Goal: Information Seeking & Learning: Learn about a topic

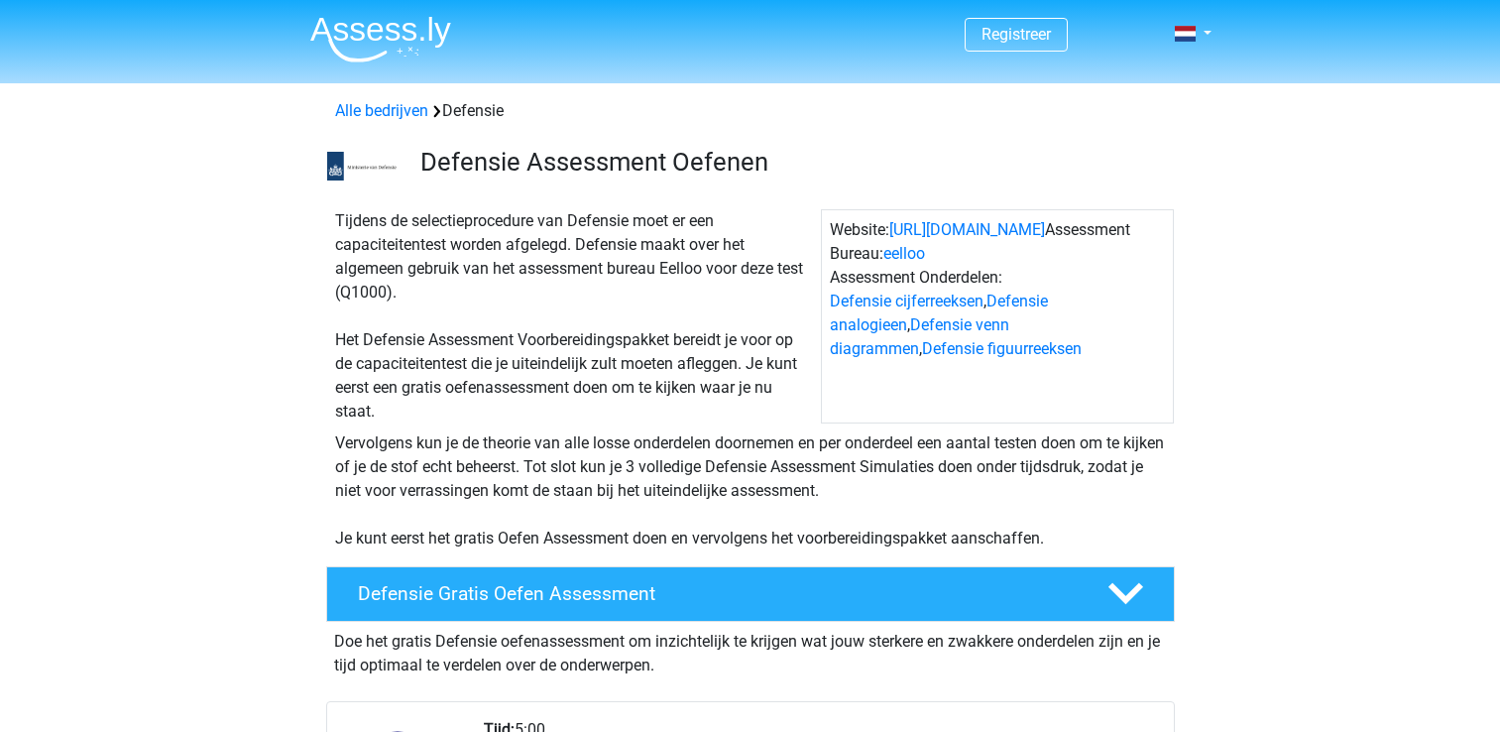
scroll to position [634, 0]
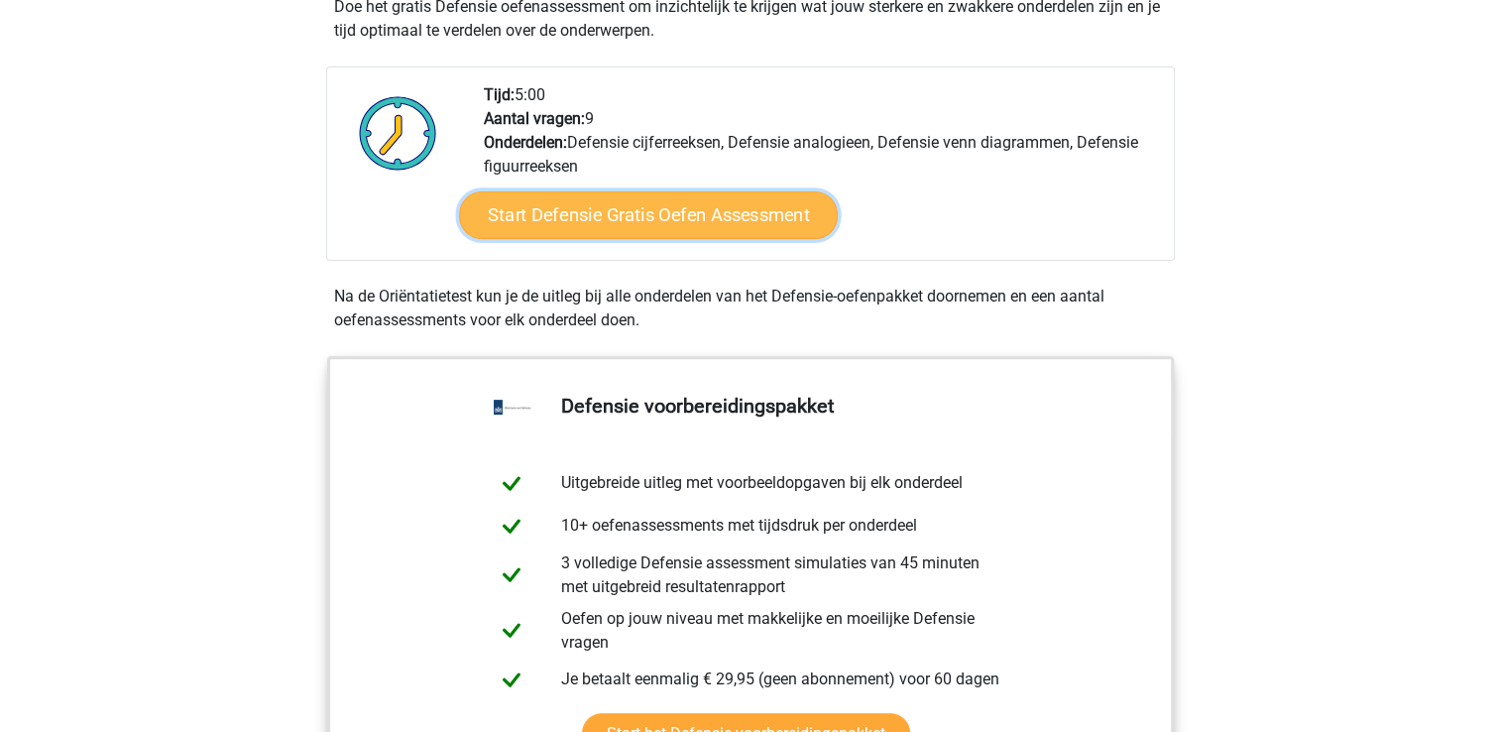
click at [772, 202] on link "Start Defensie Gratis Oefen Assessment" at bounding box center [648, 215] width 379 height 48
click at [634, 223] on link "Start Defensie Gratis Oefen Assessment" at bounding box center [648, 215] width 379 height 48
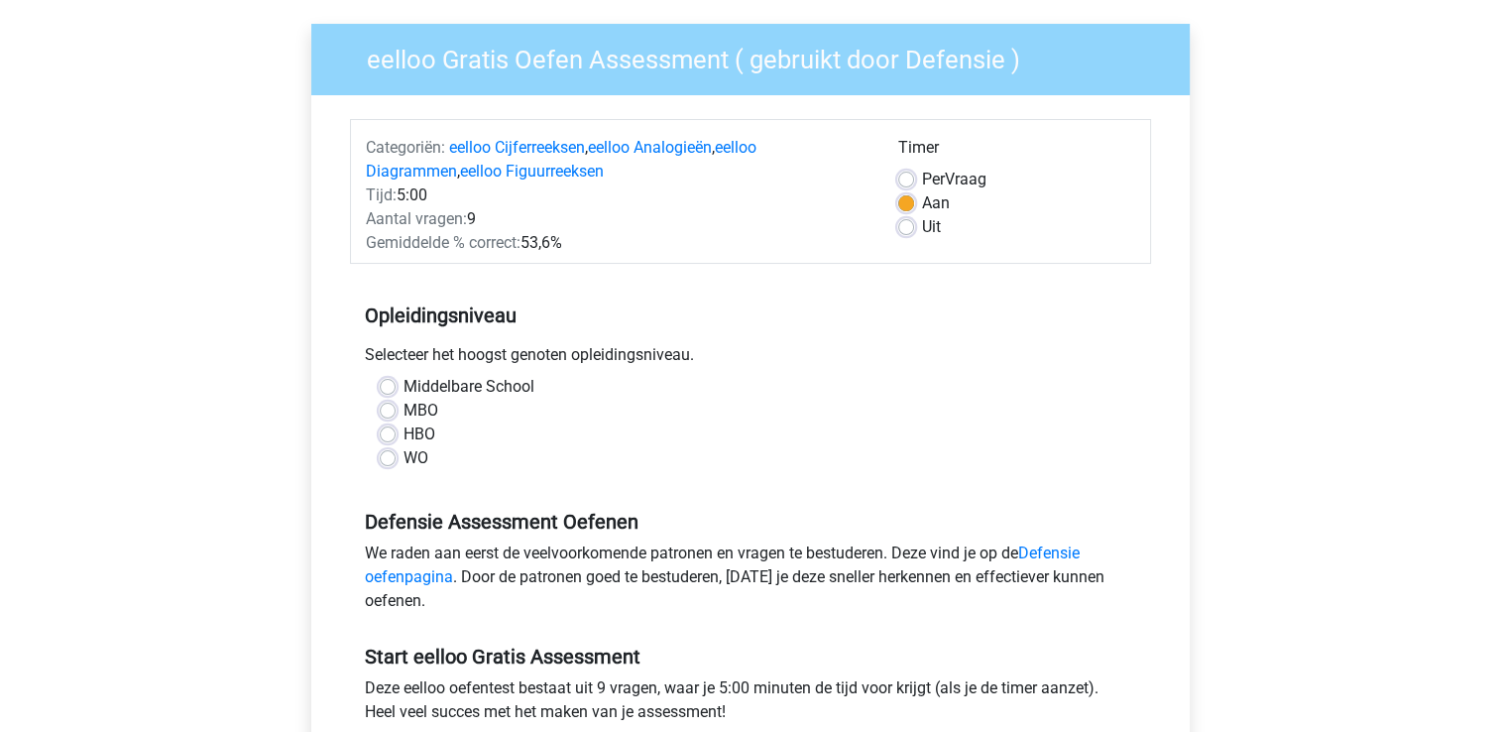
scroll to position [138, 0]
click at [398, 431] on div "HBO" at bounding box center [751, 435] width 742 height 24
click at [403, 431] on label "HBO" at bounding box center [419, 435] width 32 height 24
click at [393, 431] on input "HBO" at bounding box center [388, 433] width 16 height 20
radio input "true"
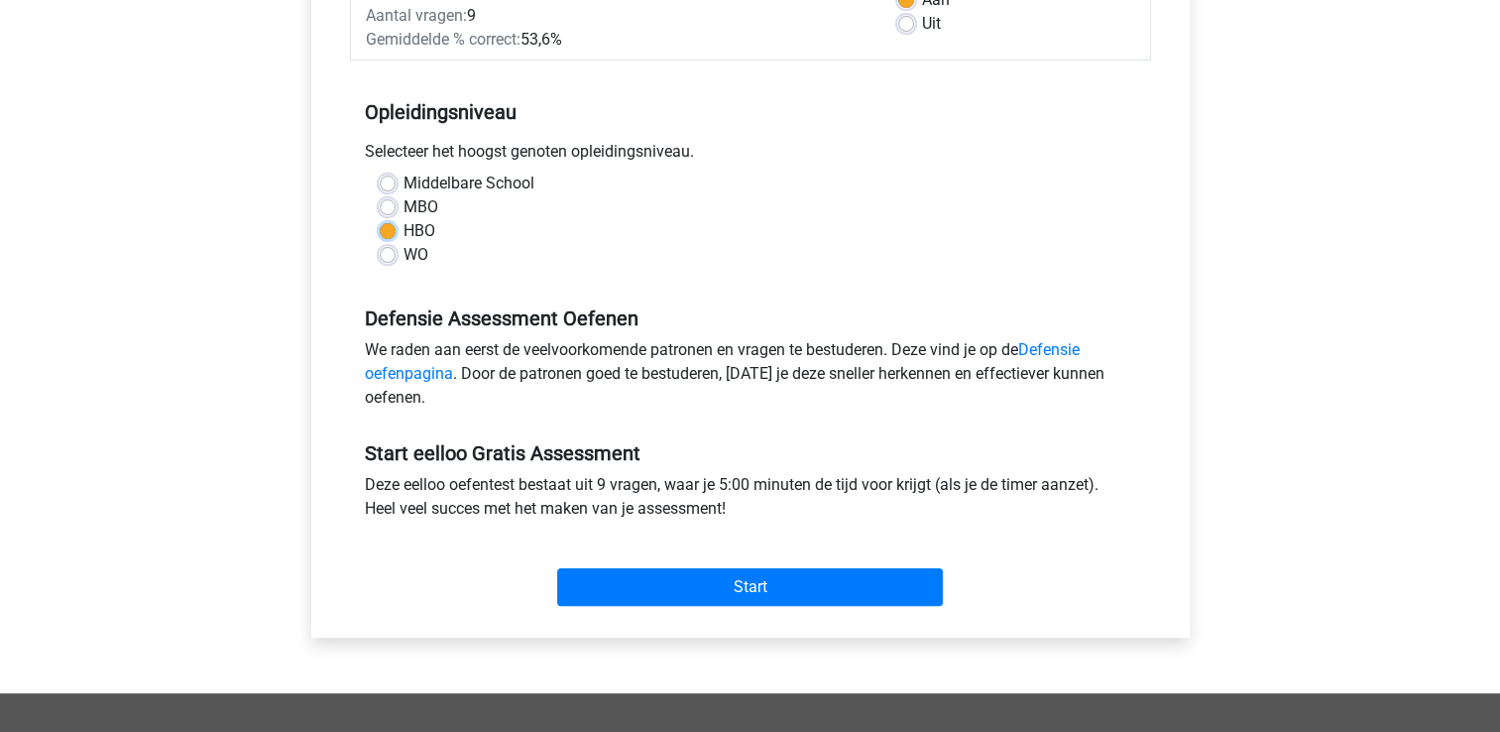
scroll to position [345, 0]
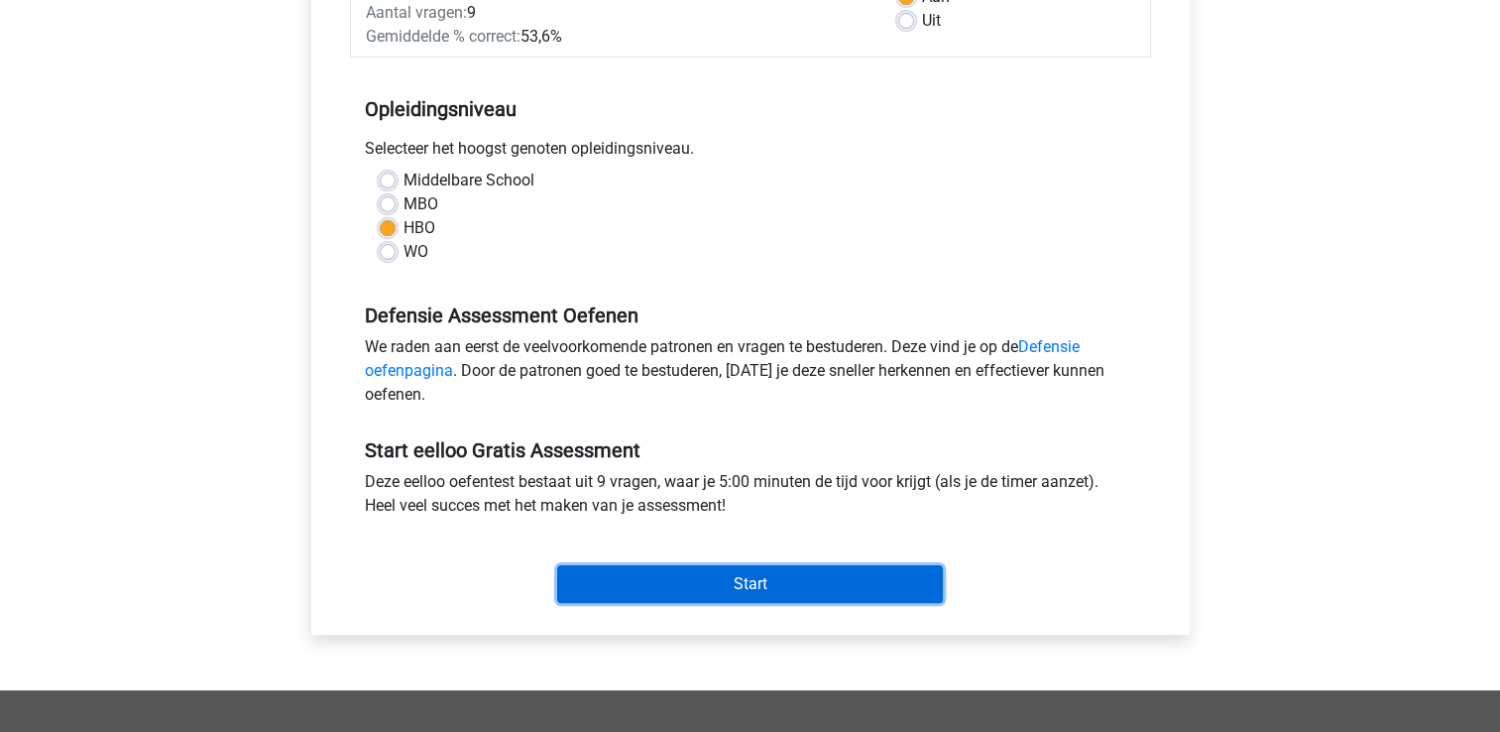
click at [868, 585] on input "Start" at bounding box center [750, 584] width 386 height 38
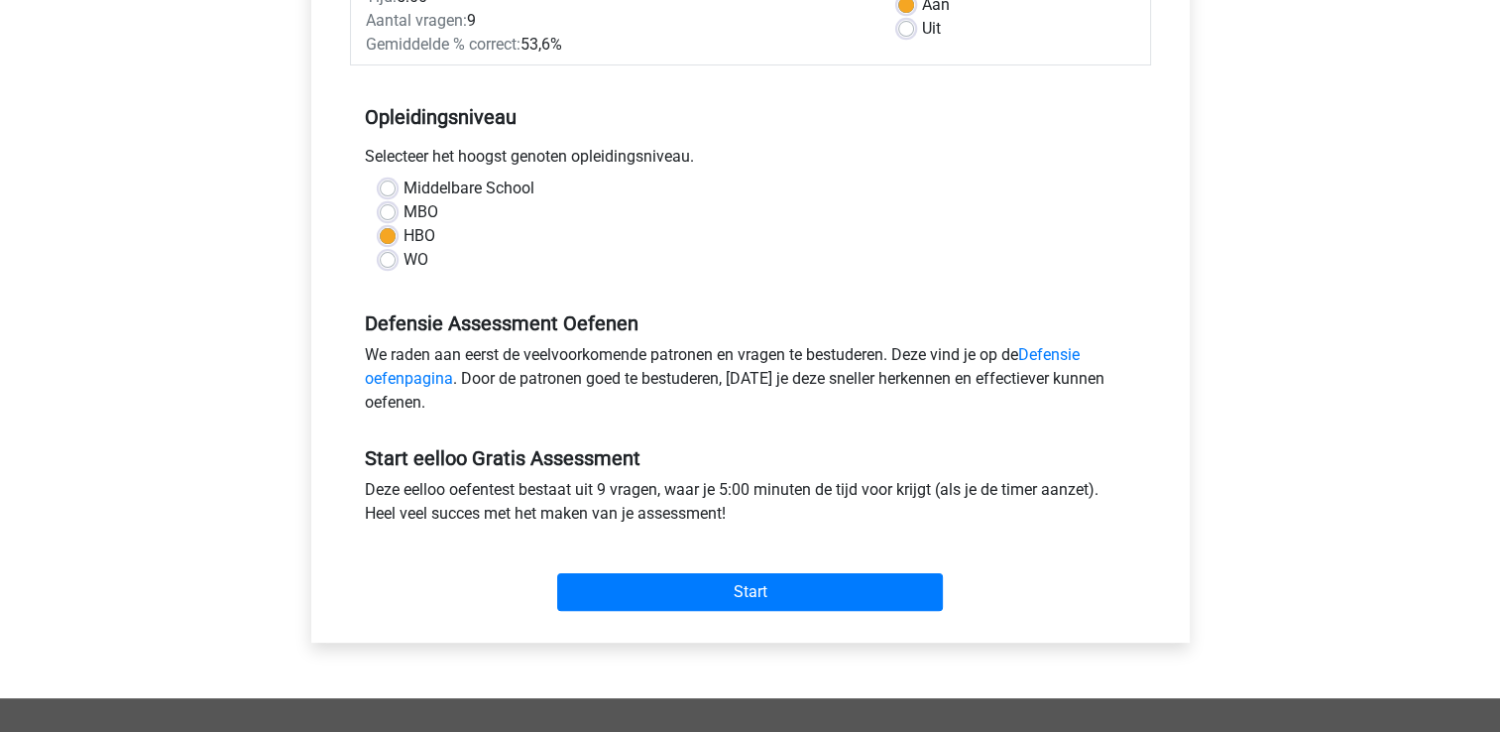
scroll to position [347, 0]
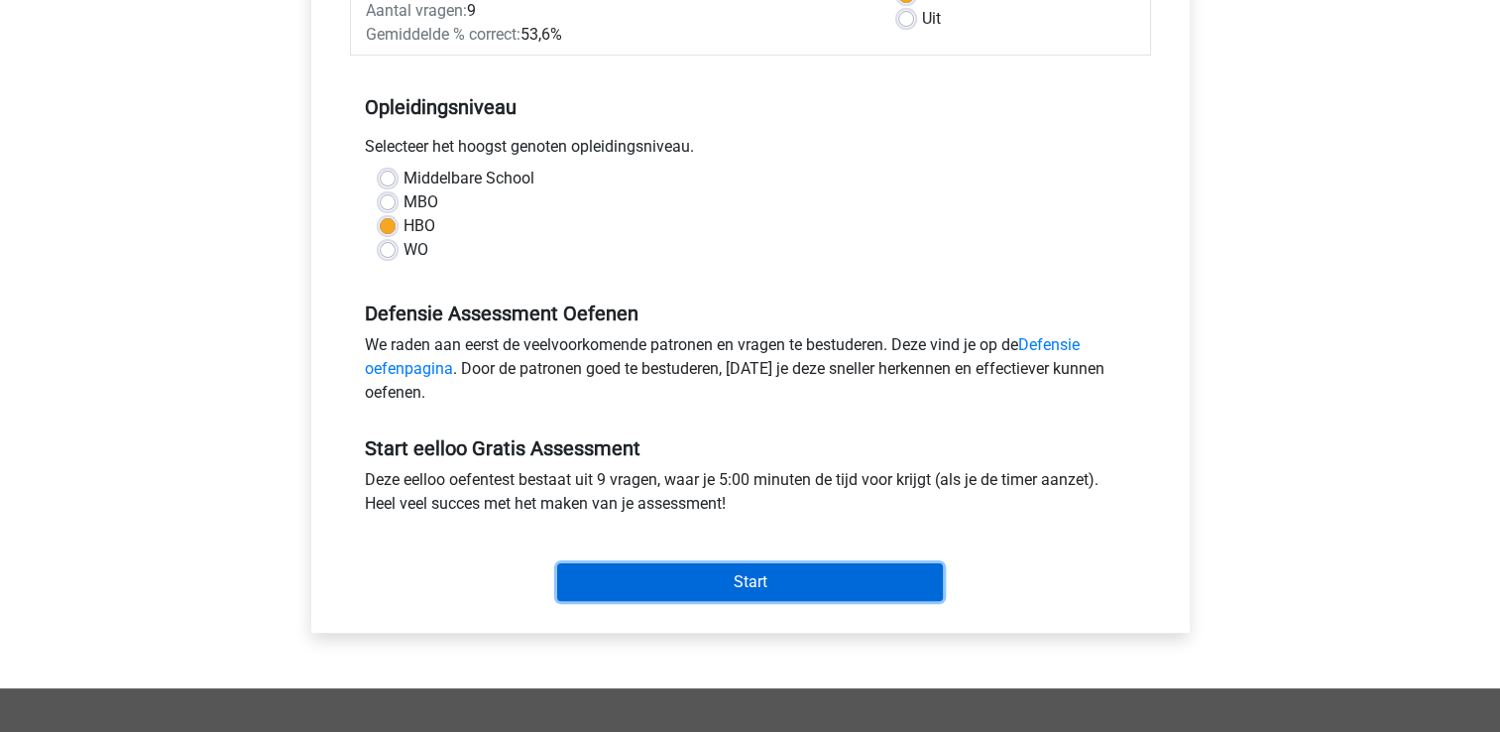
click at [897, 587] on input "Start" at bounding box center [750, 582] width 386 height 38
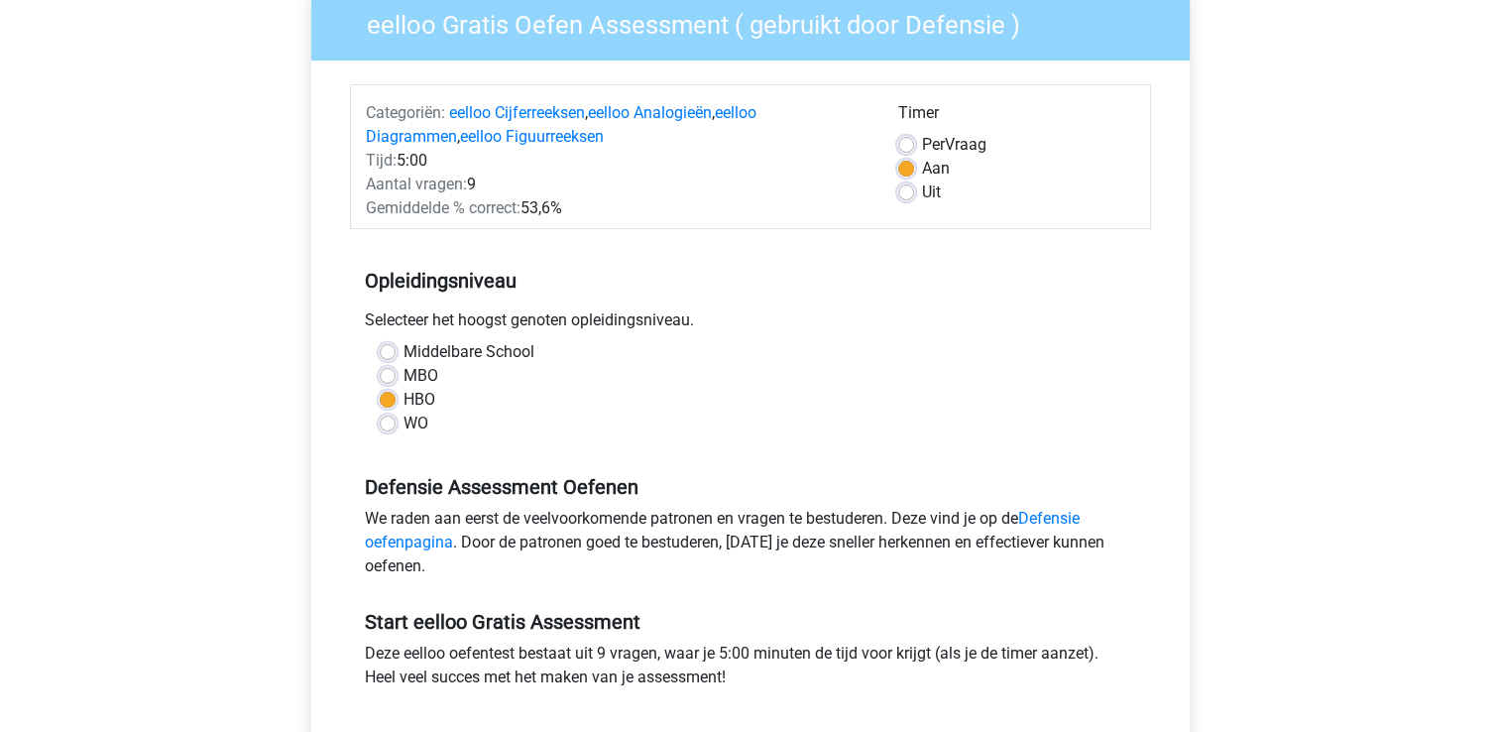
scroll to position [161, 0]
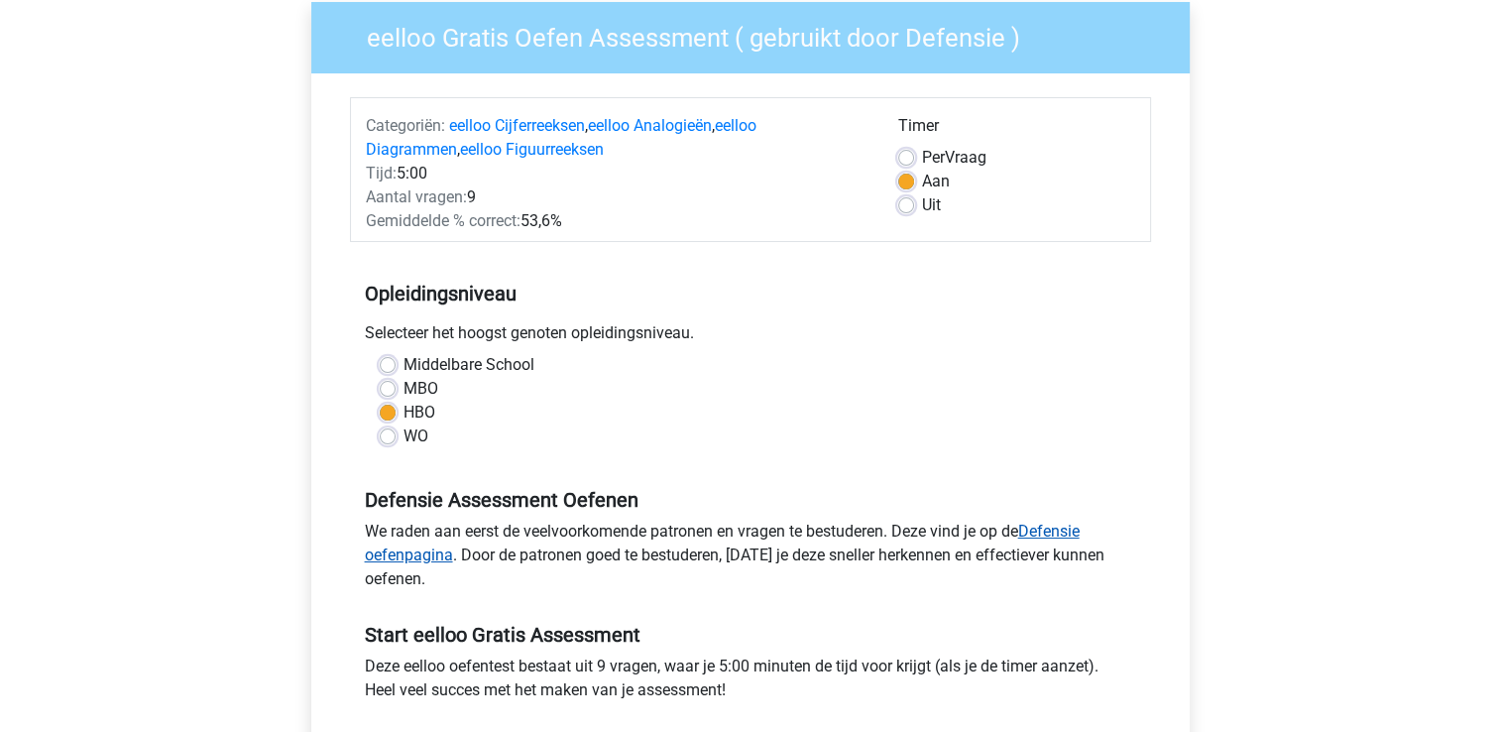
click at [1071, 529] on link "Defensie oefenpagina" at bounding box center [722, 542] width 715 height 43
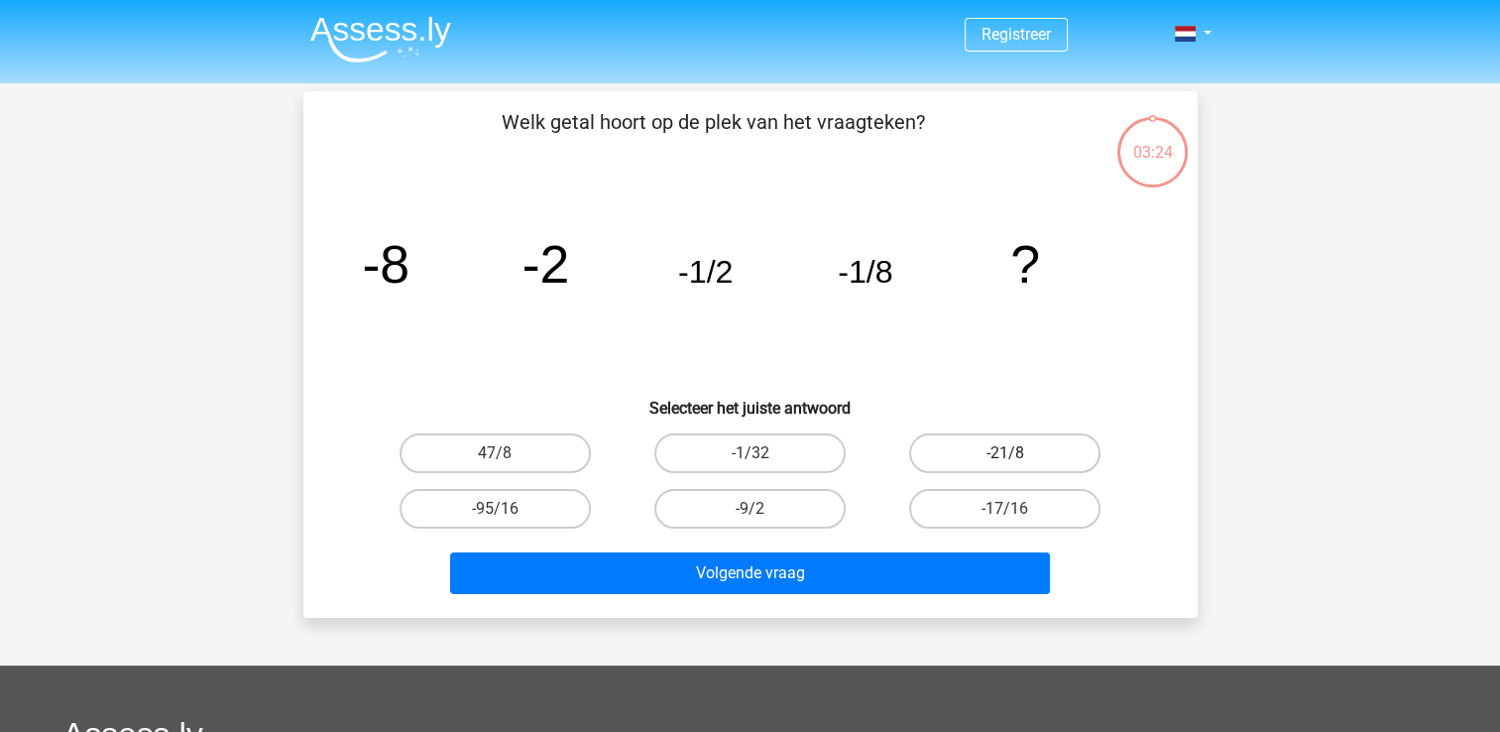
click at [963, 442] on label "-21/8" at bounding box center [1004, 453] width 191 height 40
click at [1005, 453] on input "-21/8" at bounding box center [1011, 459] width 13 height 13
radio input "true"
click at [940, 508] on label "-17/16" at bounding box center [1004, 509] width 191 height 40
click at [1005, 509] on input "-17/16" at bounding box center [1011, 515] width 13 height 13
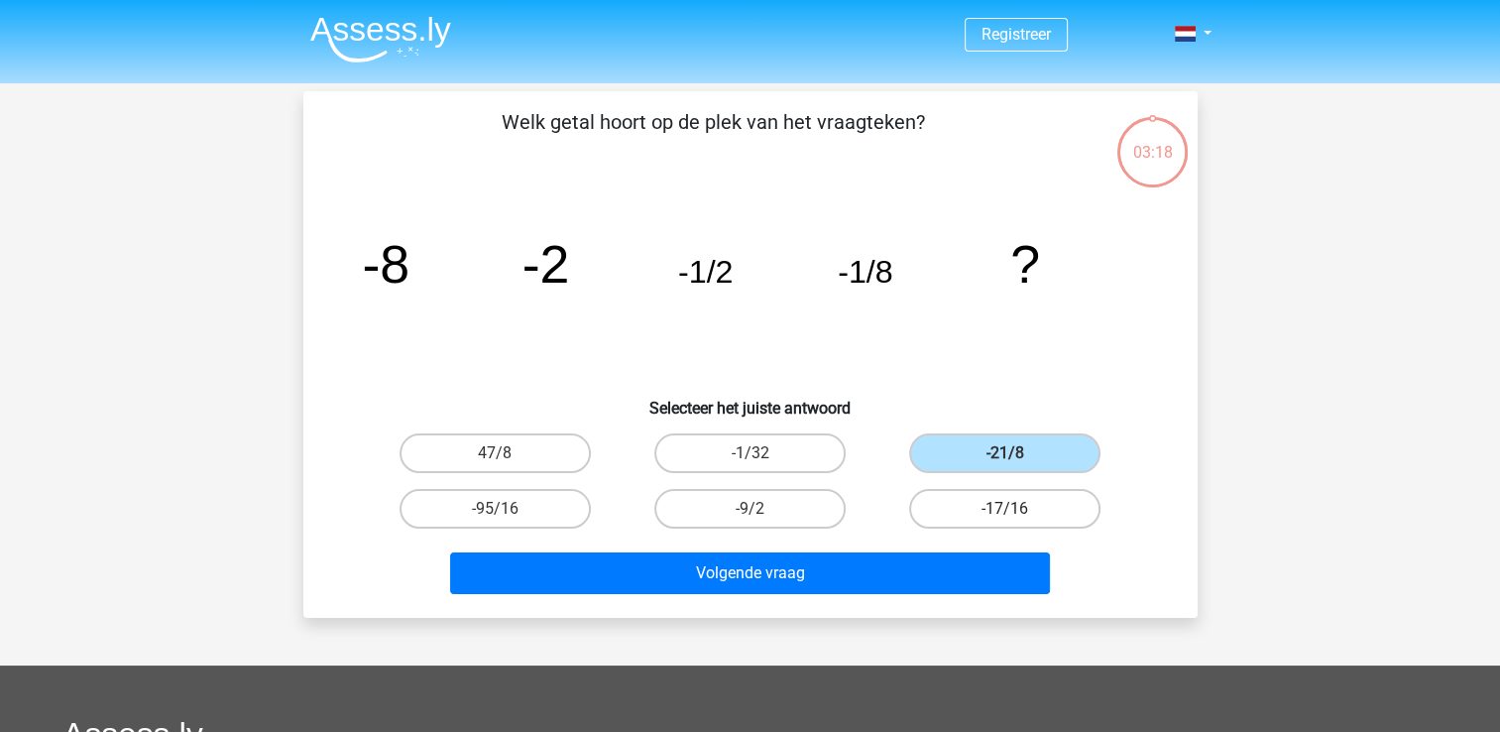
radio input "true"
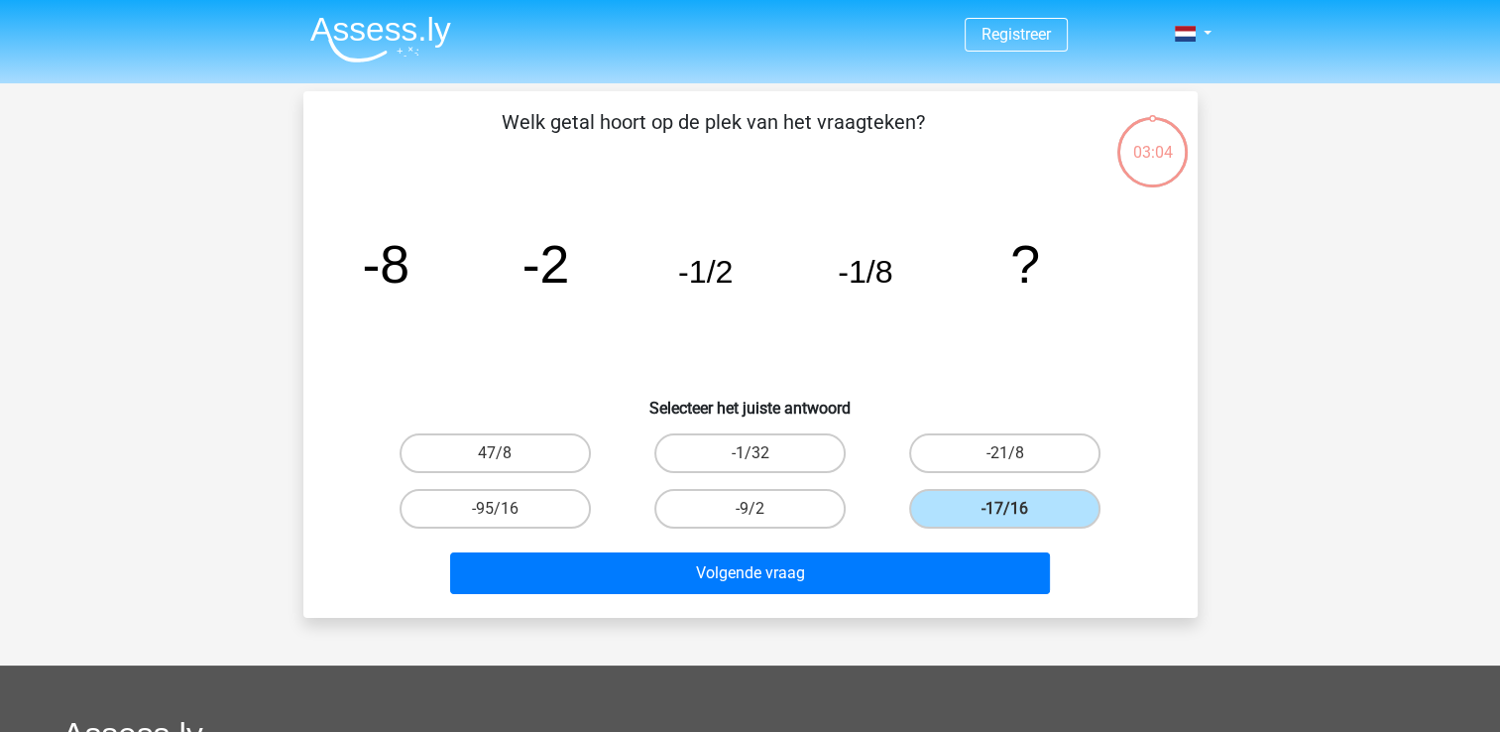
drag, startPoint x: 936, startPoint y: 593, endPoint x: 968, endPoint y: 549, distance: 53.9
click at [968, 549] on div "Volgende vraag" at bounding box center [750, 568] width 831 height 65
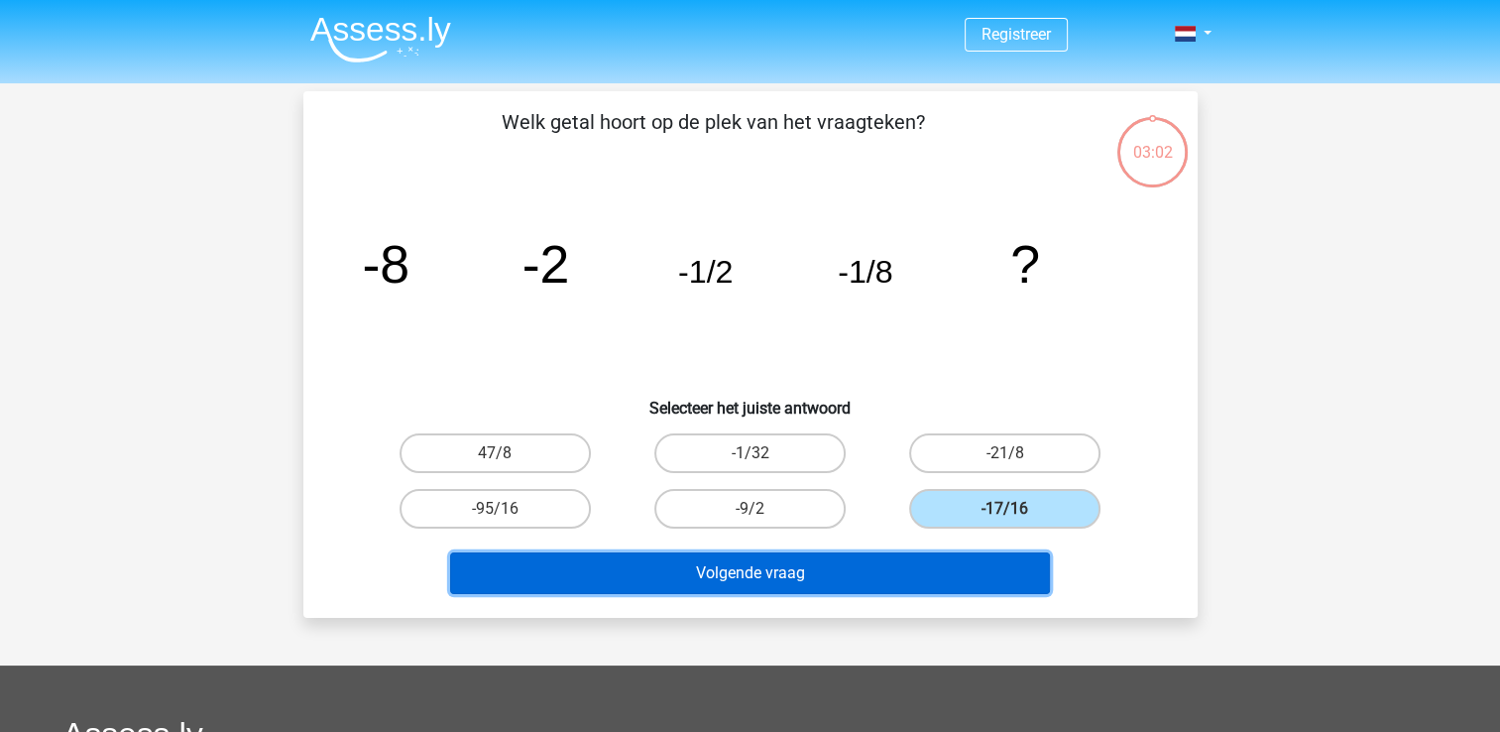
click at [834, 563] on button "Volgende vraag" at bounding box center [750, 573] width 600 height 42
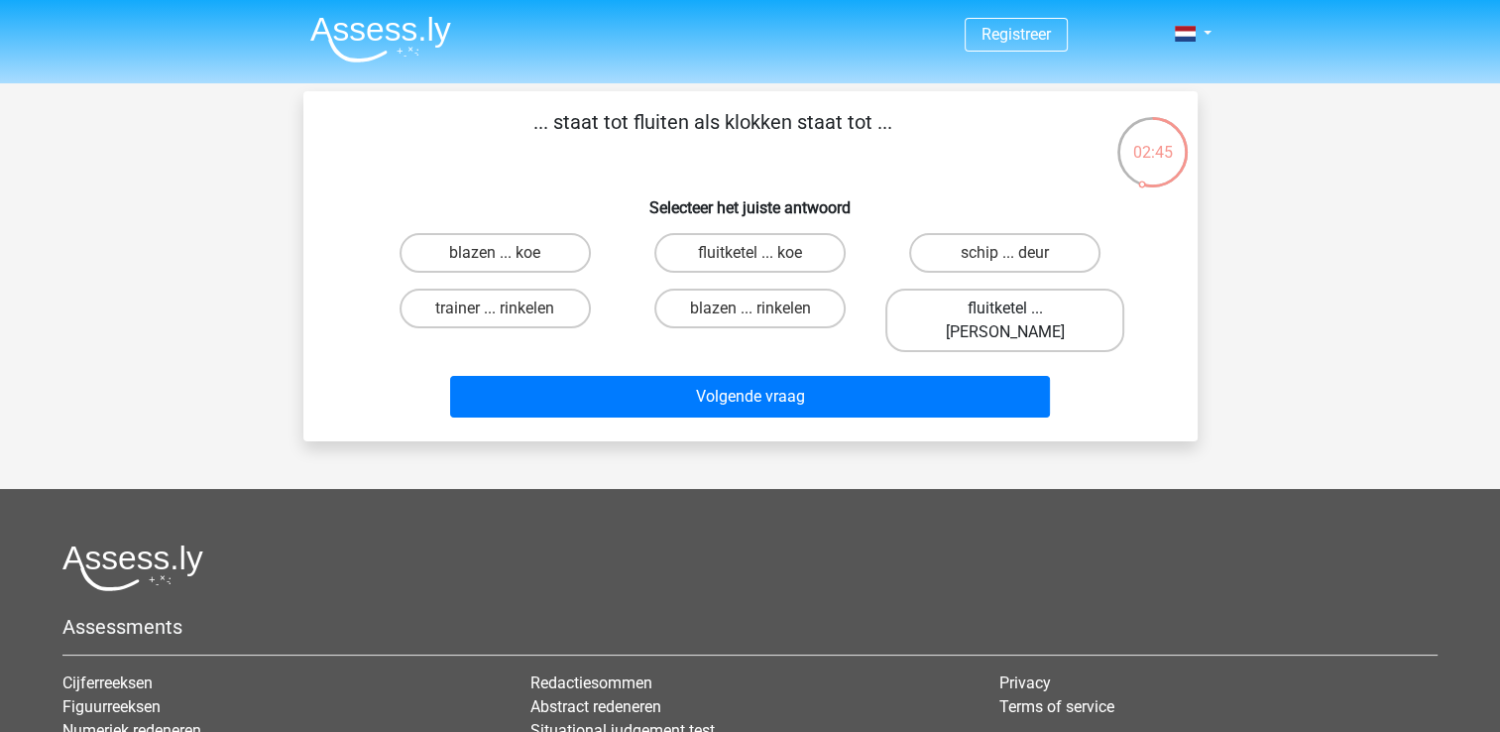
click at [1067, 313] on label "fluitketel ... luiden" at bounding box center [1004, 319] width 239 height 63
click at [1018, 313] on input "fluitketel ... luiden" at bounding box center [1011, 314] width 13 height 13
radio input "true"
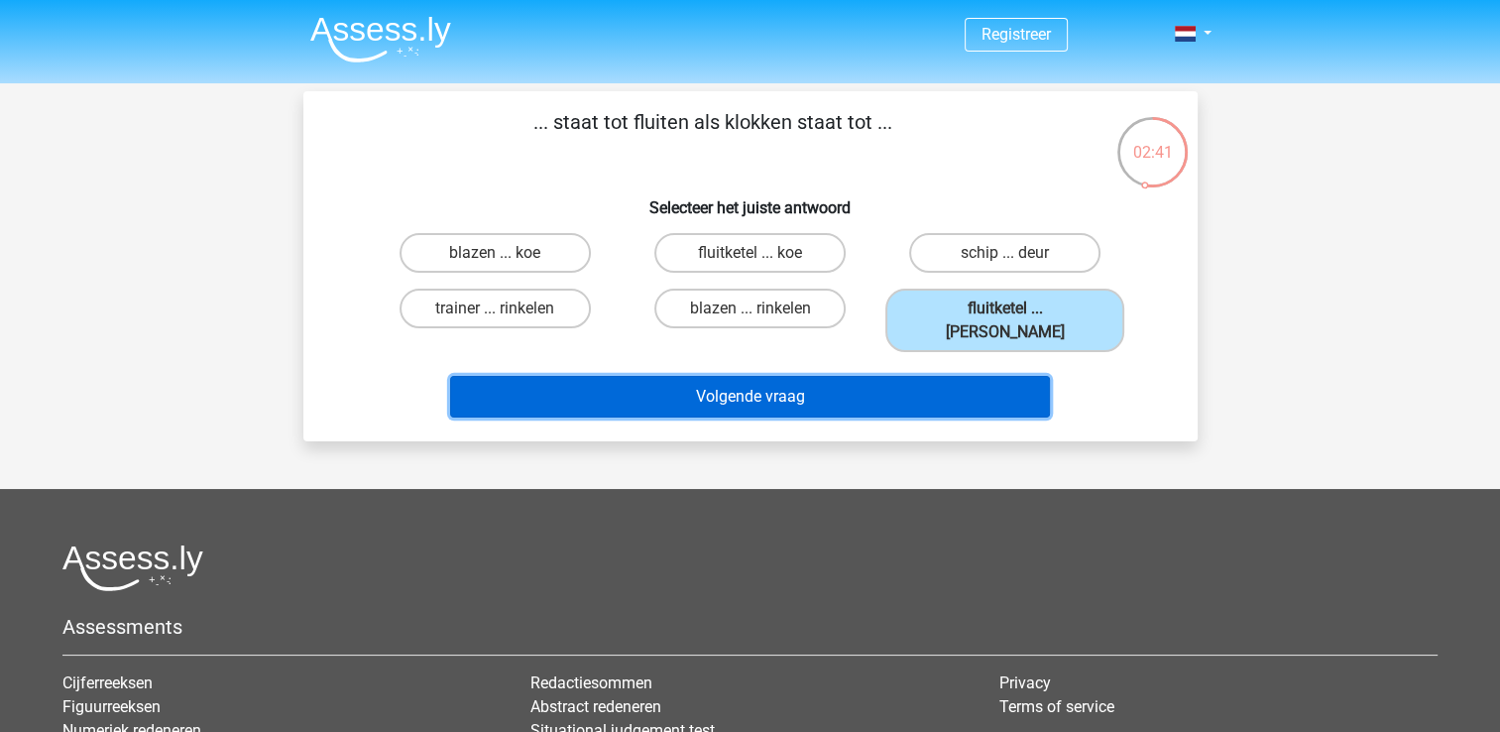
click at [979, 376] on button "Volgende vraag" at bounding box center [750, 397] width 600 height 42
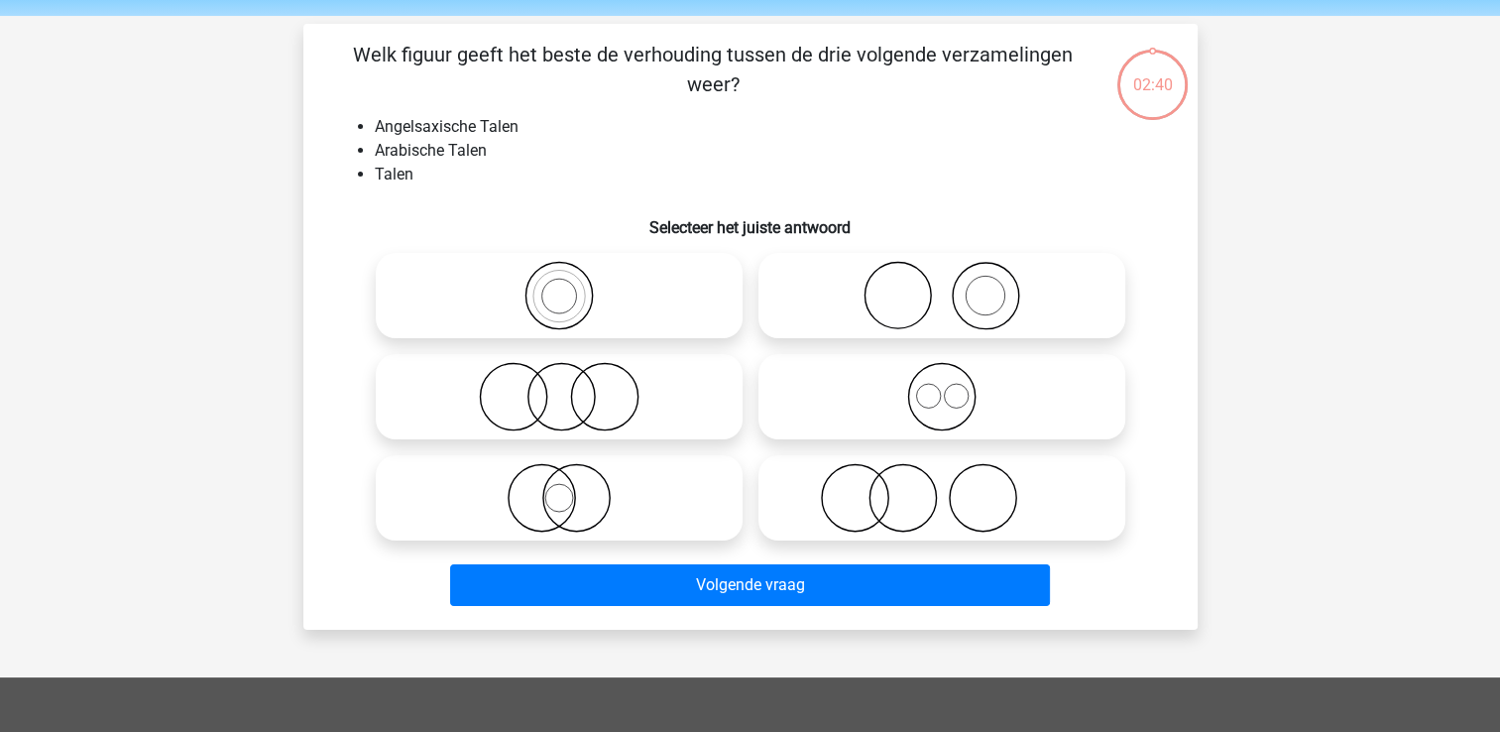
scroll to position [91, 0]
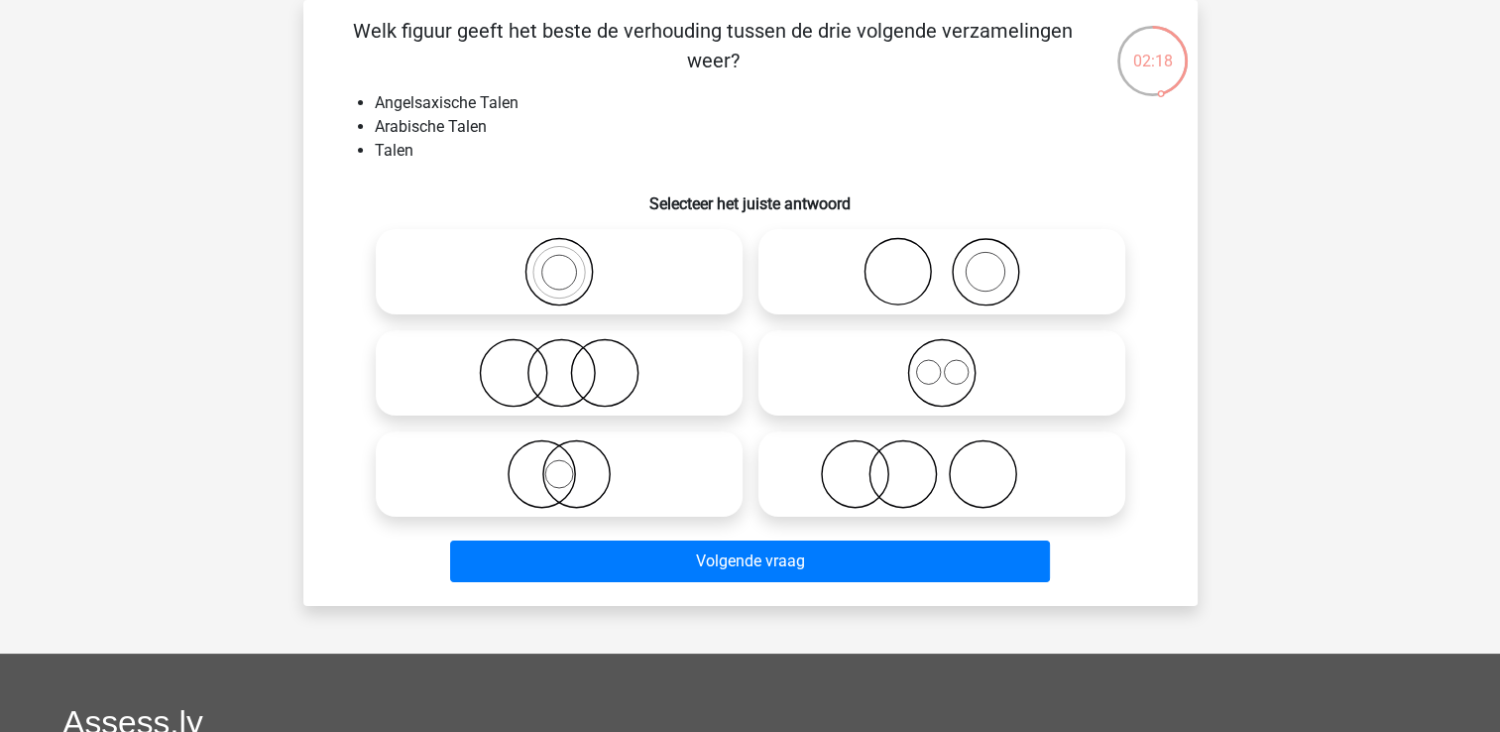
click at [971, 375] on icon at bounding box center [941, 372] width 351 height 69
click at [955, 363] on input "radio" at bounding box center [948, 356] width 13 height 13
radio input "true"
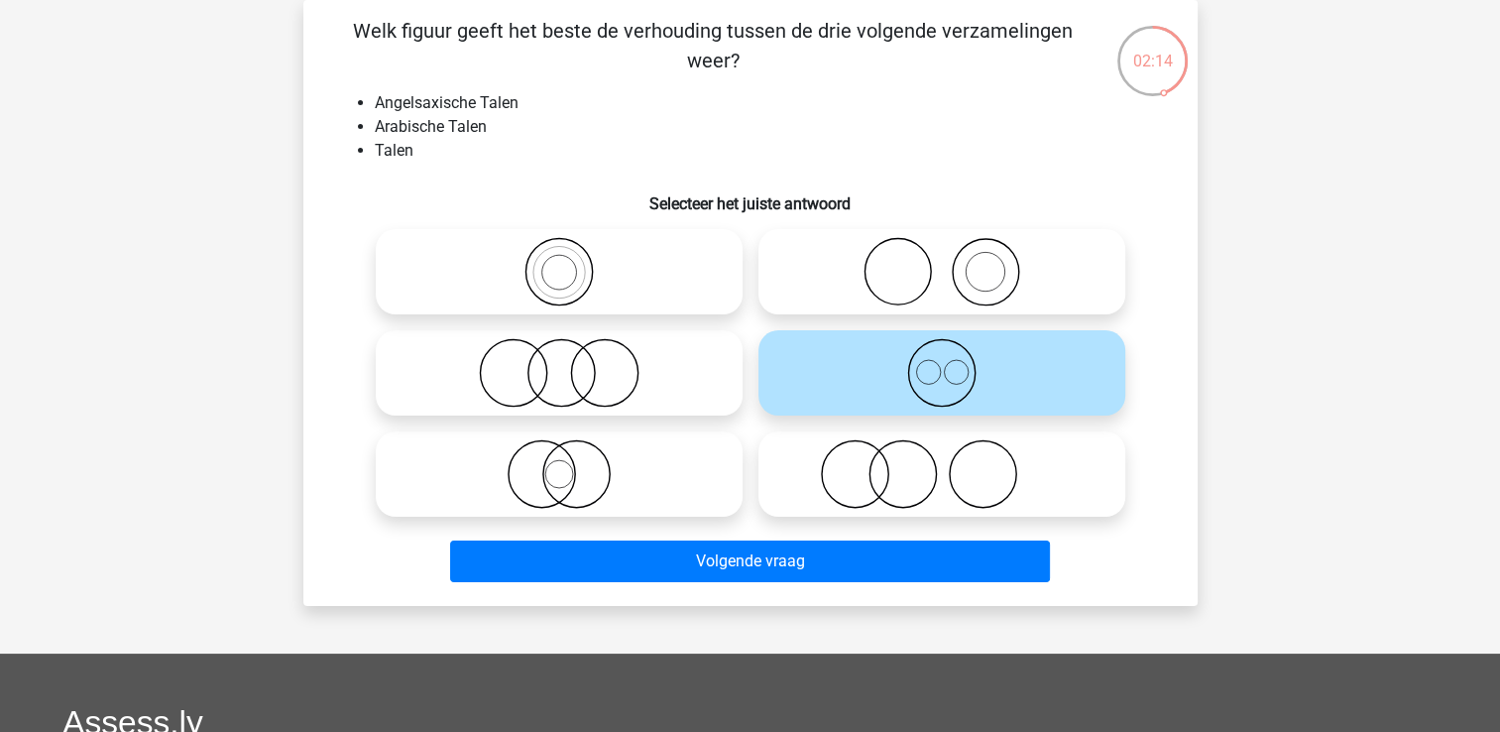
click at [580, 481] on icon at bounding box center [559, 473] width 351 height 69
click at [572, 464] on input "radio" at bounding box center [565, 457] width 13 height 13
radio input "true"
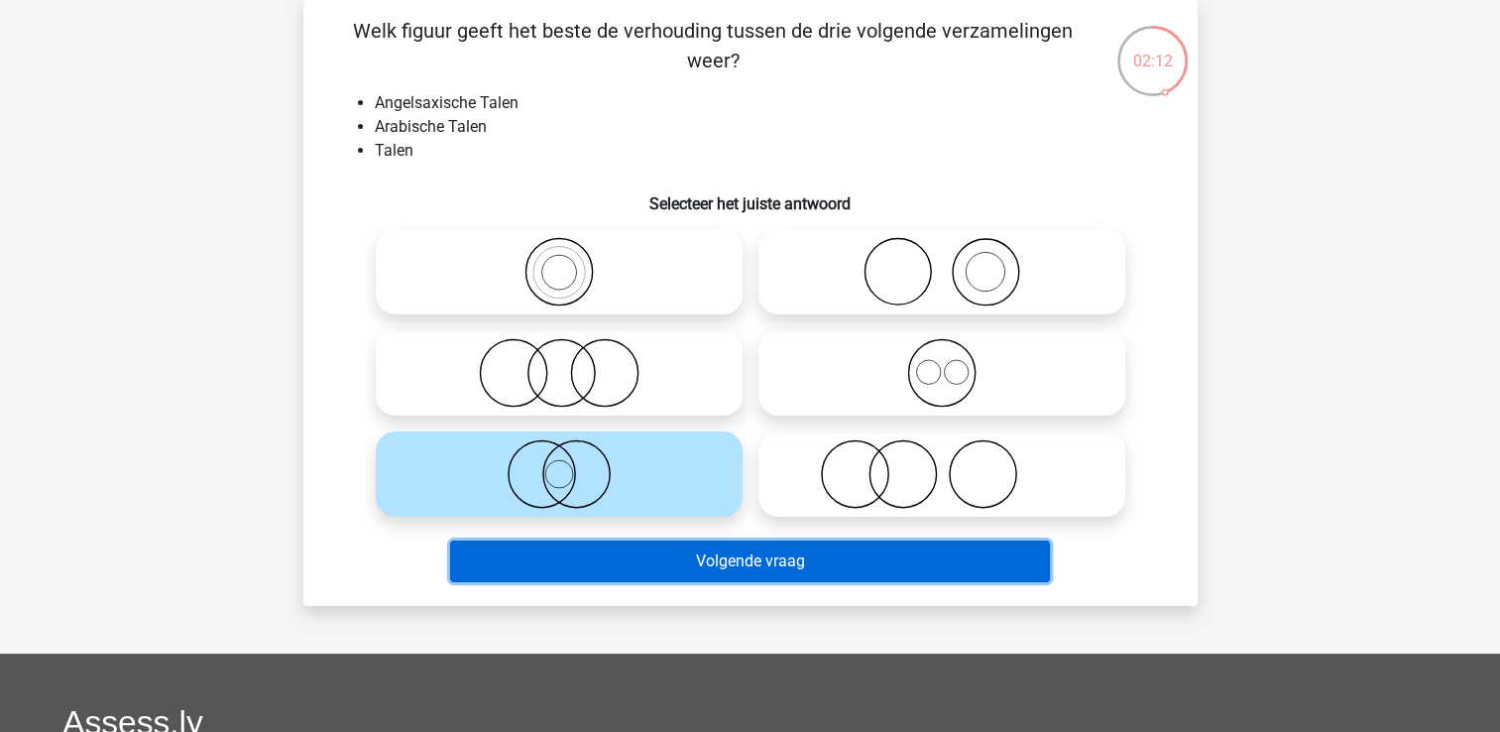
click at [704, 558] on button "Volgende vraag" at bounding box center [750, 561] width 600 height 42
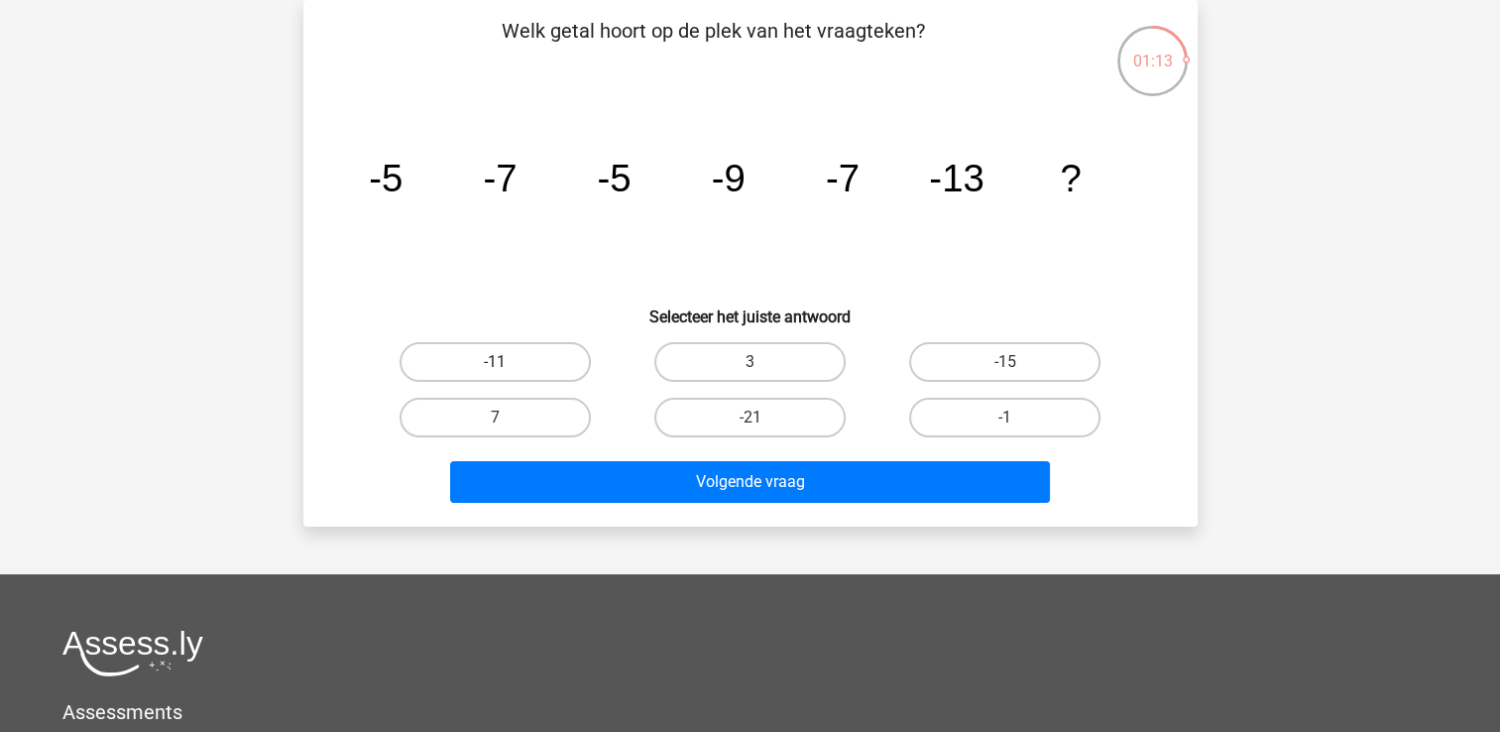
click at [543, 365] on label "-11" at bounding box center [495, 362] width 191 height 40
click at [508, 365] on input "-11" at bounding box center [501, 368] width 13 height 13
radio input "true"
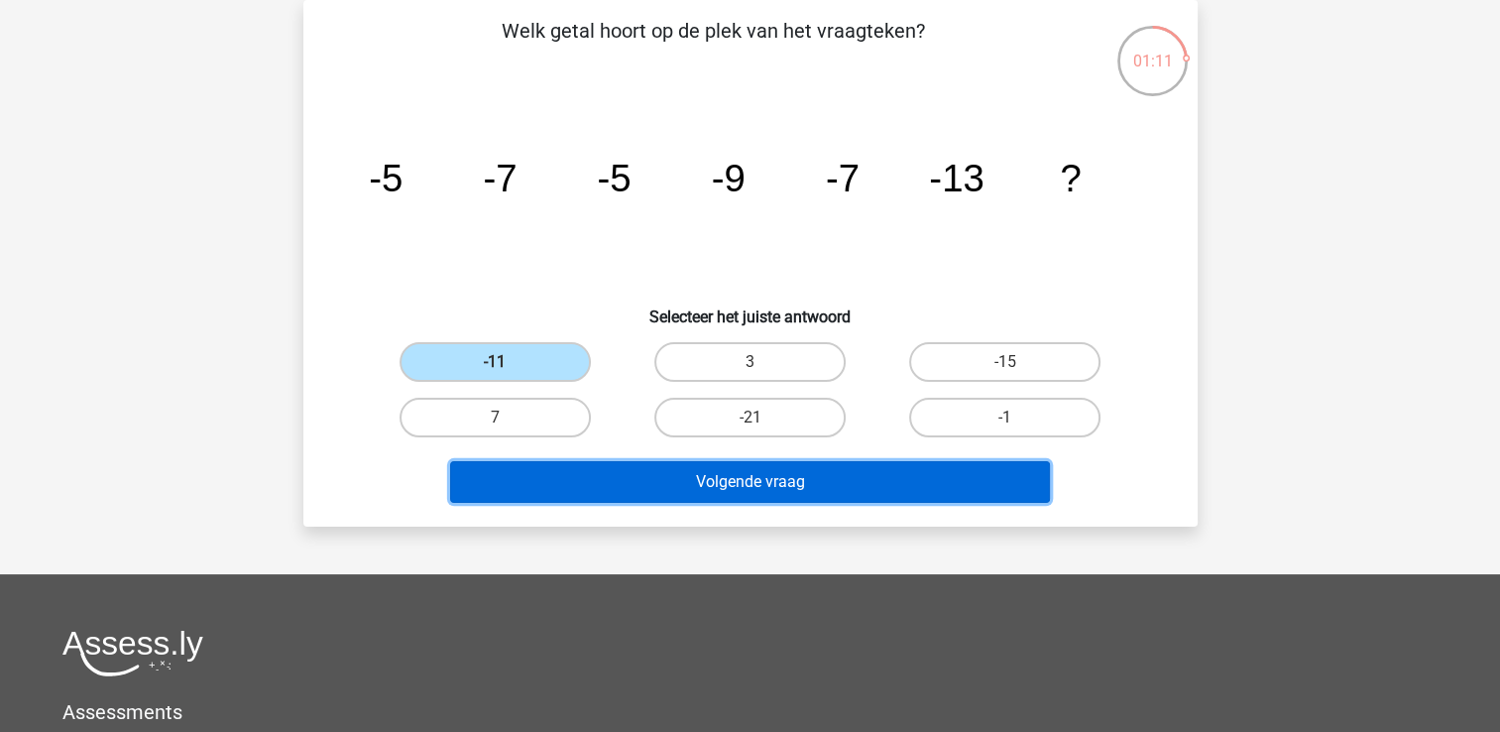
click at [609, 477] on button "Volgende vraag" at bounding box center [750, 482] width 600 height 42
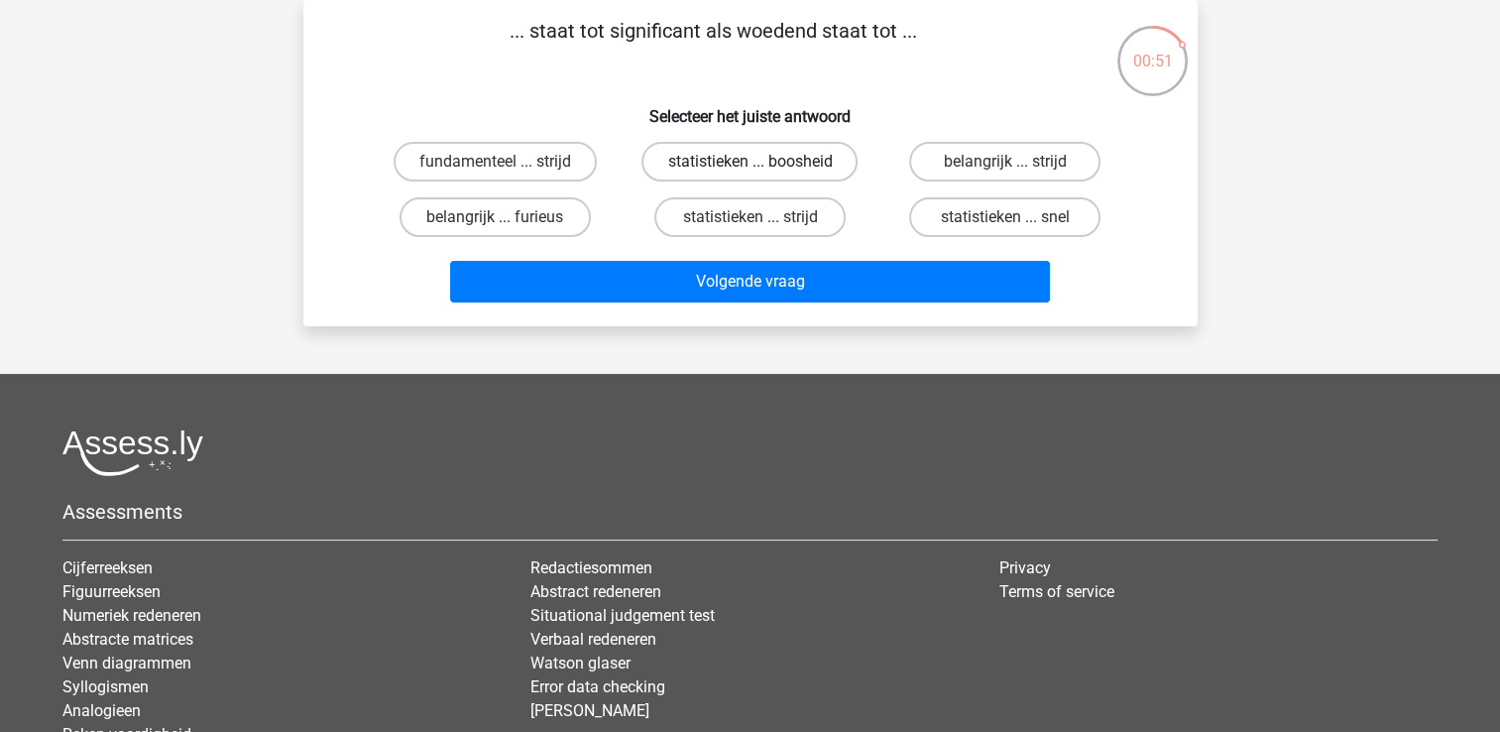
drag, startPoint x: 840, startPoint y: 157, endPoint x: 766, endPoint y: 173, distance: 75.3
click at [766, 173] on label "statistieken ... boosheid" at bounding box center [749, 162] width 216 height 40
click at [762, 173] on input "statistieken ... boosheid" at bounding box center [755, 168] width 13 height 13
radio input "true"
click at [777, 165] on label "statistieken ... boosheid" at bounding box center [749, 162] width 216 height 40
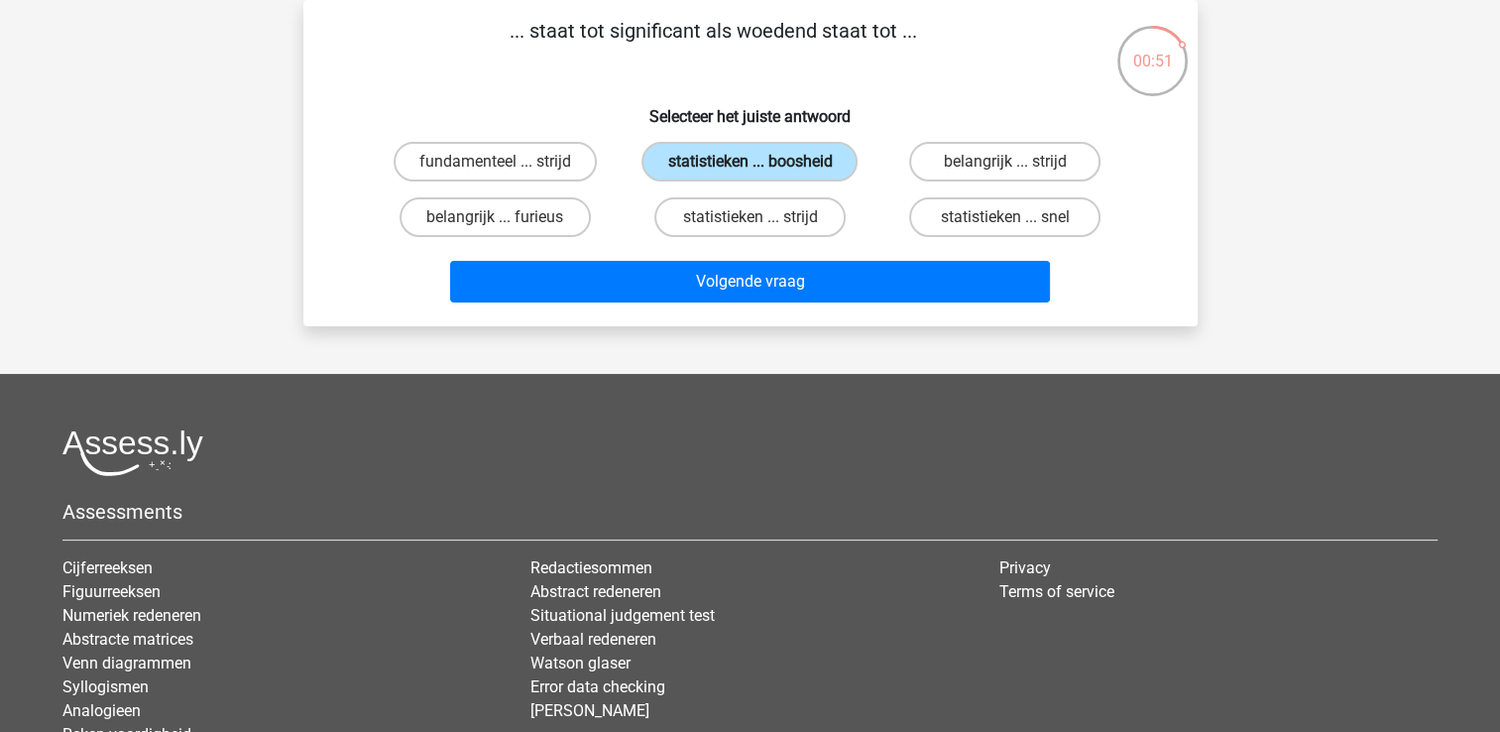
click at [762, 165] on input "statistieken ... boosheid" at bounding box center [755, 168] width 13 height 13
click at [807, 306] on div "Volgende vraag" at bounding box center [750, 286] width 765 height 50
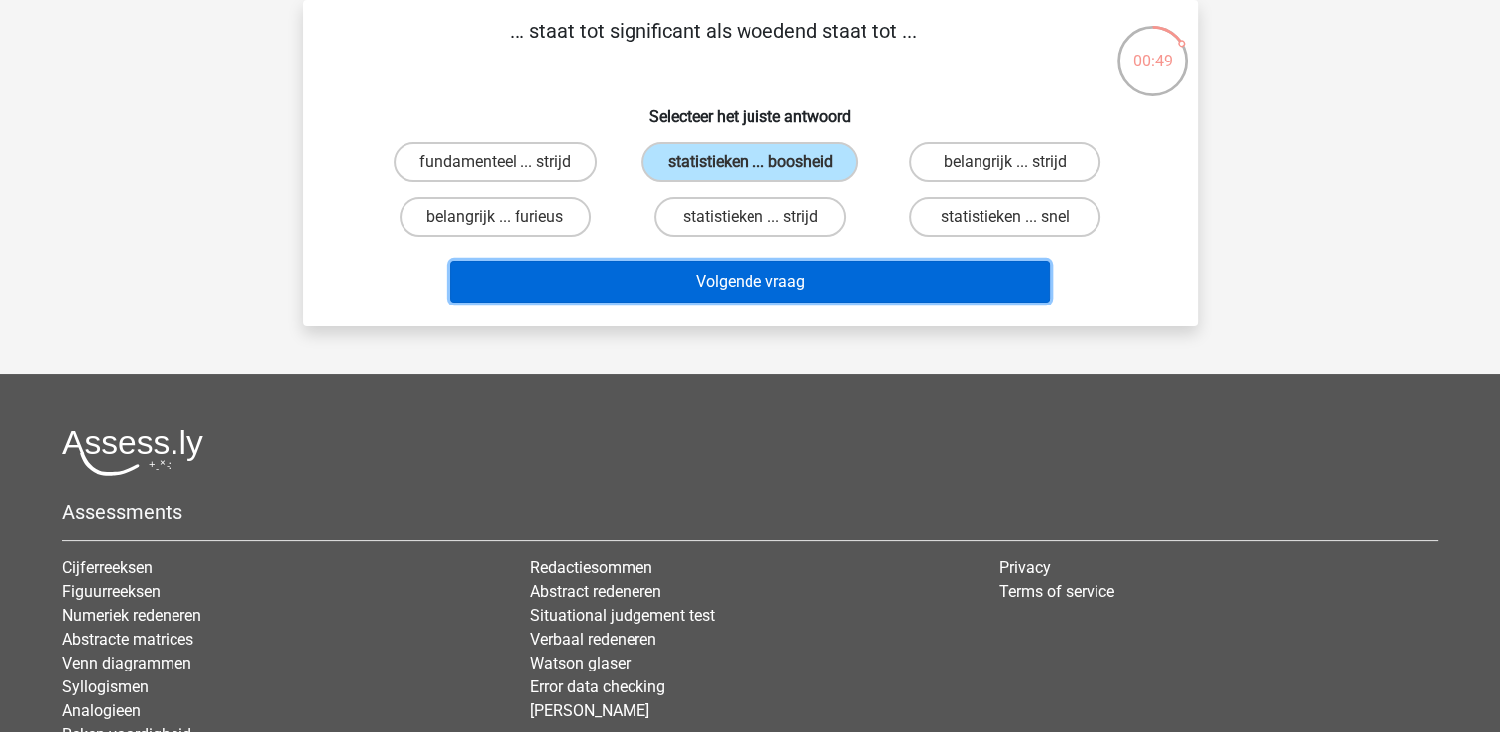
click at [812, 297] on button "Volgende vraag" at bounding box center [750, 282] width 600 height 42
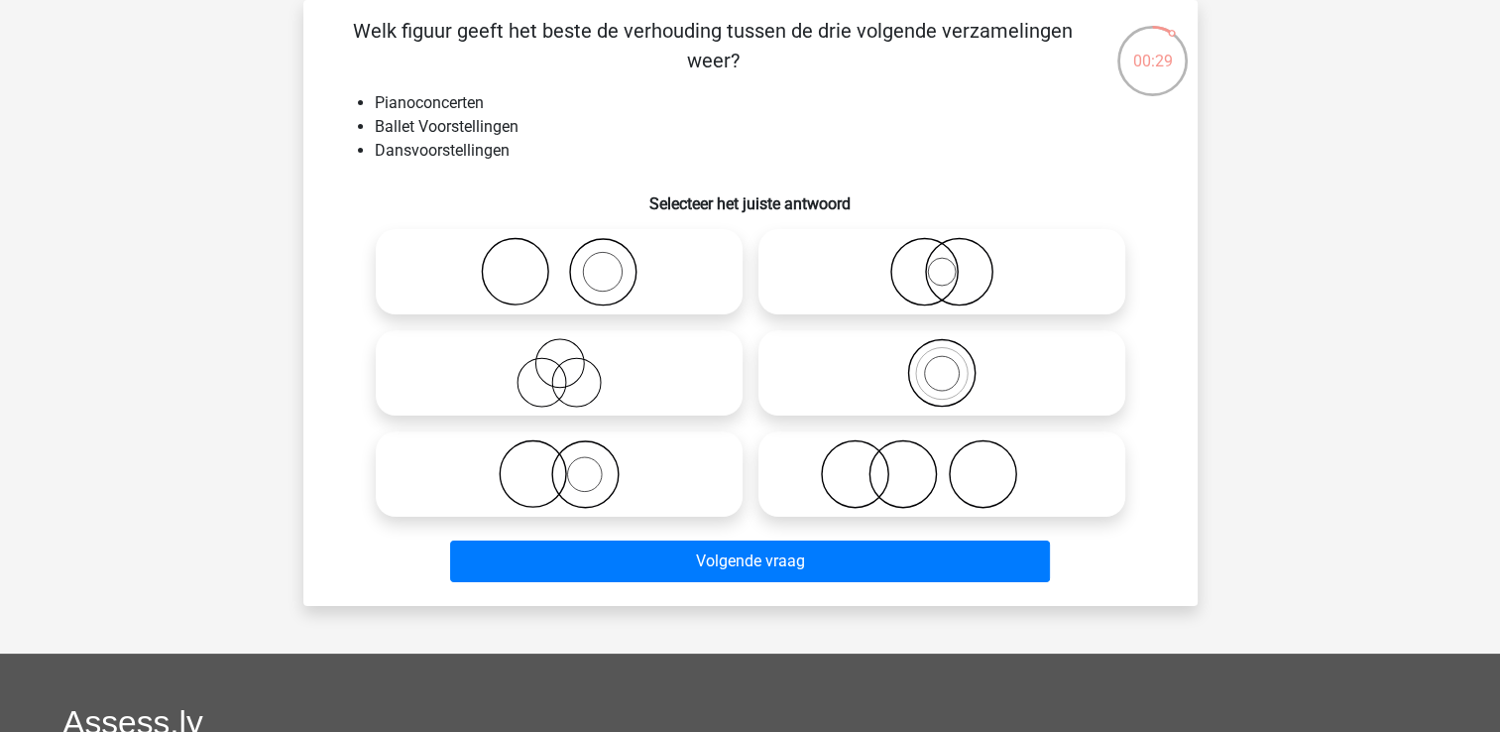
click at [912, 486] on icon at bounding box center [941, 473] width 351 height 69
click at [942, 464] on input "radio" at bounding box center [948, 457] width 13 height 13
radio input "true"
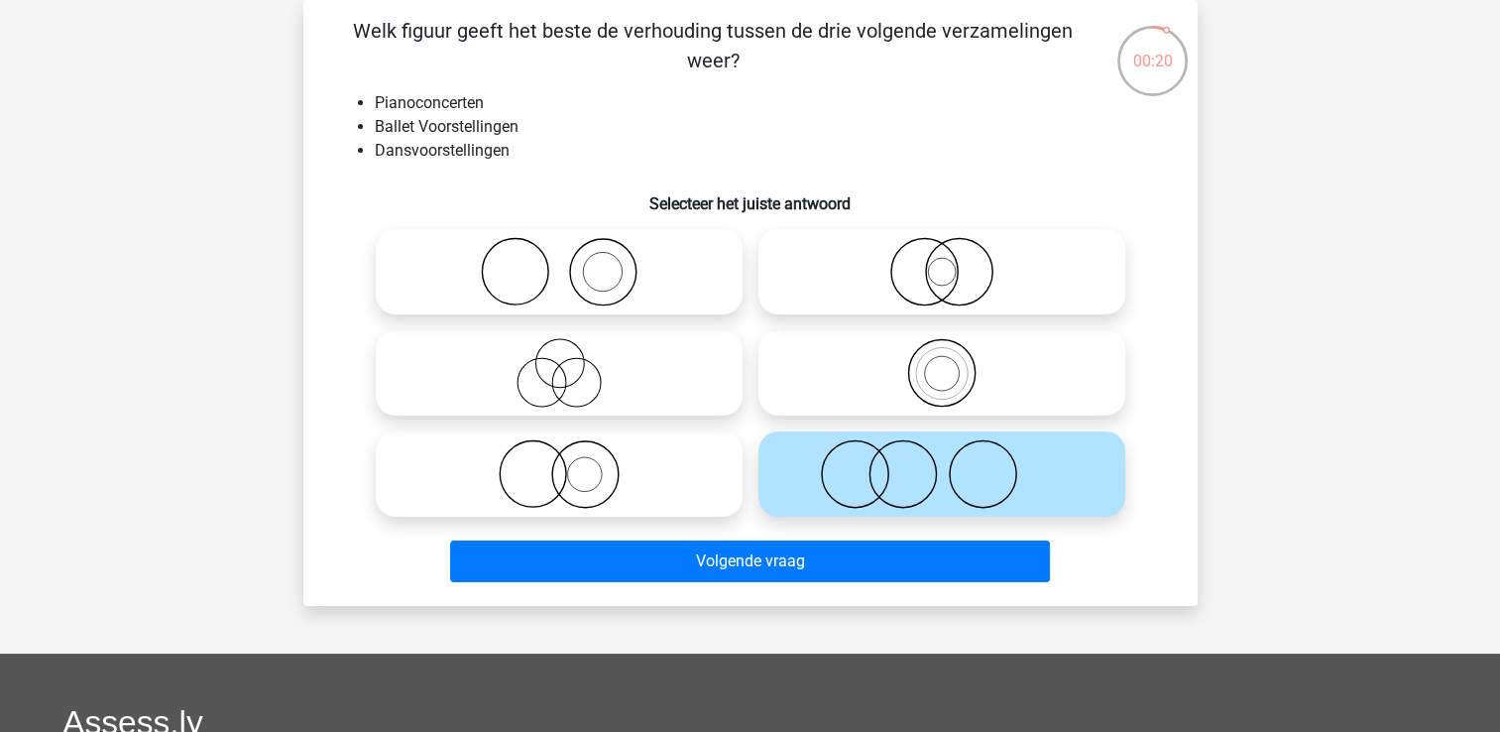
click at [685, 261] on icon at bounding box center [559, 271] width 351 height 69
click at [572, 261] on input "radio" at bounding box center [565, 255] width 13 height 13
radio input "true"
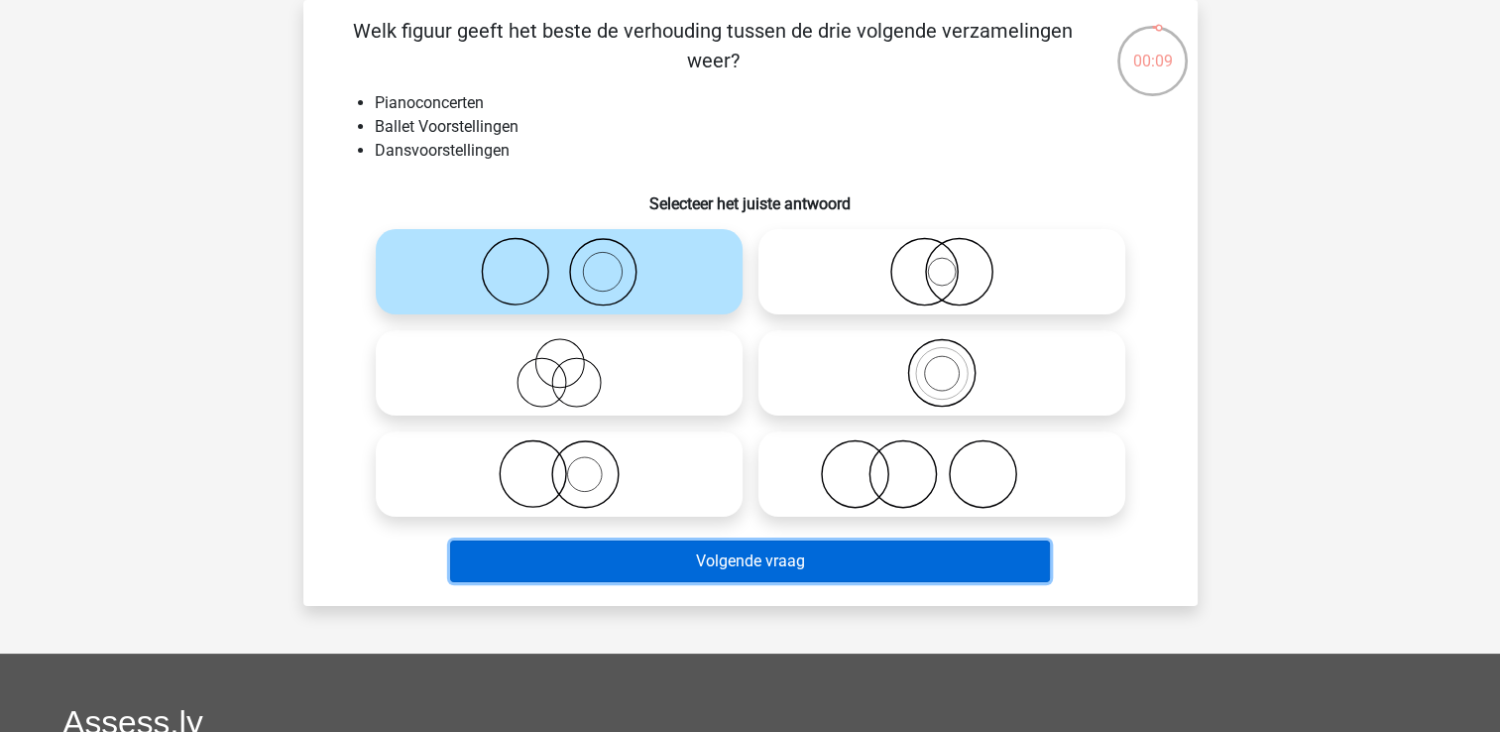
click at [730, 557] on button "Volgende vraag" at bounding box center [750, 561] width 600 height 42
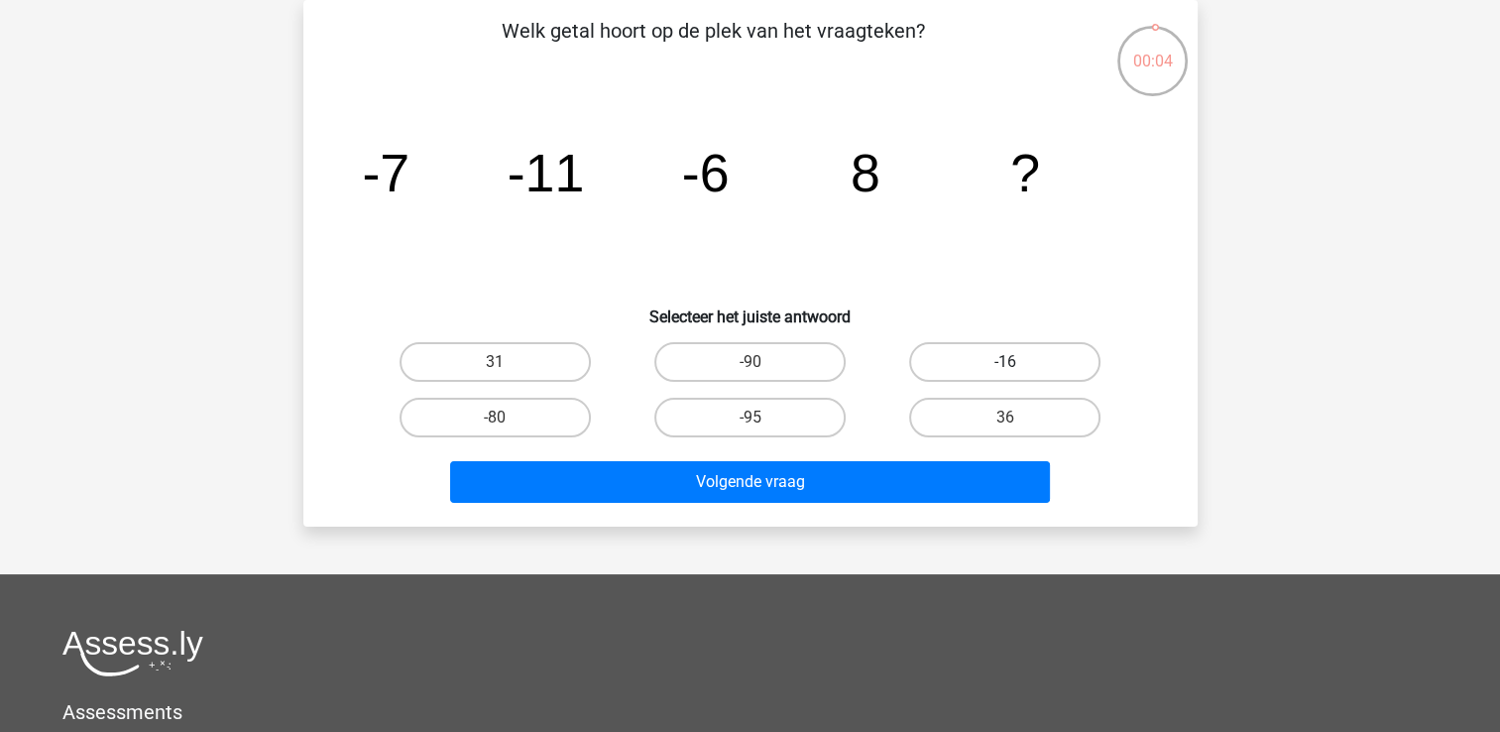
click at [1057, 359] on label "-16" at bounding box center [1004, 362] width 191 height 40
click at [1018, 362] on input "-16" at bounding box center [1011, 368] width 13 height 13
radio input "true"
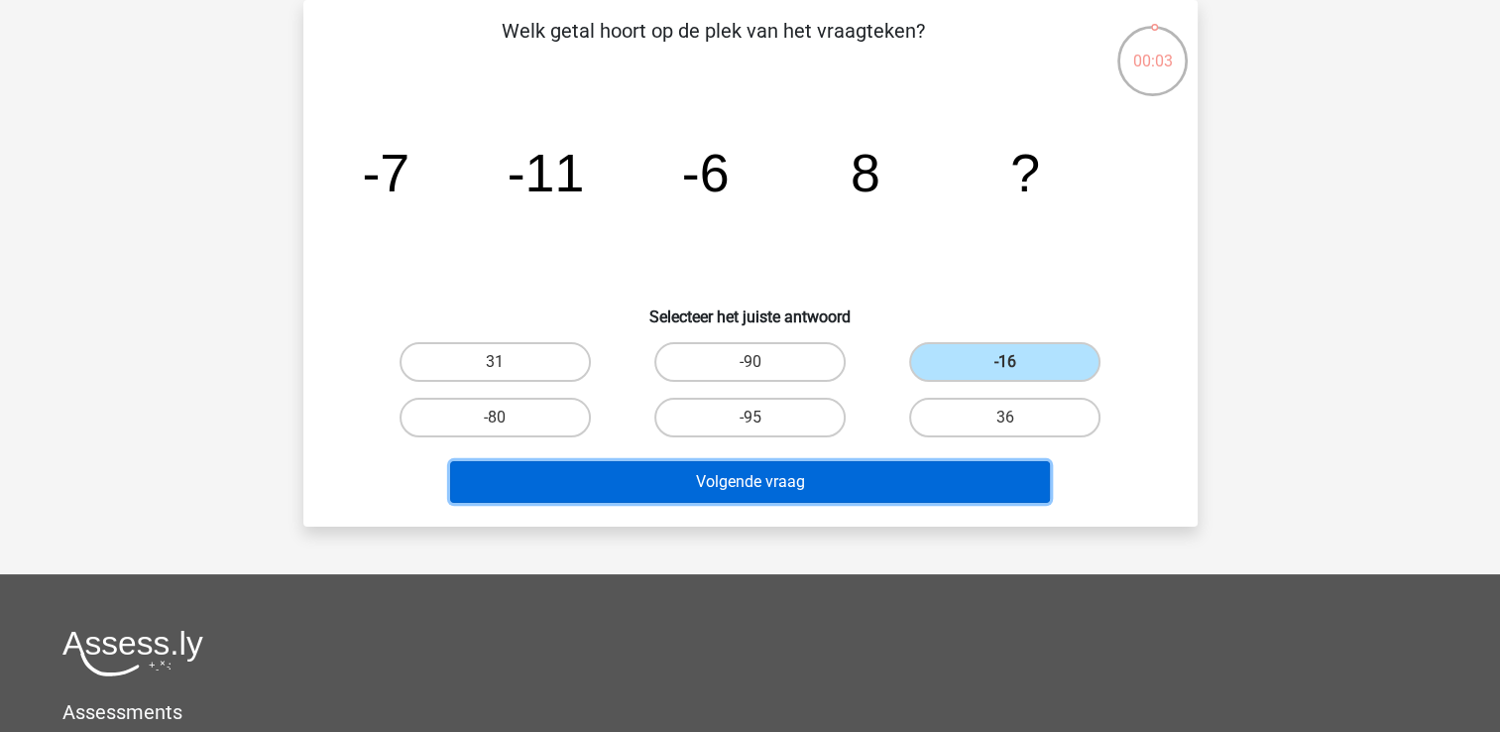
click at [923, 482] on button "Volgende vraag" at bounding box center [750, 482] width 600 height 42
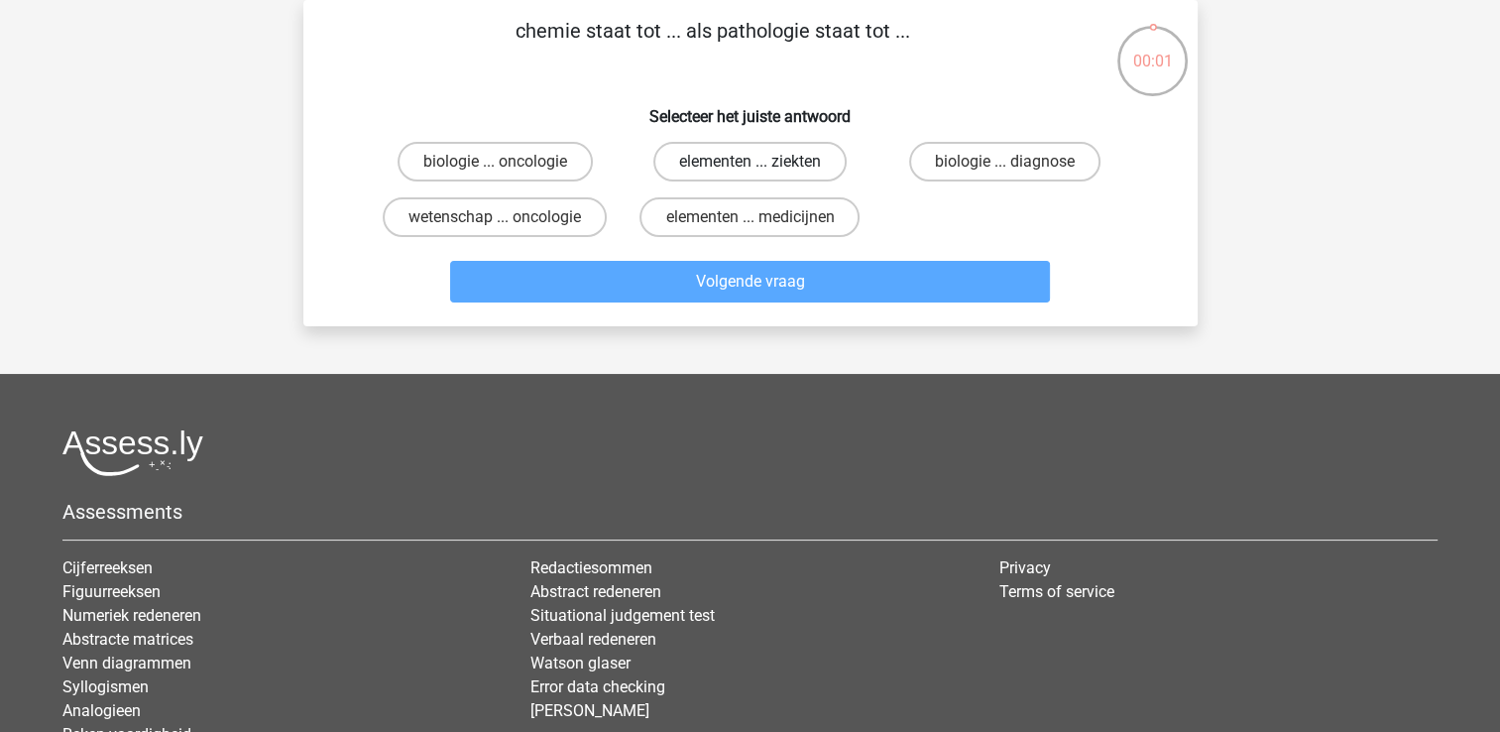
click at [793, 163] on label "elementen ... ziekten" at bounding box center [749, 162] width 193 height 40
click at [762, 163] on input "elementen ... ziekten" at bounding box center [755, 168] width 13 height 13
radio input "true"
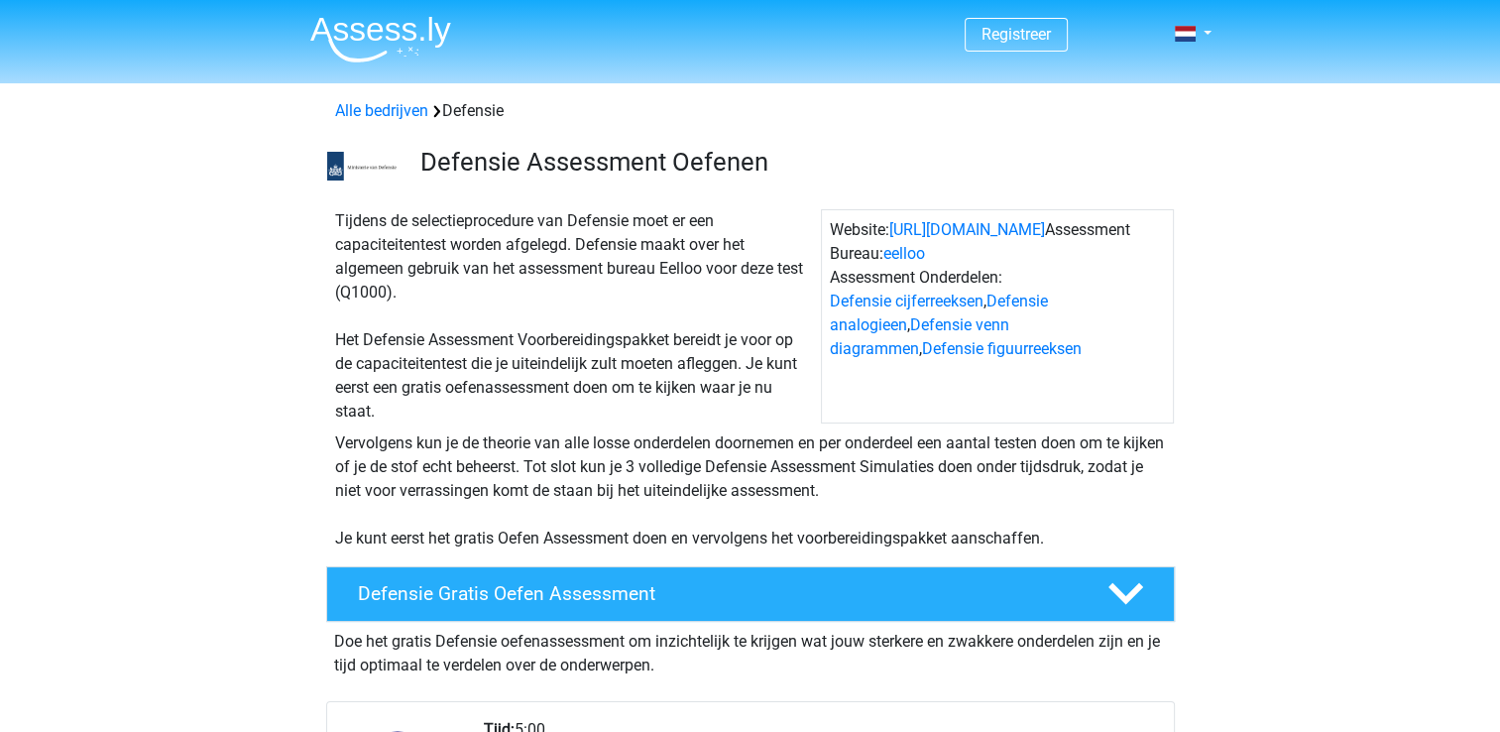
drag, startPoint x: 1494, startPoint y: 109, endPoint x: 1494, endPoint y: 136, distance: 26.8
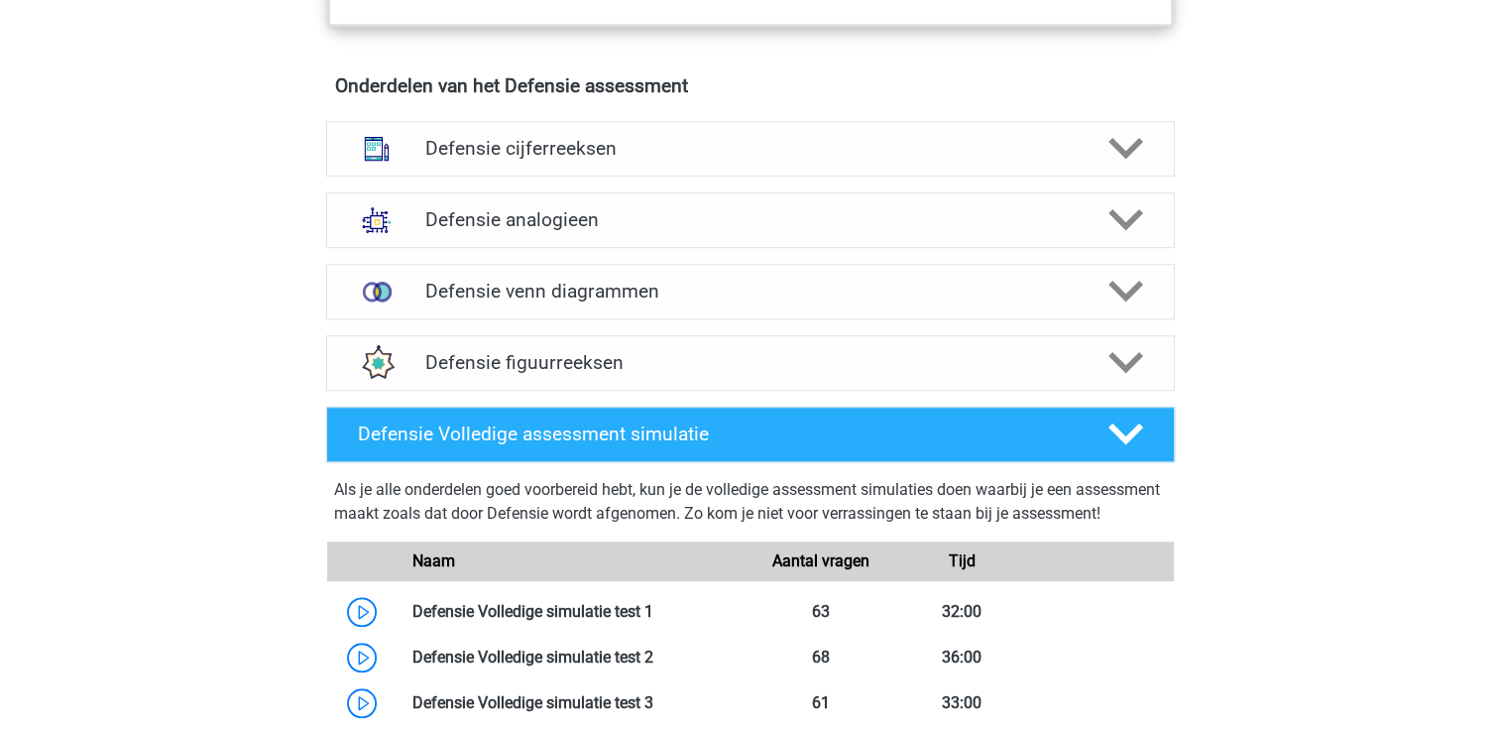
scroll to position [1465, 0]
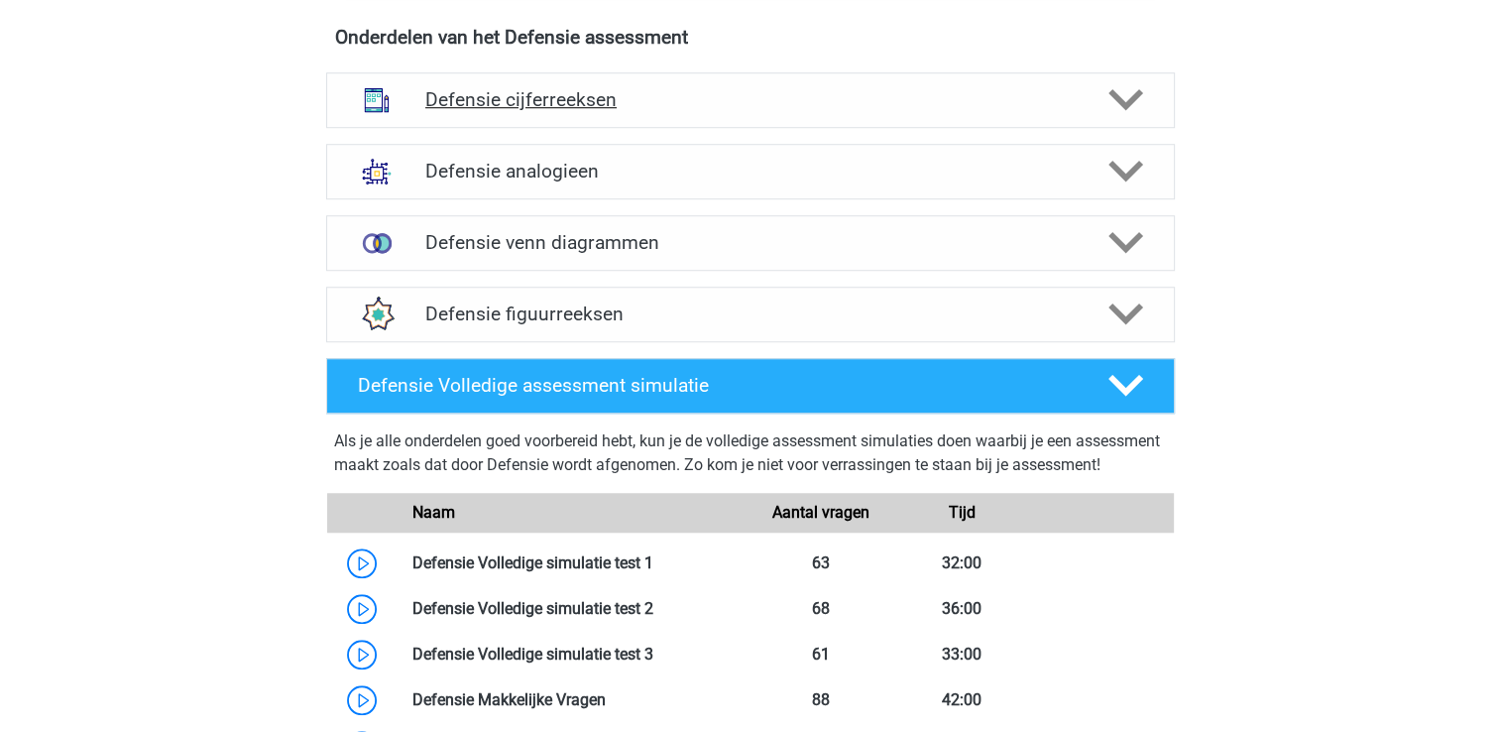
click at [1009, 92] on h4 "Defensie cijferreeksen" at bounding box center [749, 99] width 649 height 23
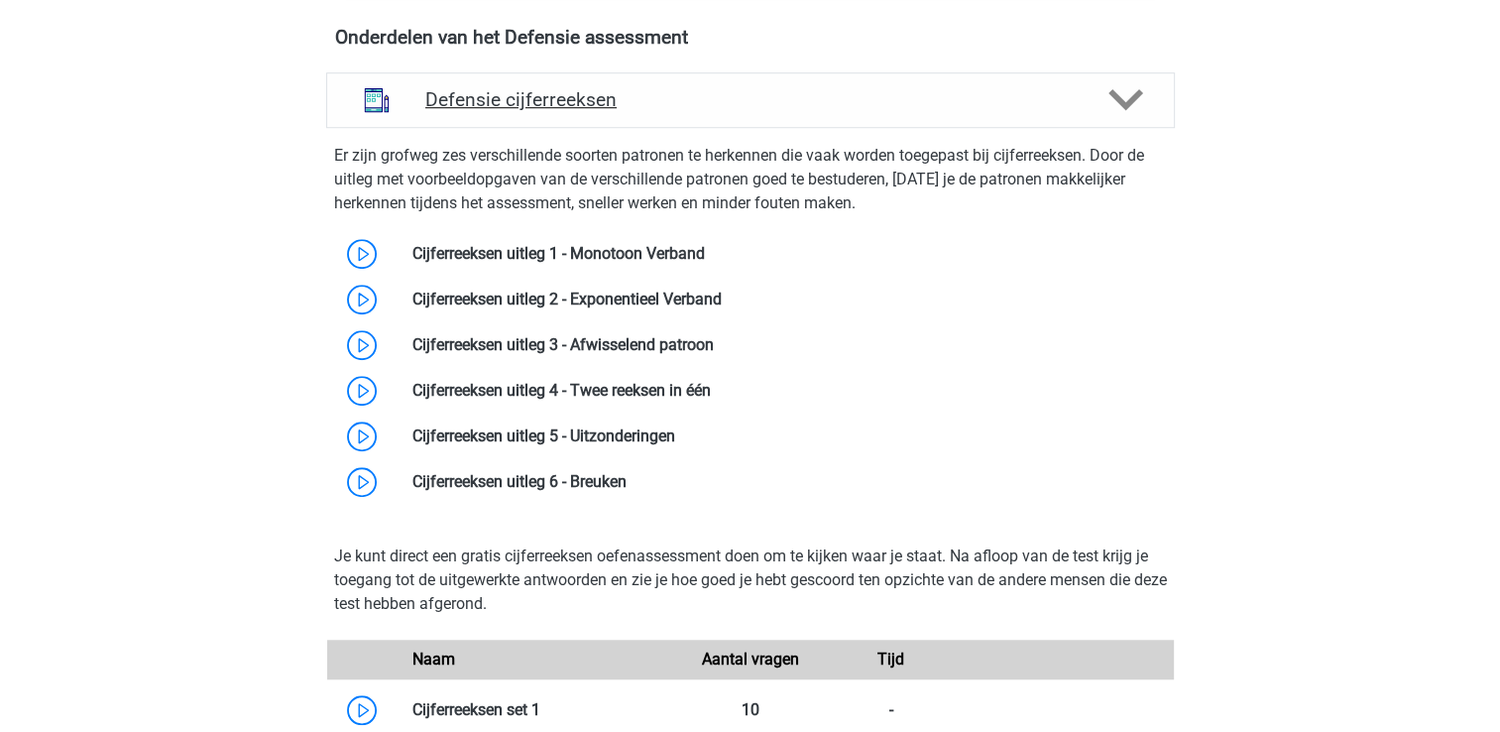
click at [1009, 92] on h4 "Defensie cijferreeksen" at bounding box center [749, 99] width 649 height 23
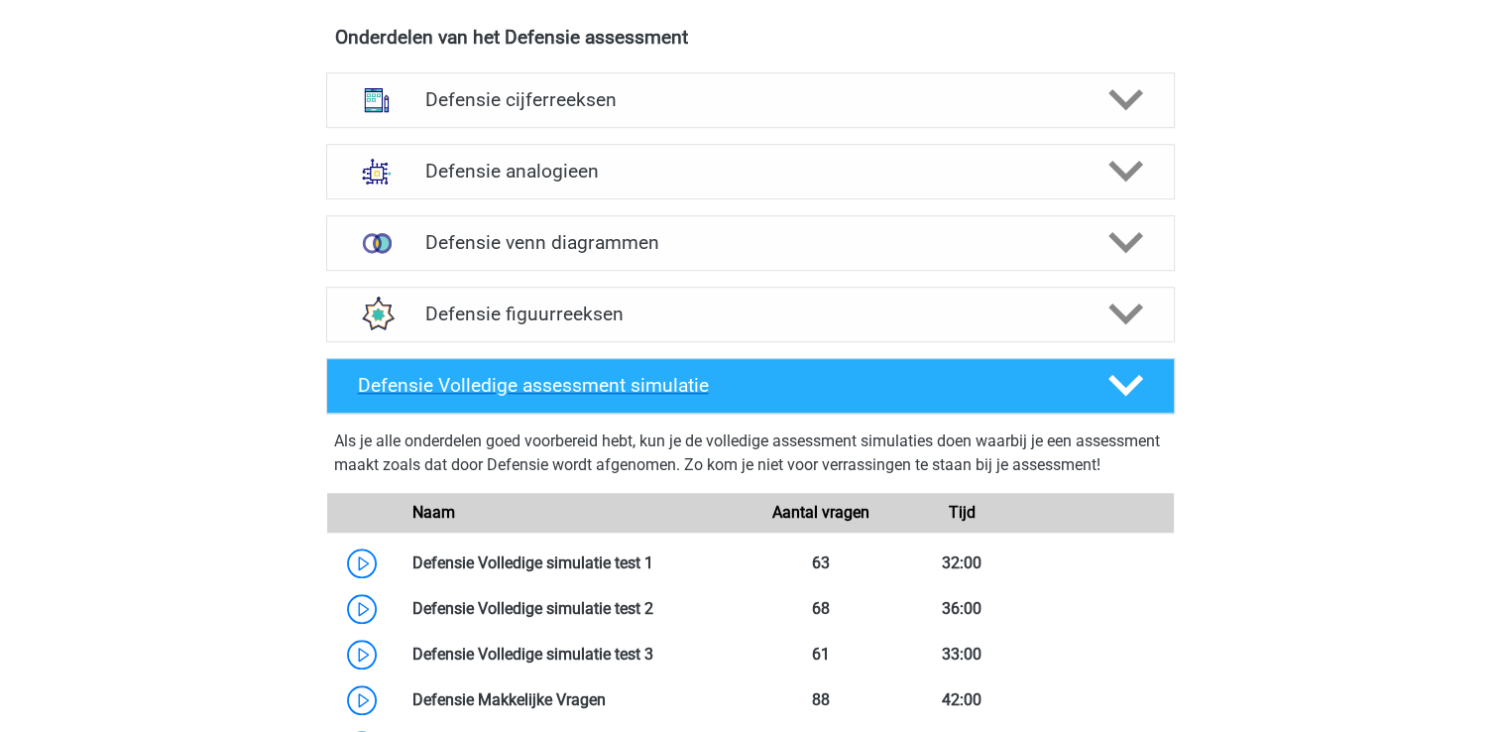
click at [1150, 375] on div at bounding box center [1122, 385] width 67 height 35
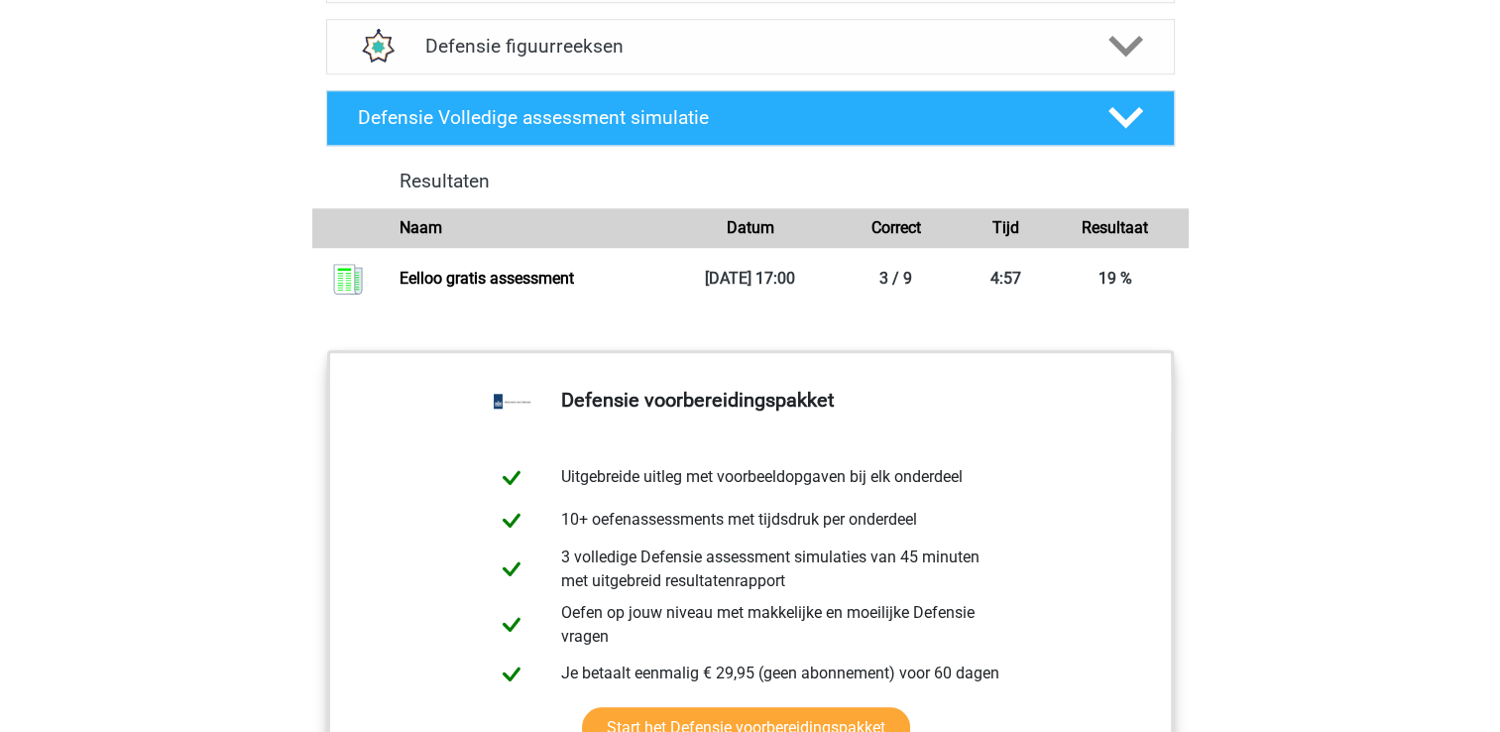
scroll to position [1657, 0]
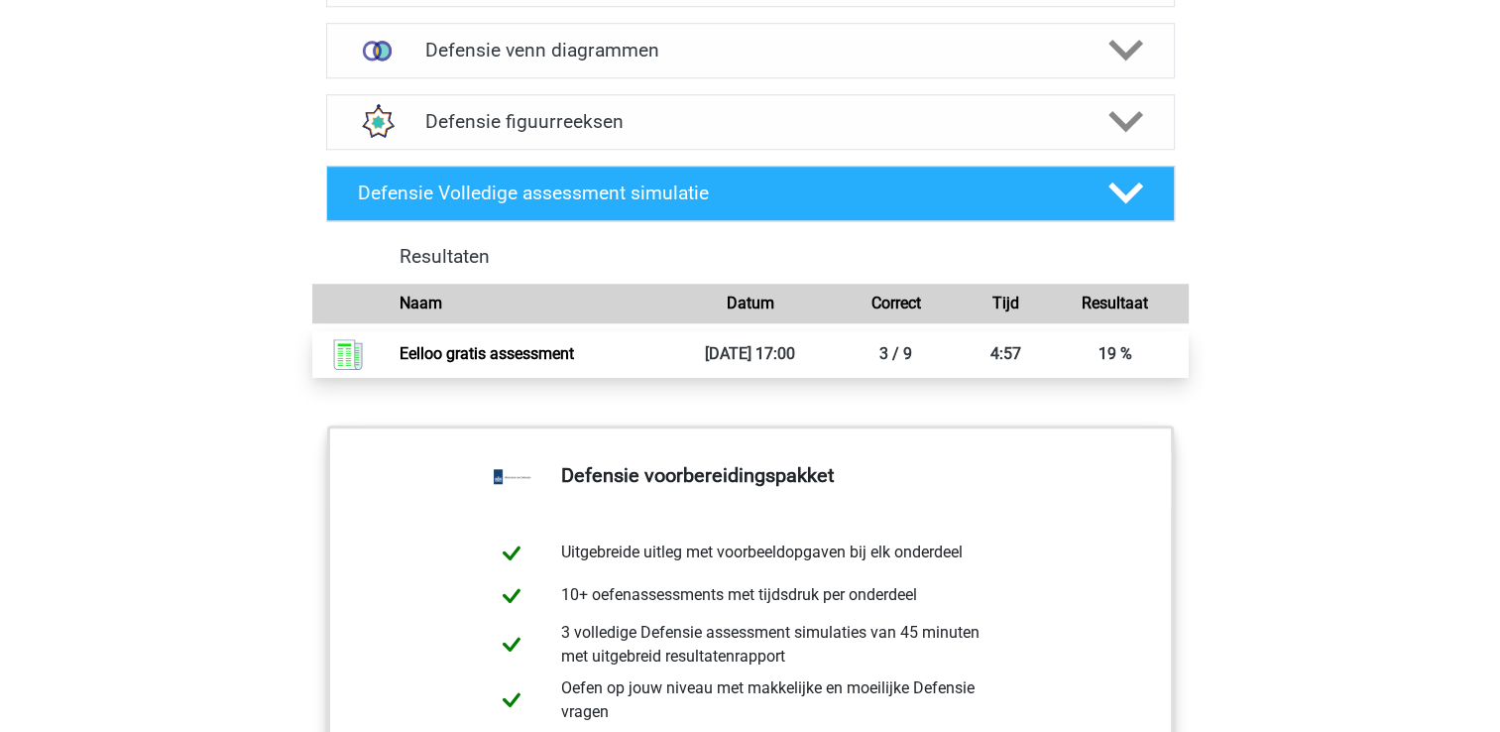
click at [574, 356] on link "Eelloo gratis assessment" at bounding box center [487, 353] width 174 height 19
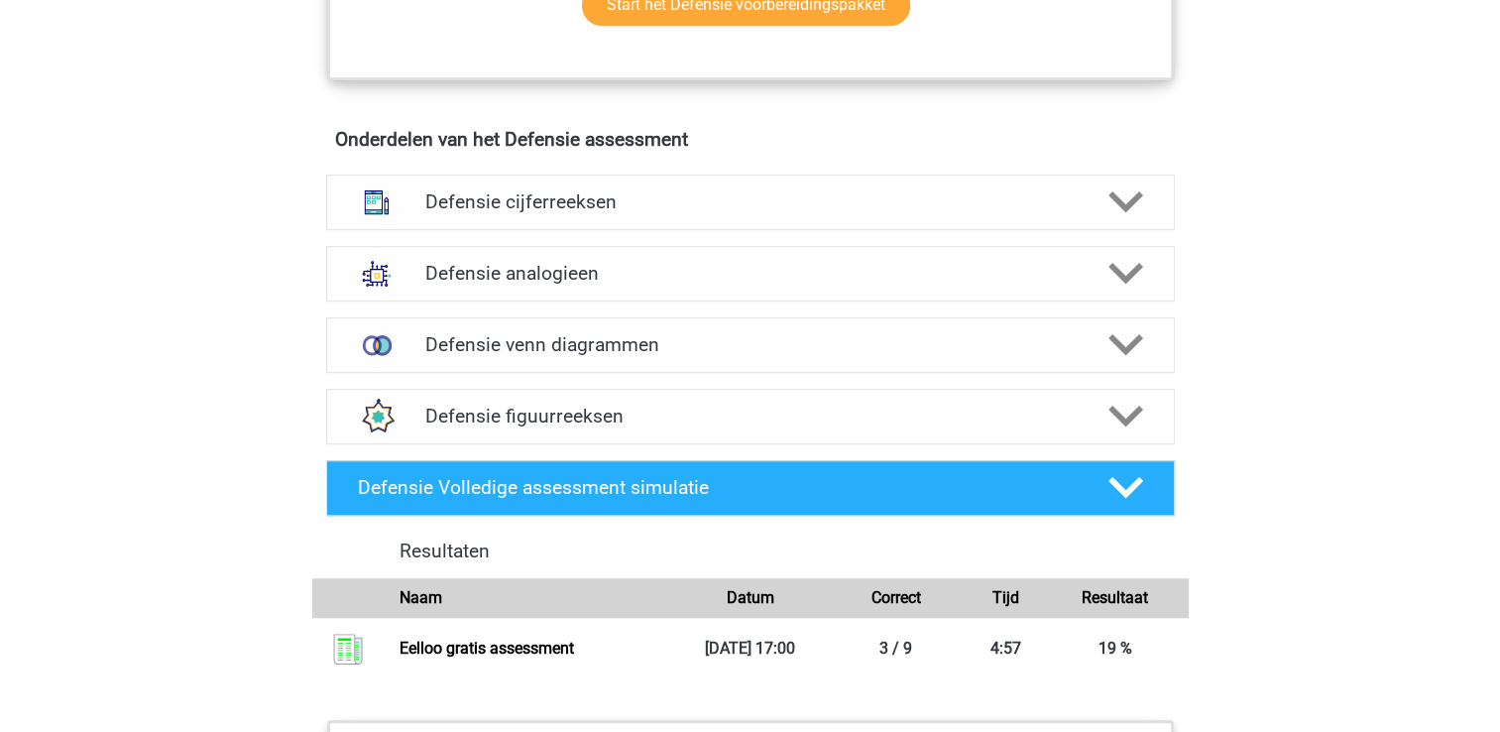
scroll to position [1367, 0]
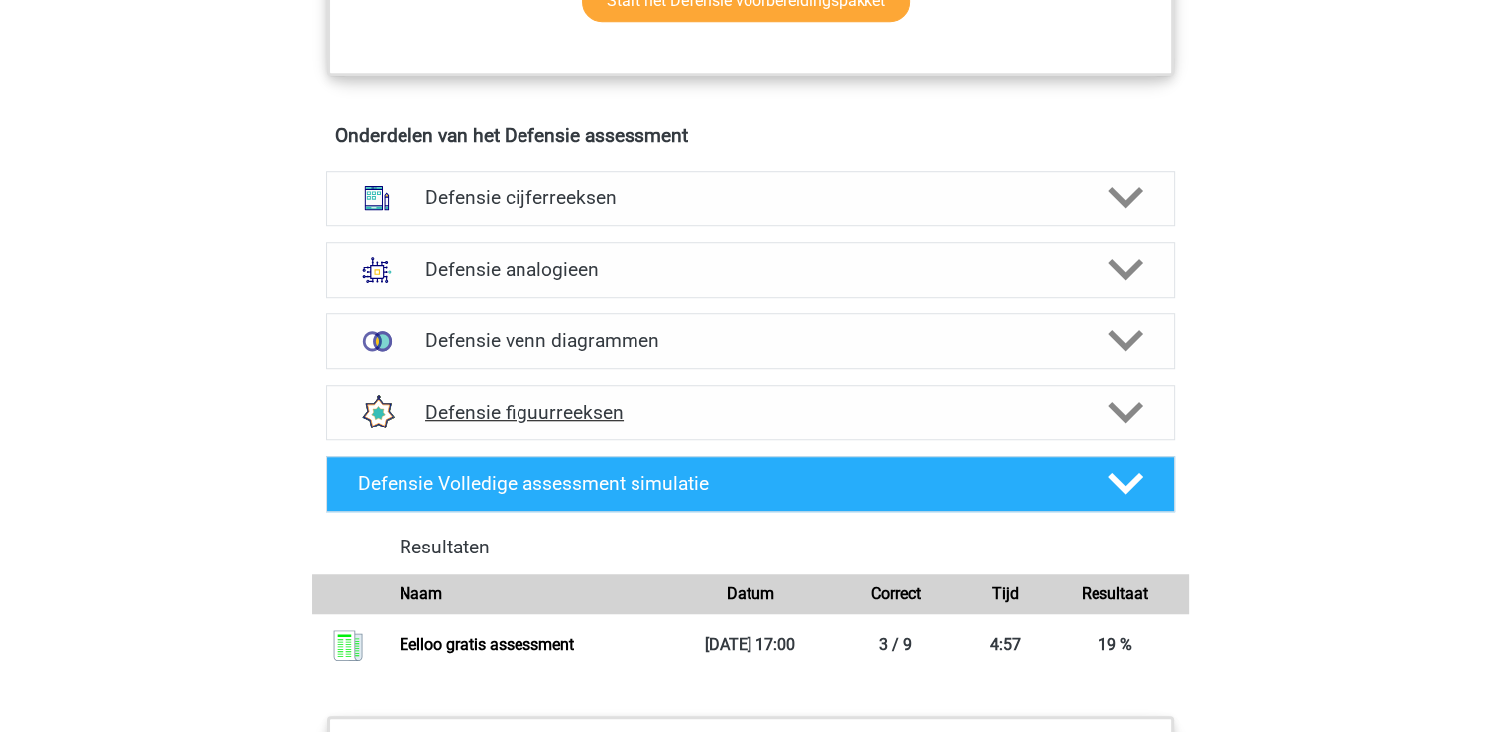
click at [991, 413] on h4 "Defensie figuurreeksen" at bounding box center [749, 411] width 649 height 23
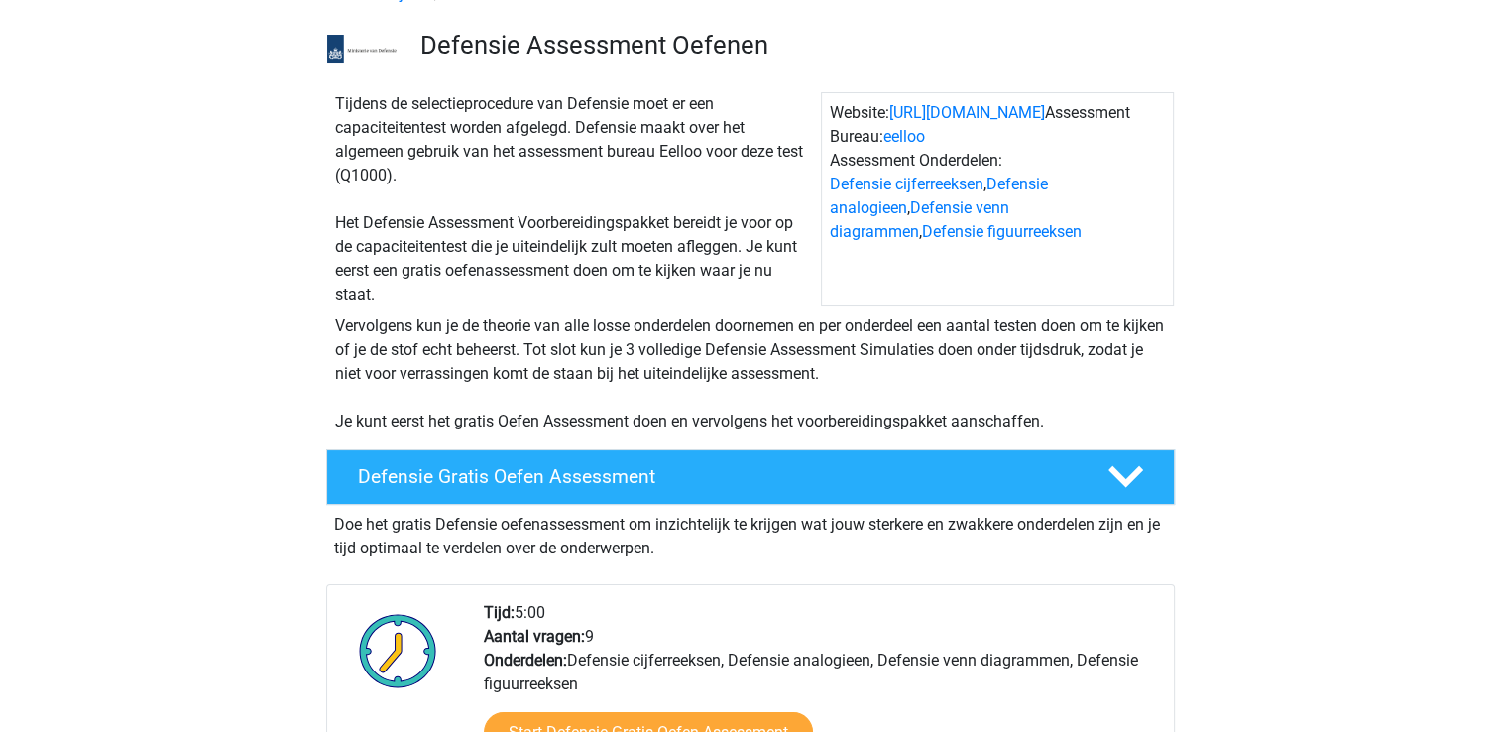
scroll to position [0, 0]
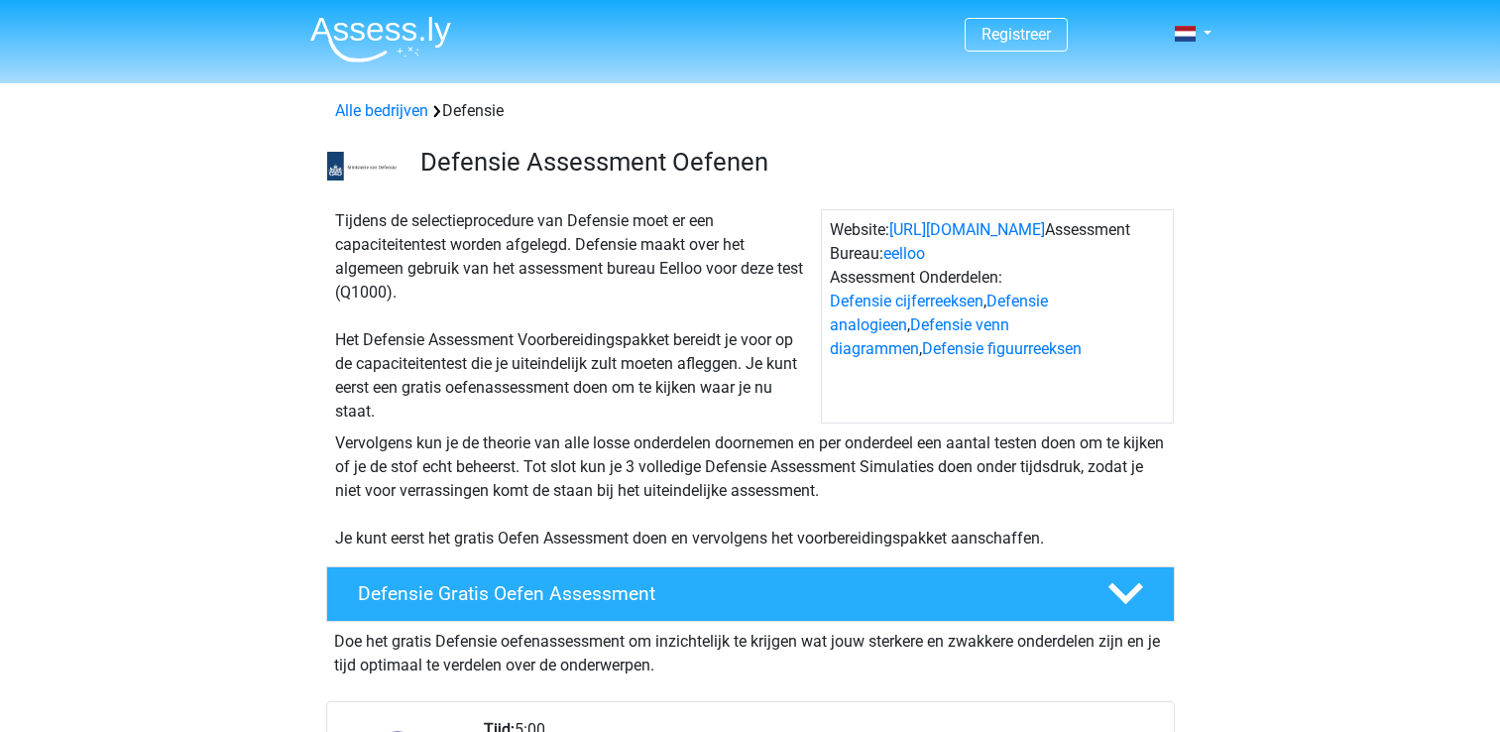
scroll to position [634, 0]
click at [500, 582] on h4 "Defensie Gratis Oefen Assessment" at bounding box center [717, 593] width 718 height 23
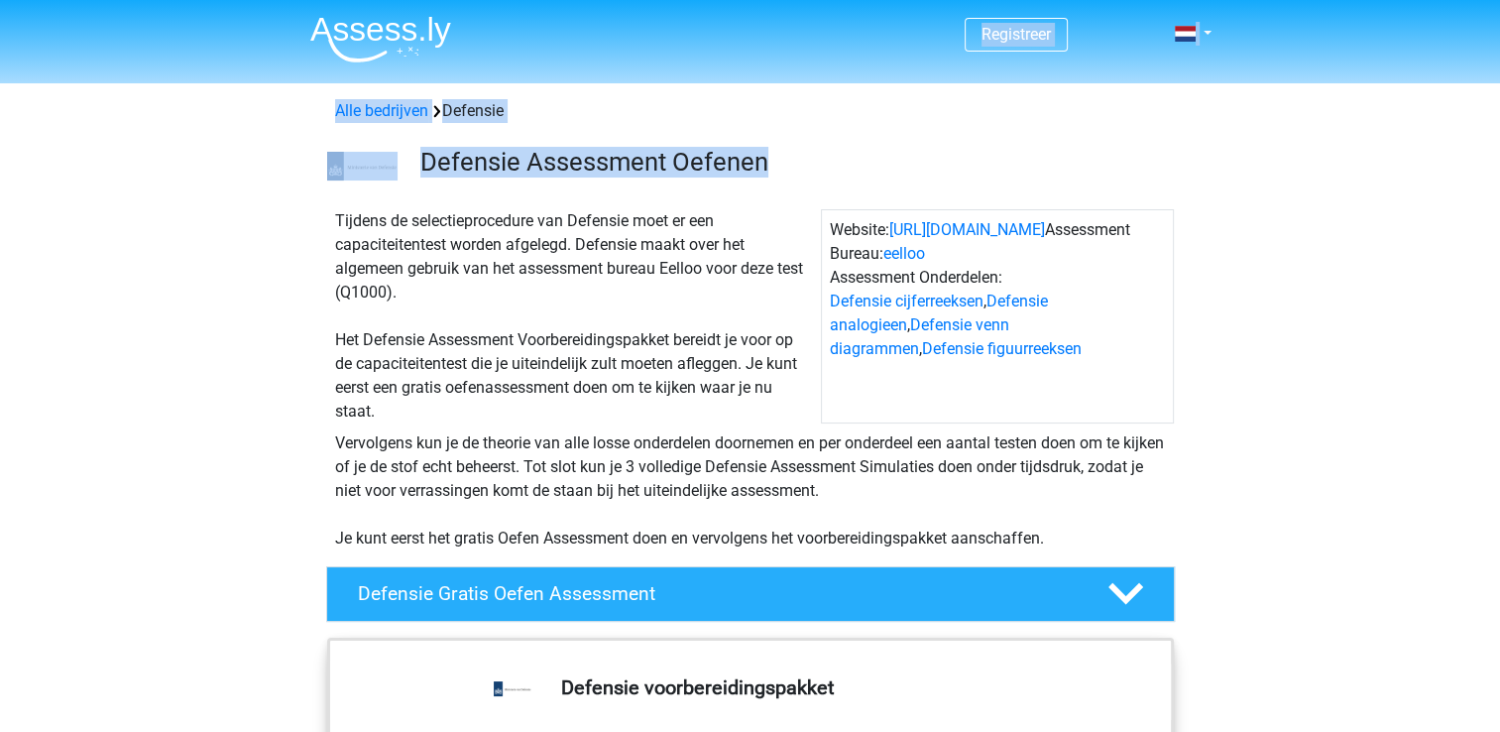
drag, startPoint x: 1499, startPoint y: 56, endPoint x: 1511, endPoint y: 137, distance: 82.2
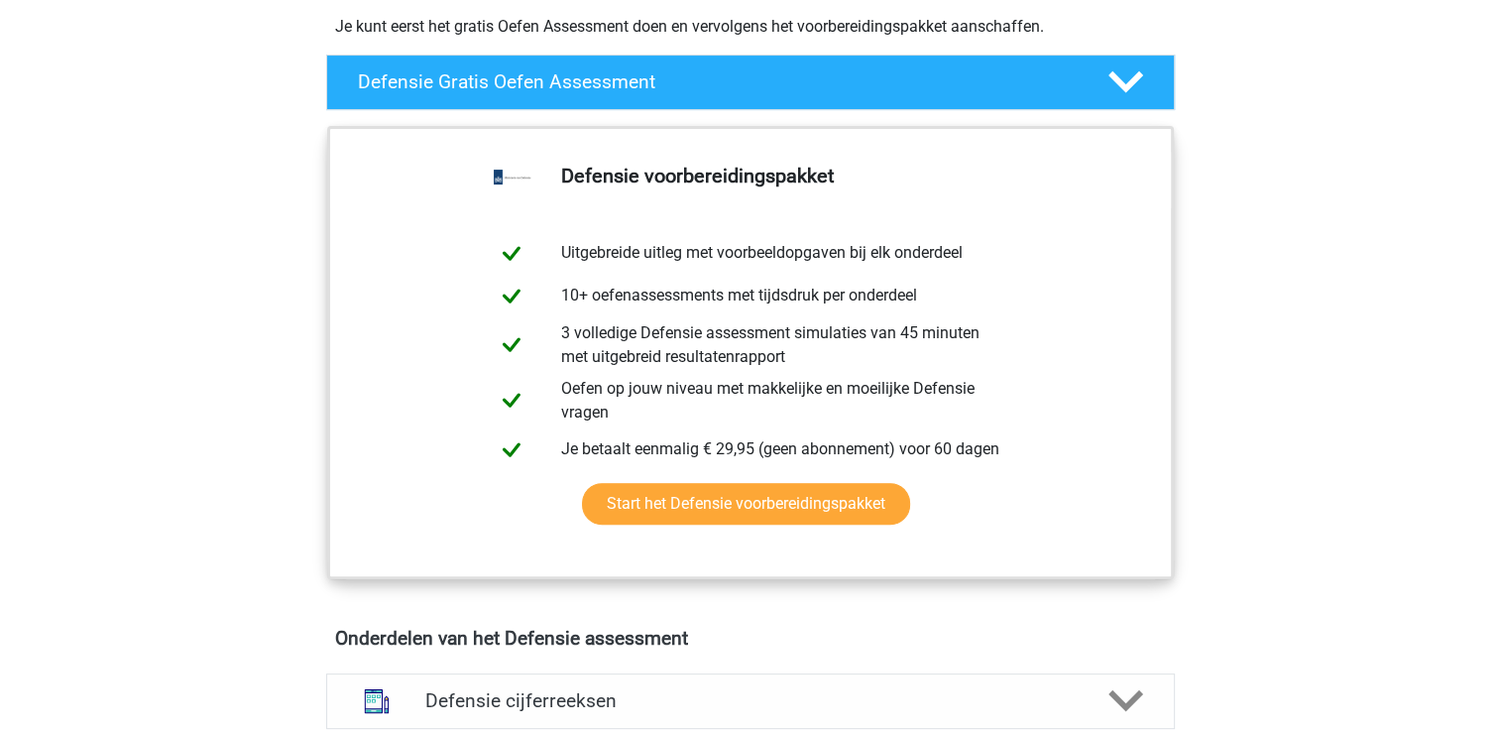
scroll to position [505, 0]
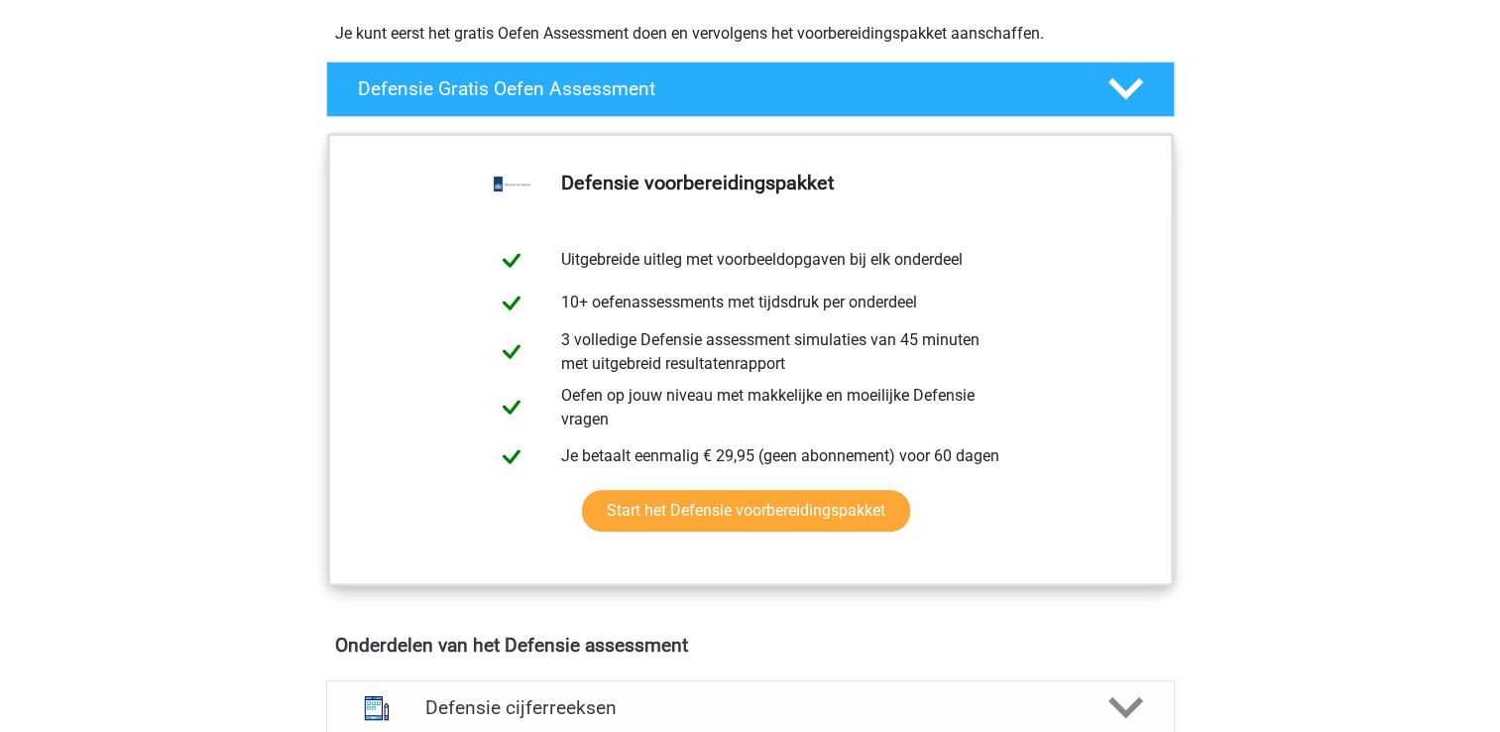
click at [1030, 59] on div "Defensie Gratis Oefen Assessment Doe het gratis Defensie oefenassessment om inz…" at bounding box center [750, 89] width 926 height 71
click at [1048, 88] on h4 "Defensie Gratis Oefen Assessment" at bounding box center [717, 88] width 718 height 23
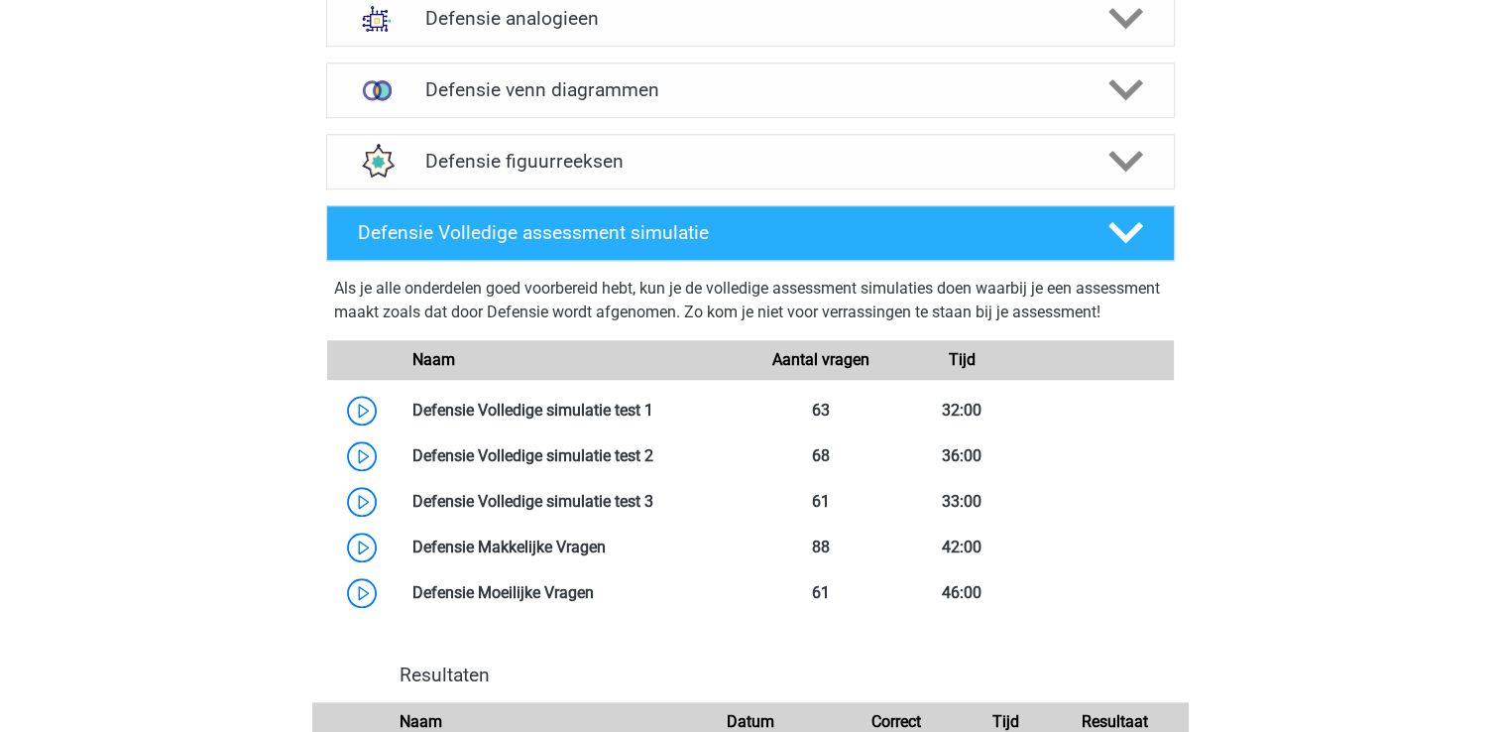
scroll to position [1614, 0]
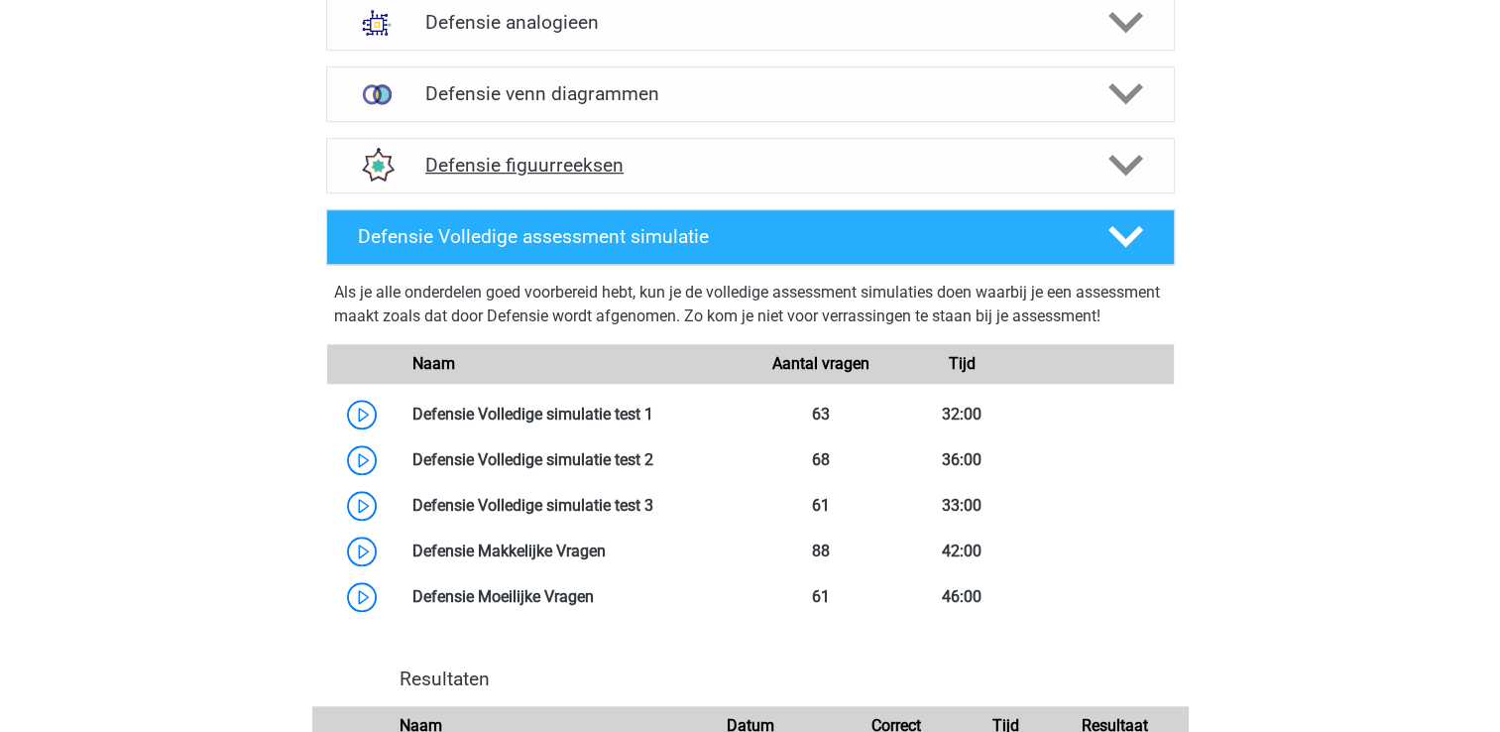
click at [1031, 154] on h4 "Defensie figuurreeksen" at bounding box center [749, 165] width 649 height 23
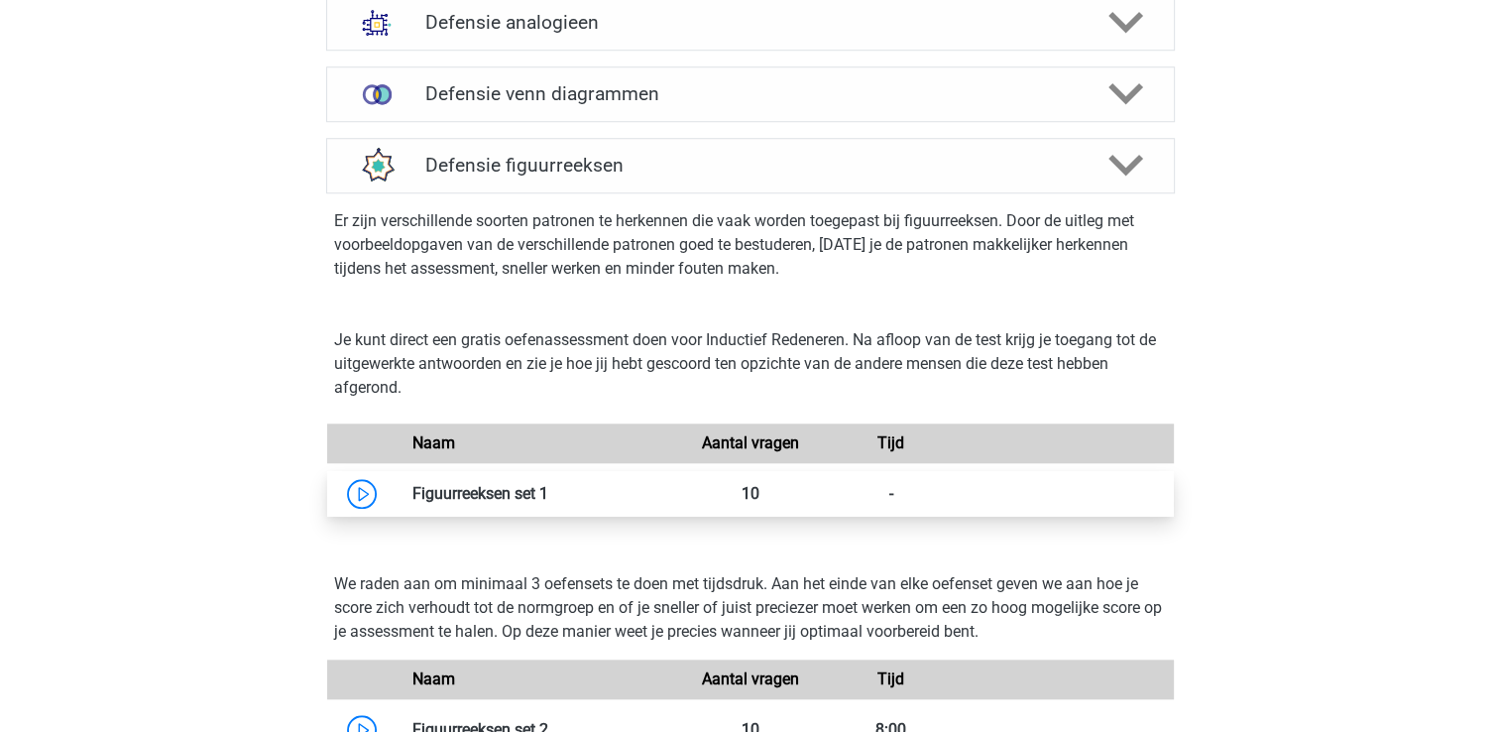
click at [548, 502] on link at bounding box center [548, 493] width 0 height 19
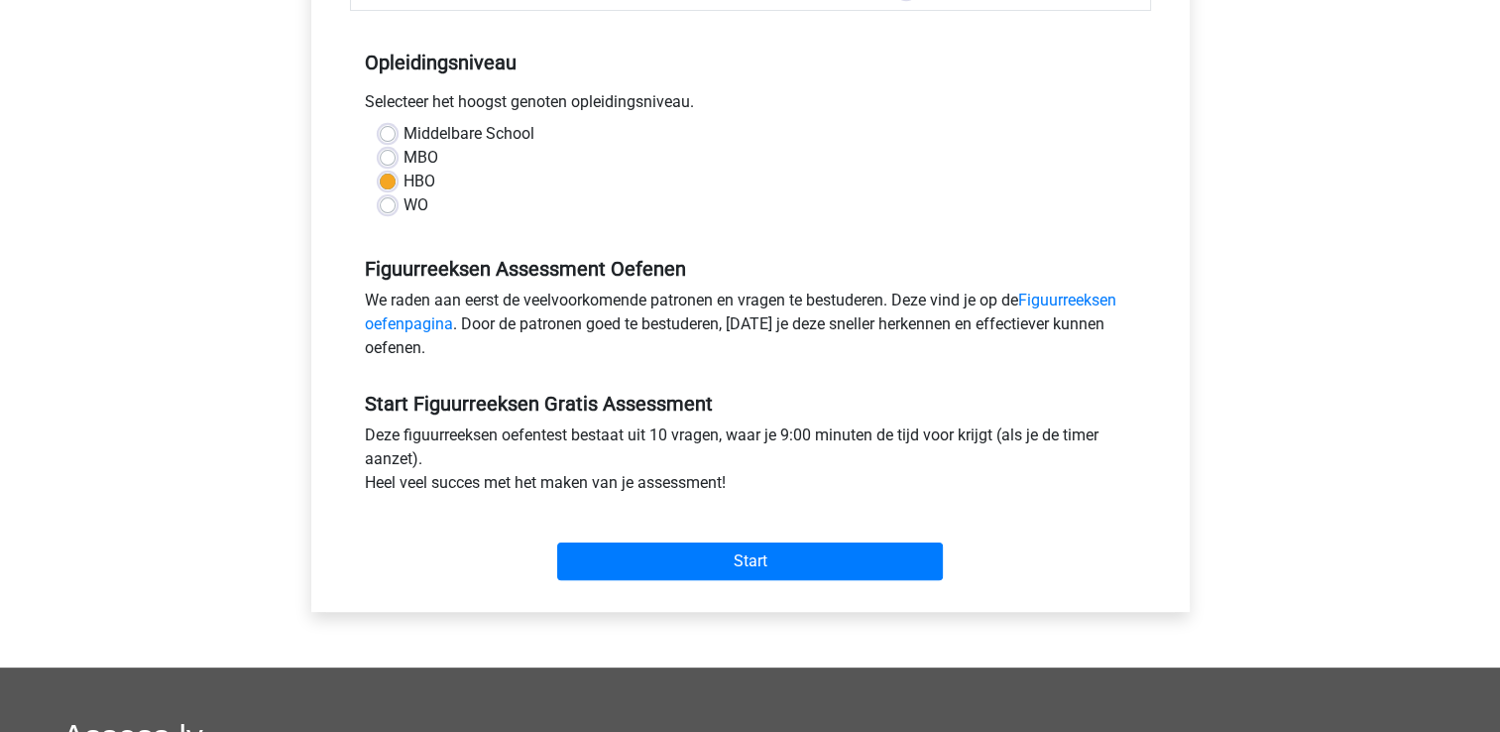
scroll to position [381, 0]
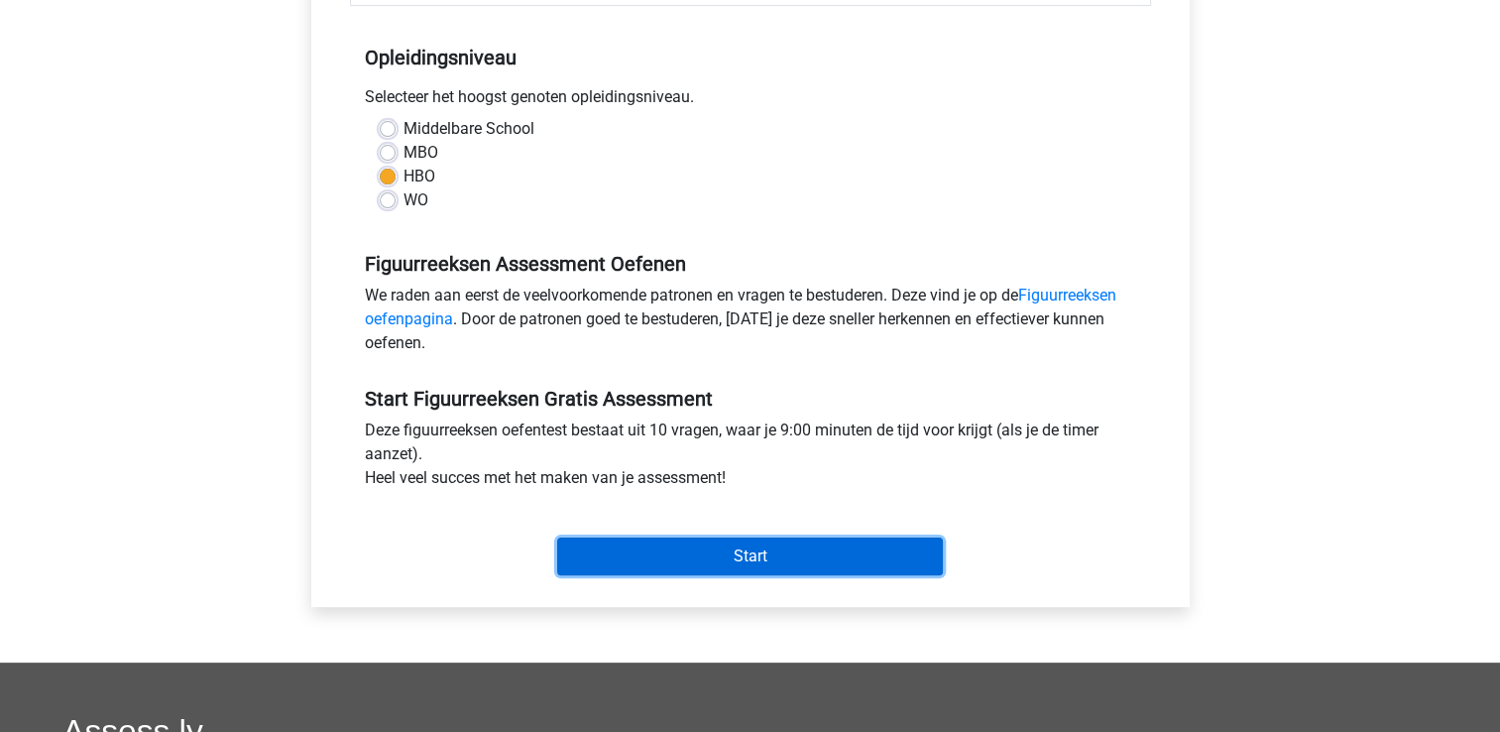
click at [682, 569] on input "Start" at bounding box center [750, 556] width 386 height 38
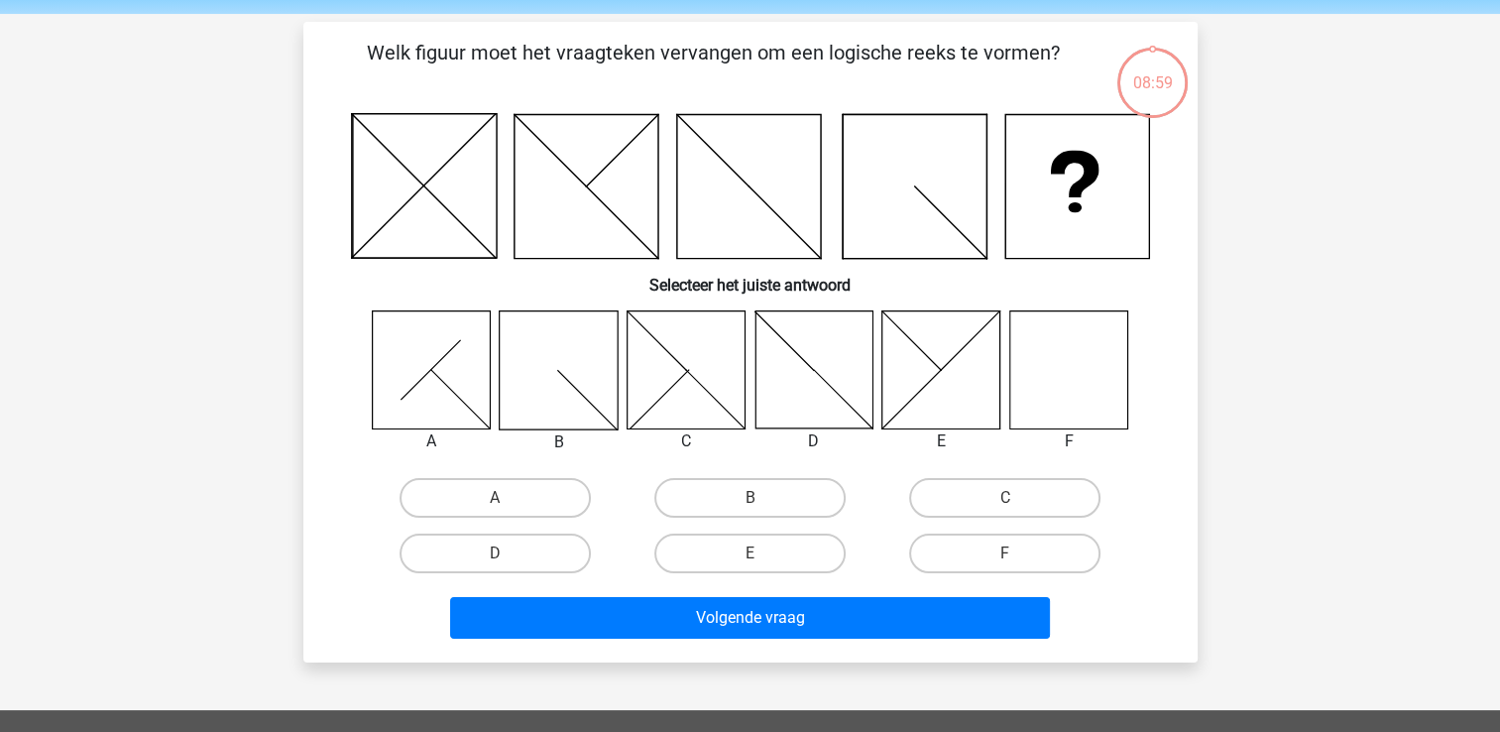
scroll to position [52, 0]
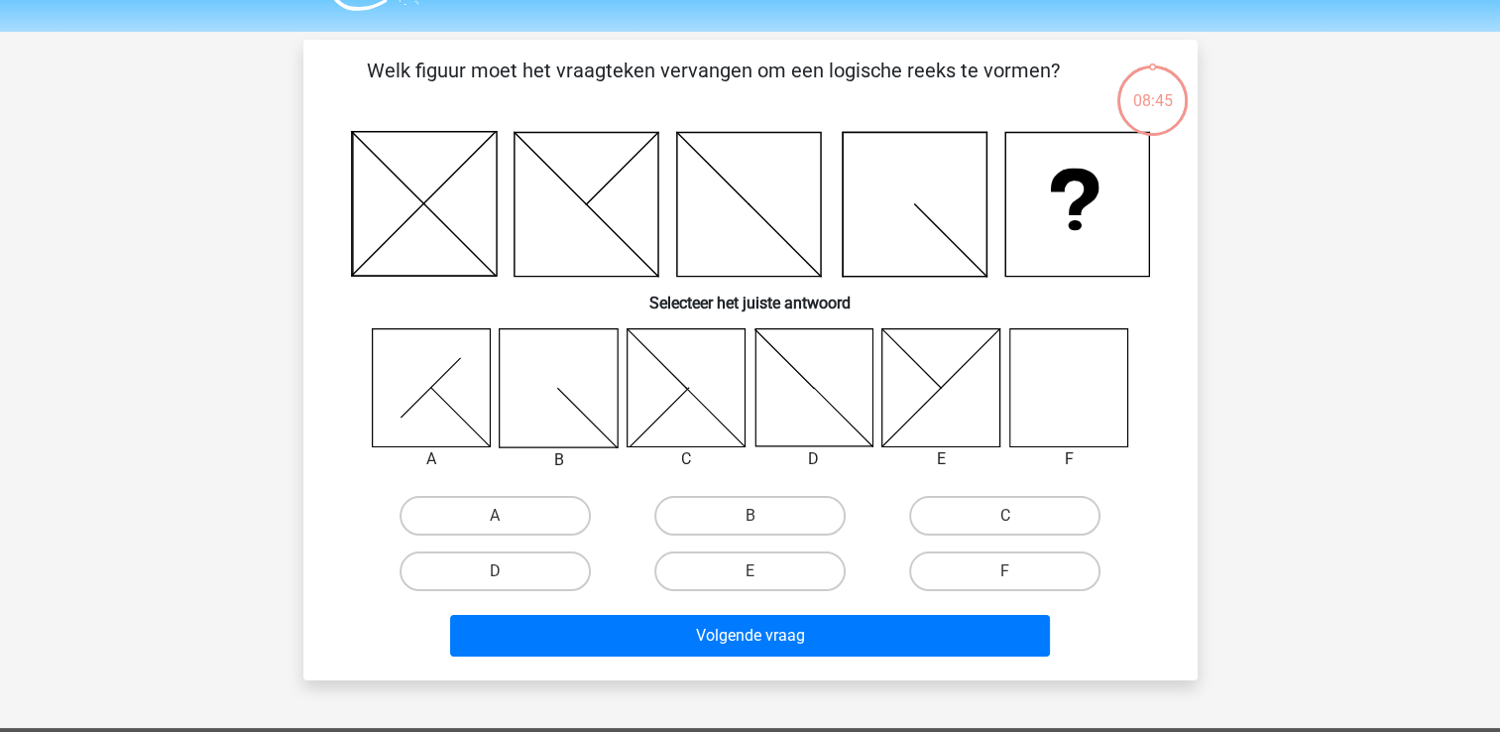
click at [1079, 343] on icon at bounding box center [1068, 387] width 118 height 118
click at [999, 580] on label "F" at bounding box center [1004, 571] width 191 height 40
click at [1005, 580] on input "F" at bounding box center [1011, 577] width 13 height 13
radio input "true"
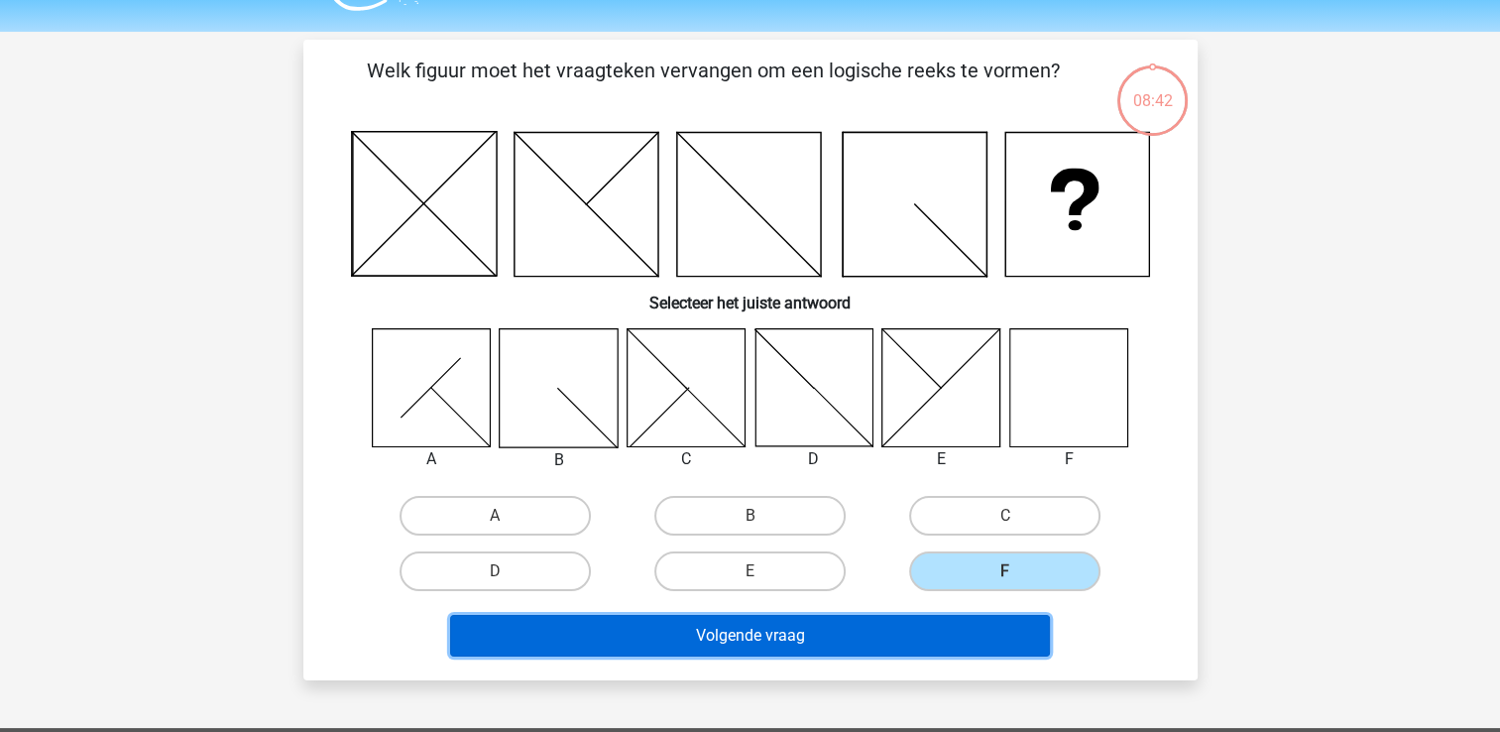
click at [928, 632] on button "Volgende vraag" at bounding box center [750, 636] width 600 height 42
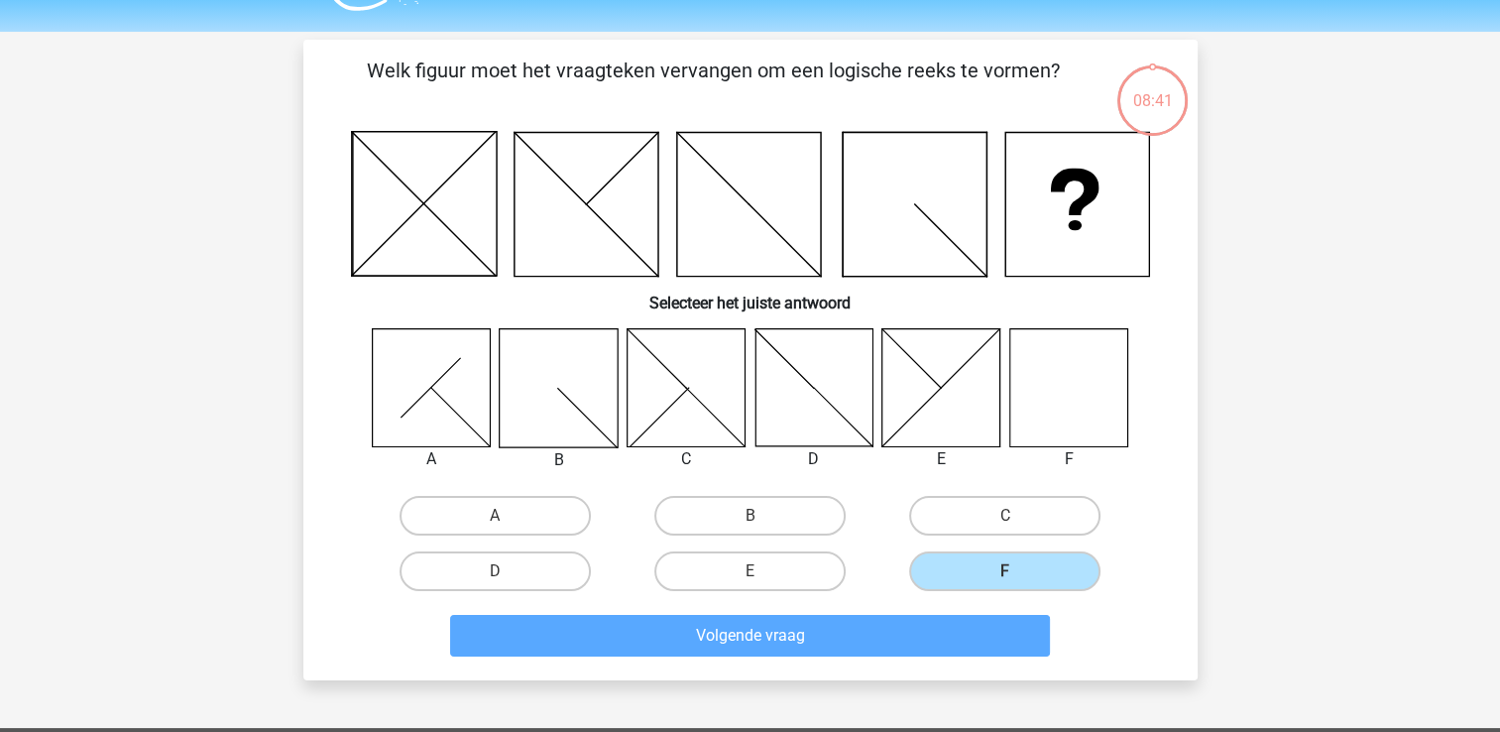
scroll to position [91, 0]
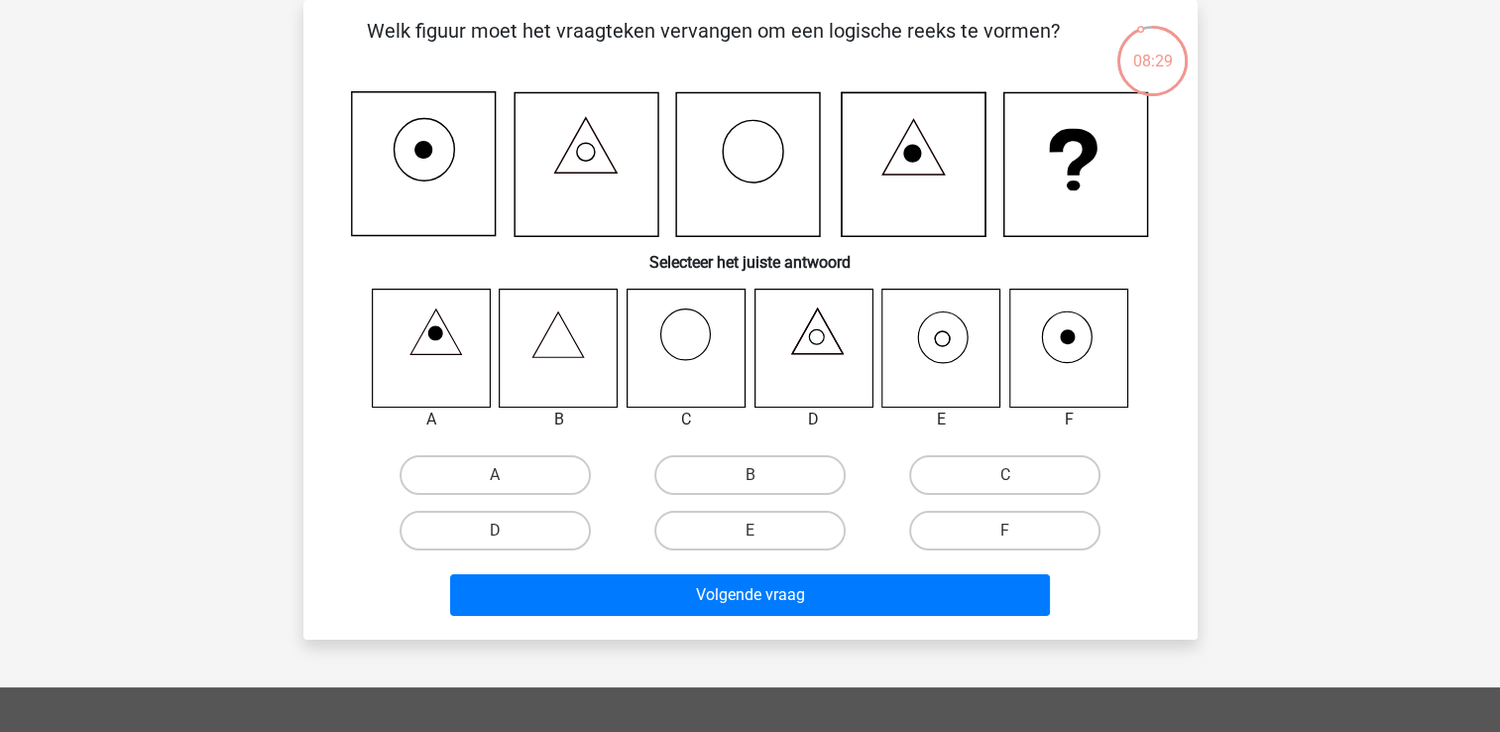
click at [817, 332] on icon at bounding box center [813, 347] width 118 height 118
click at [573, 529] on label "D" at bounding box center [495, 531] width 191 height 40
click at [508, 530] on input "D" at bounding box center [501, 536] width 13 height 13
radio input "true"
click at [781, 527] on label "E" at bounding box center [749, 531] width 191 height 40
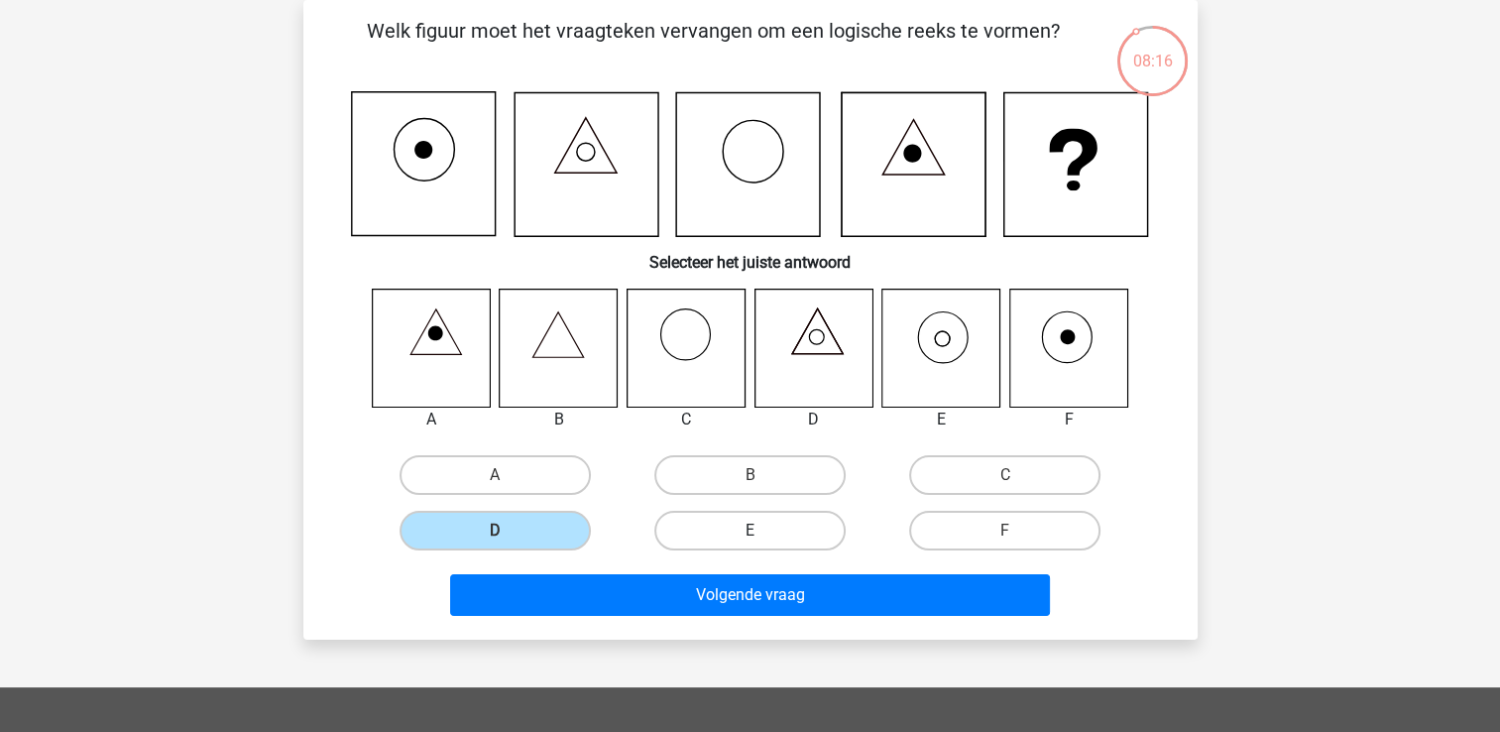
click at [762, 530] on input "E" at bounding box center [755, 536] width 13 height 13
radio input "true"
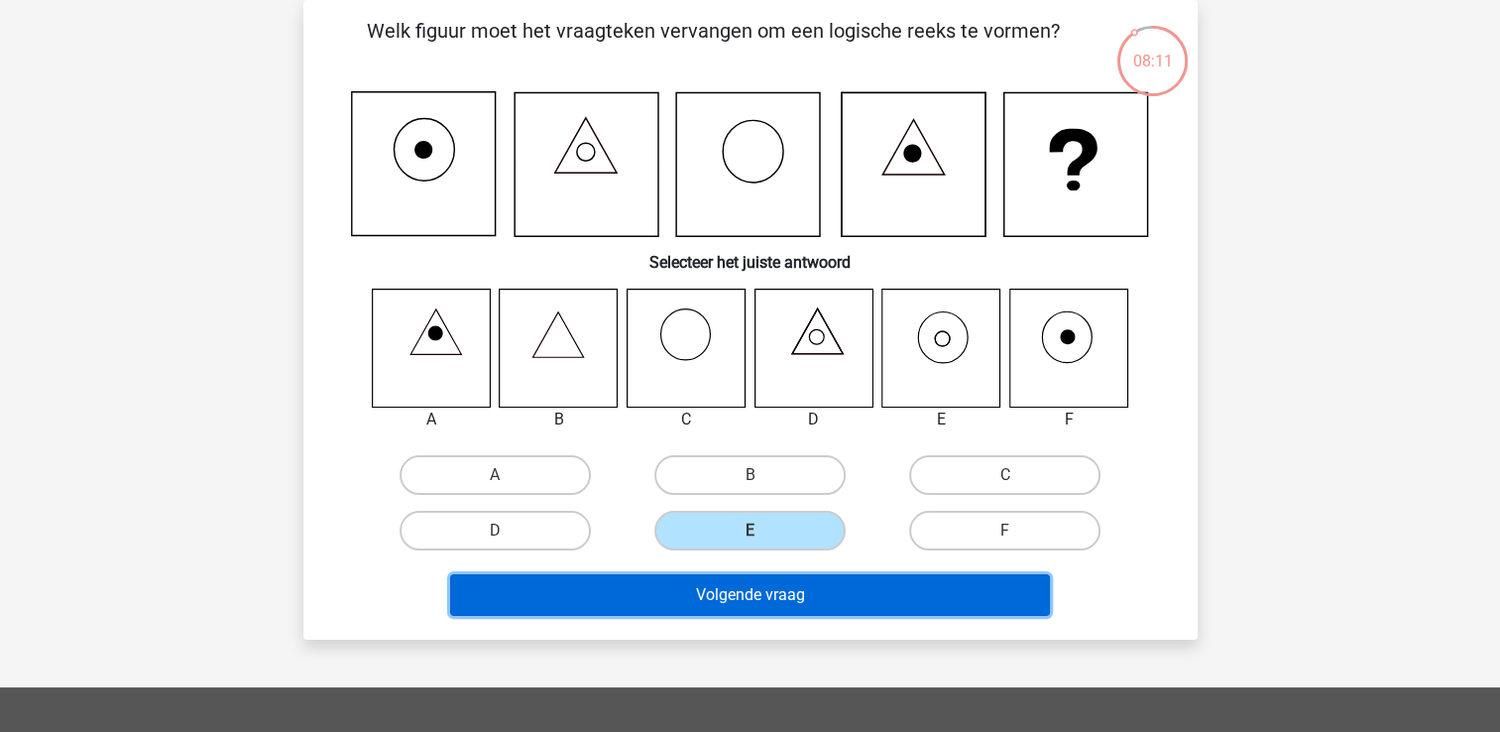
click at [853, 597] on button "Volgende vraag" at bounding box center [750, 595] width 600 height 42
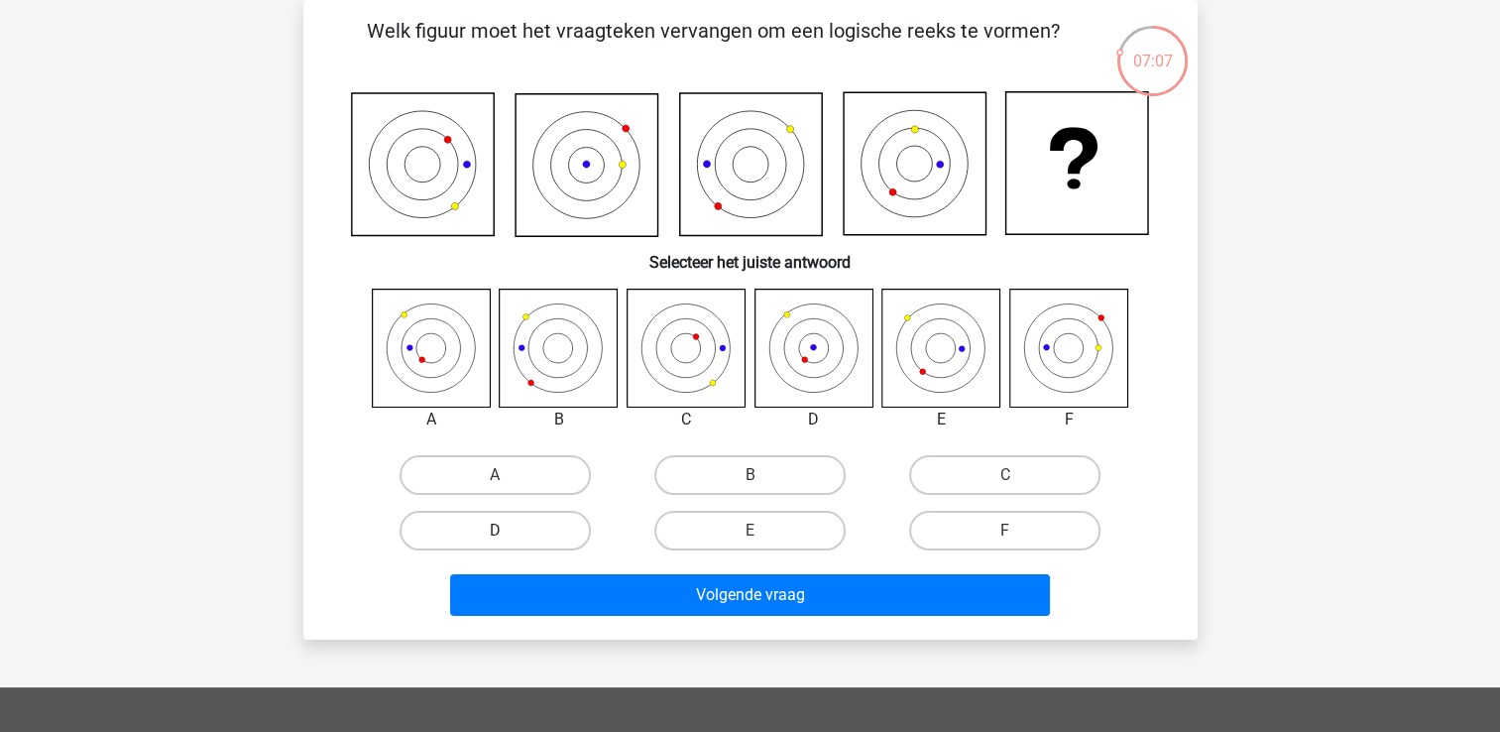
click at [572, 534] on label "D" at bounding box center [495, 531] width 191 height 40
click at [508, 534] on input "D" at bounding box center [501, 536] width 13 height 13
radio input "true"
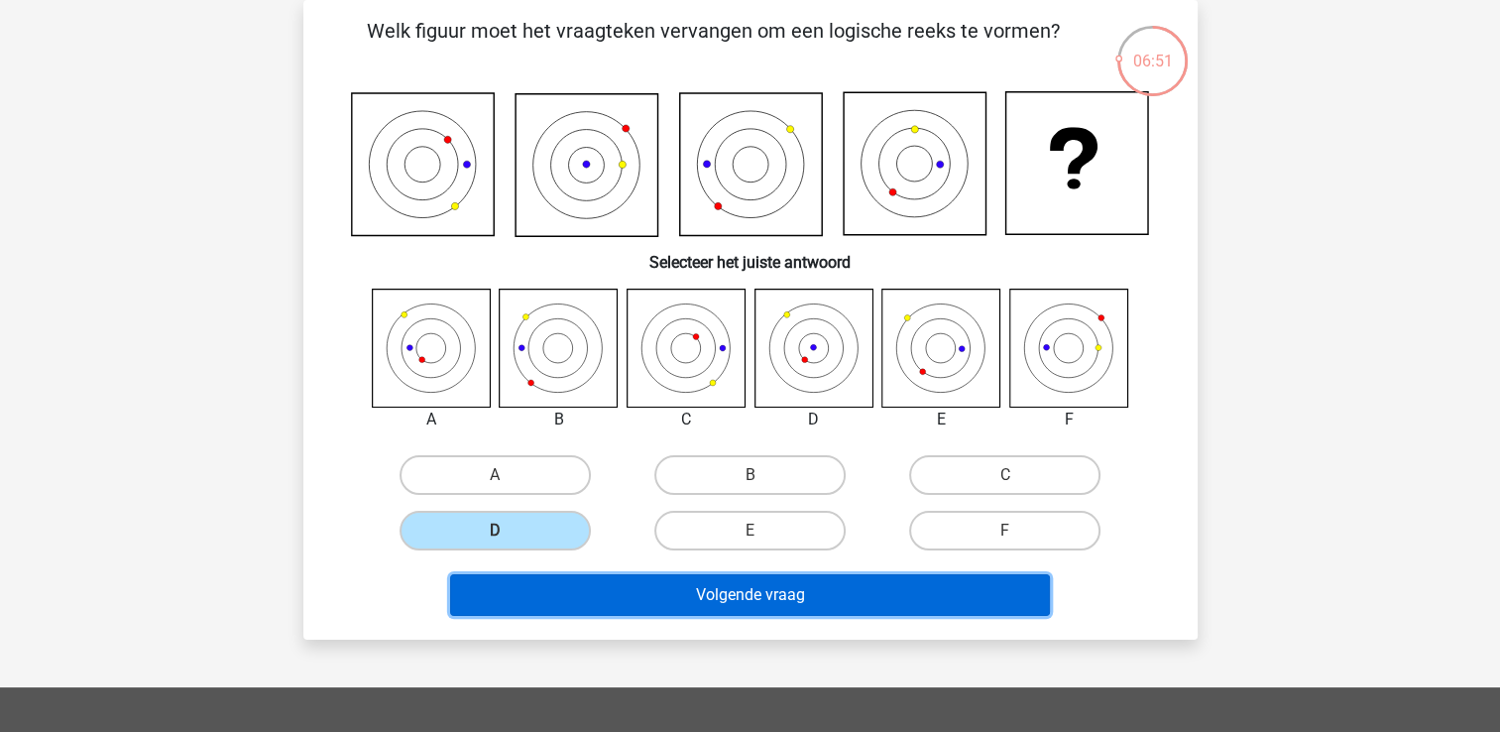
click at [810, 606] on button "Volgende vraag" at bounding box center [750, 595] width 600 height 42
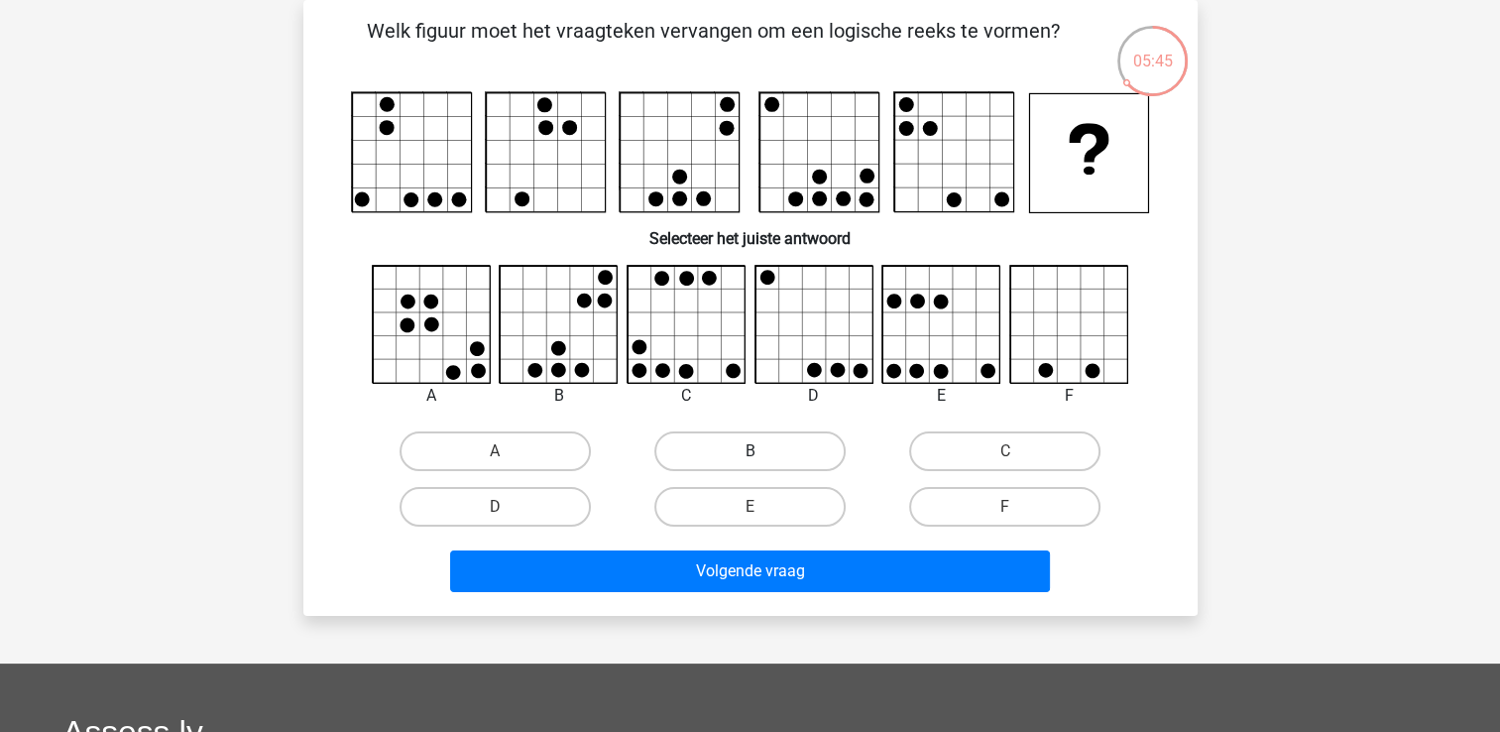
click at [729, 460] on label "B" at bounding box center [749, 451] width 191 height 40
click at [749, 460] on input "B" at bounding box center [755, 457] width 13 height 13
radio input "true"
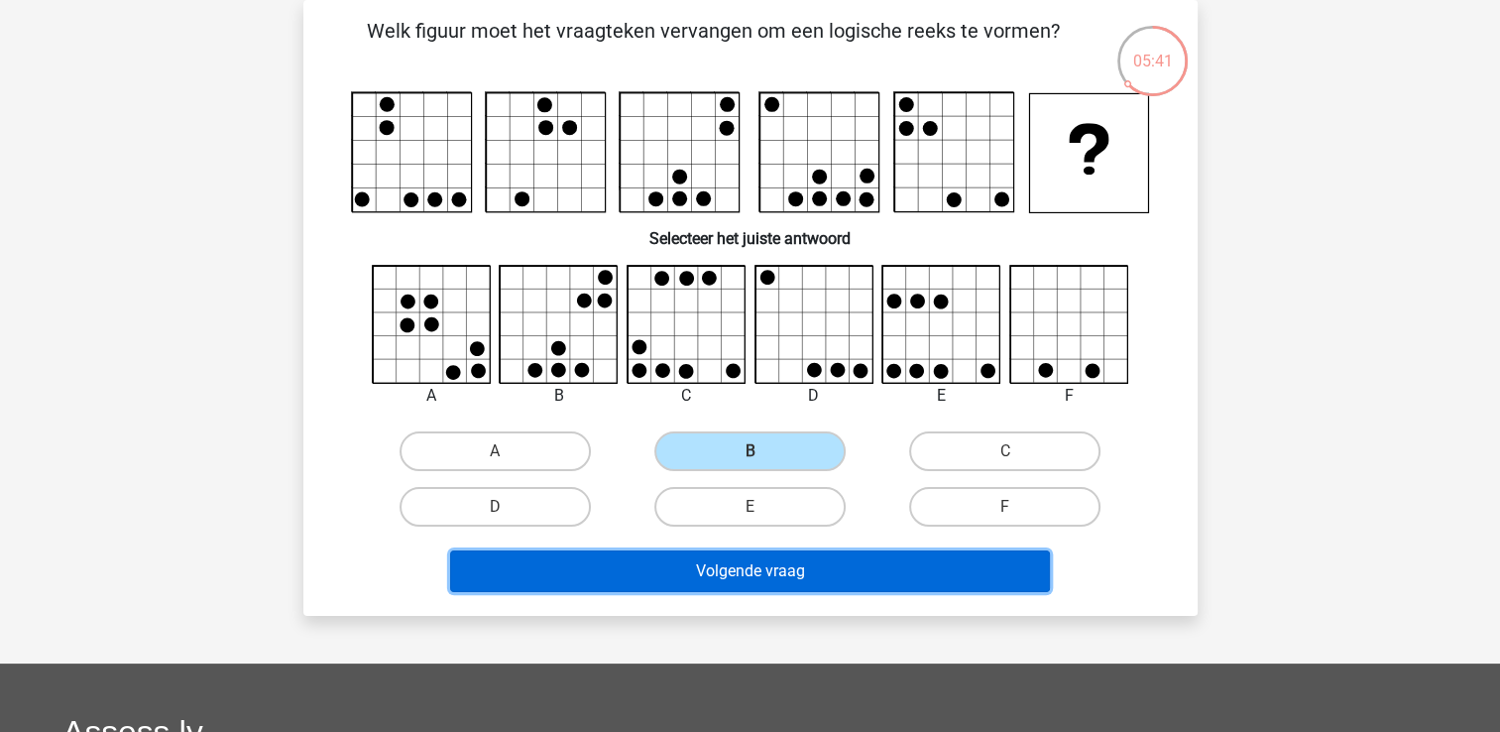
click at [849, 574] on button "Volgende vraag" at bounding box center [750, 571] width 600 height 42
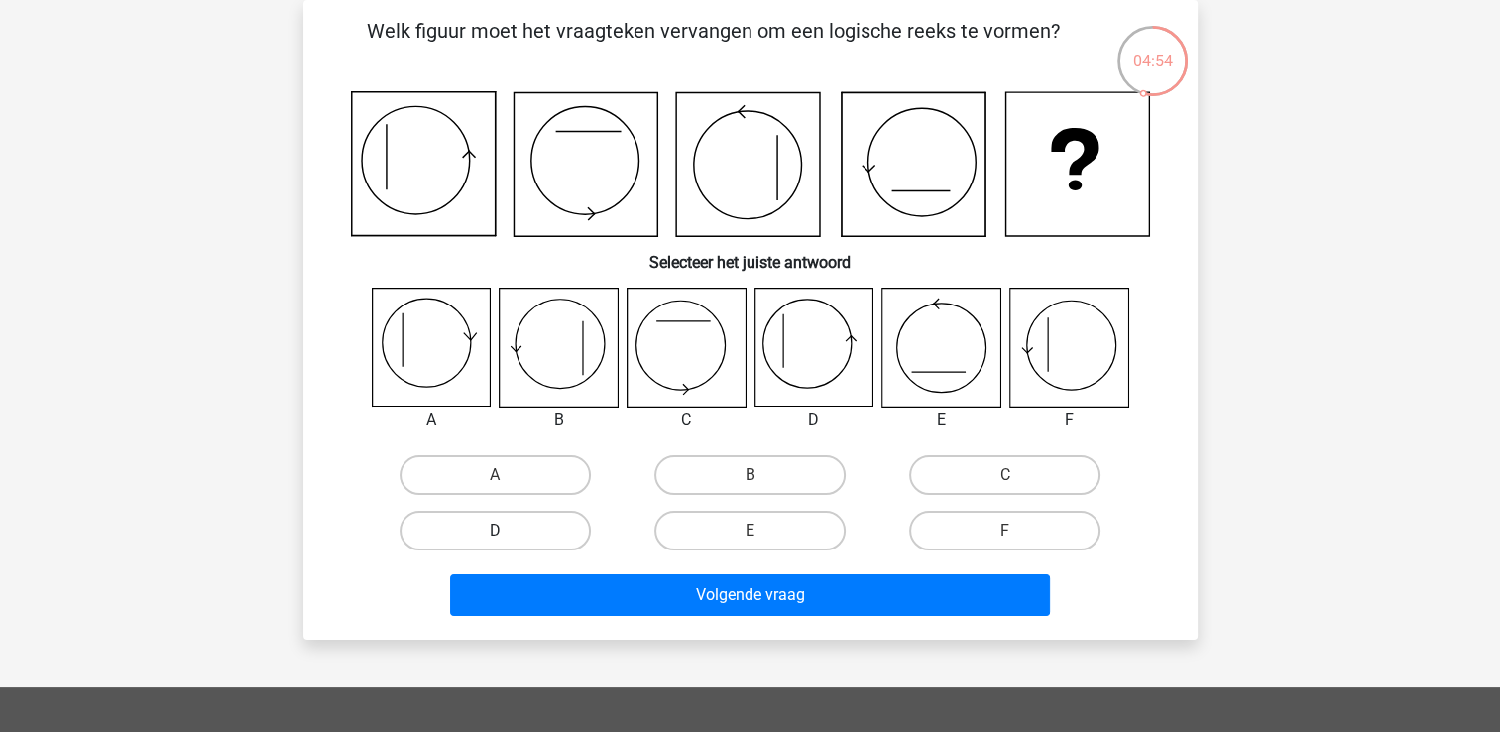
click at [519, 536] on label "D" at bounding box center [495, 531] width 191 height 40
click at [508, 536] on input "D" at bounding box center [501, 536] width 13 height 13
radio input "true"
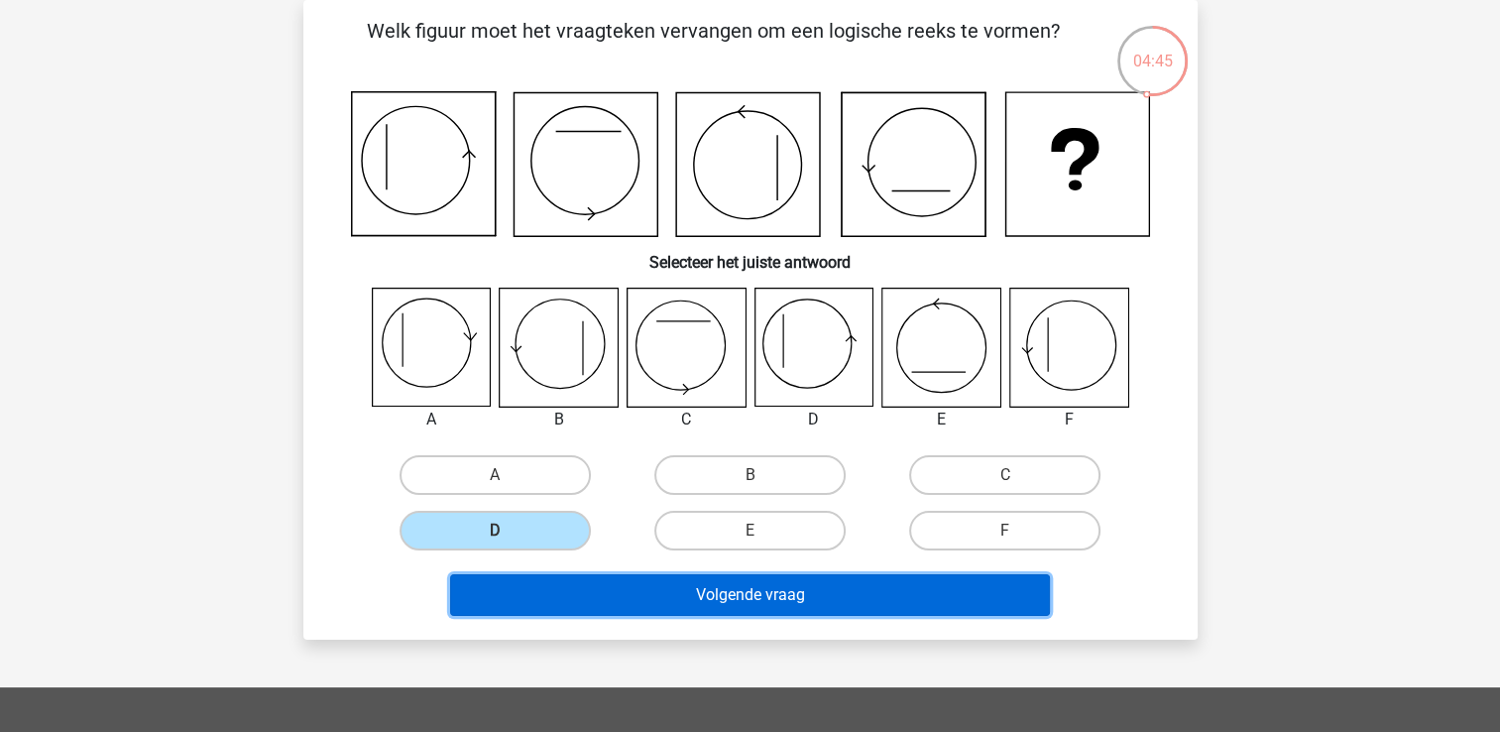
click at [753, 599] on button "Volgende vraag" at bounding box center [750, 595] width 600 height 42
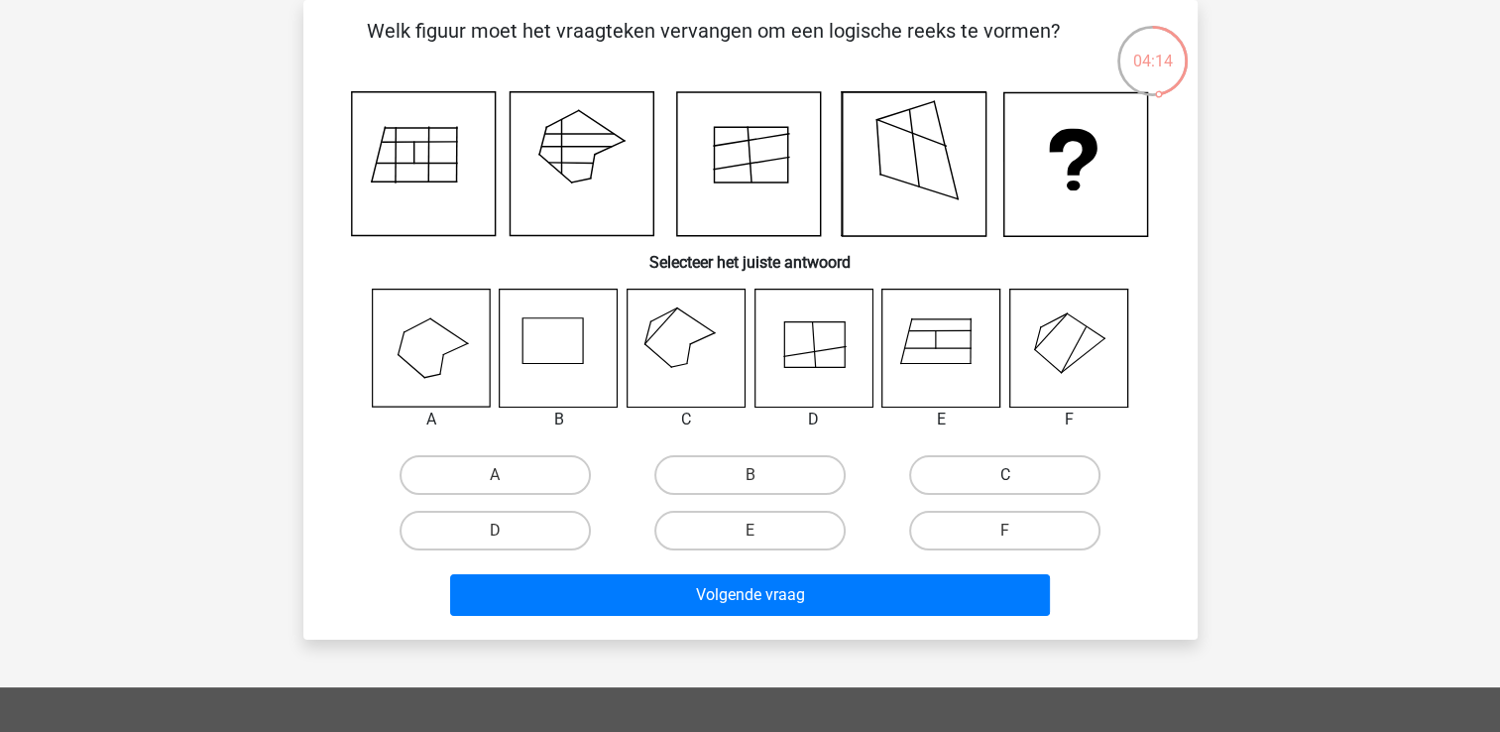
click at [965, 463] on label "C" at bounding box center [1004, 475] width 191 height 40
click at [1005, 475] on input "C" at bounding box center [1011, 481] width 13 height 13
radio input "true"
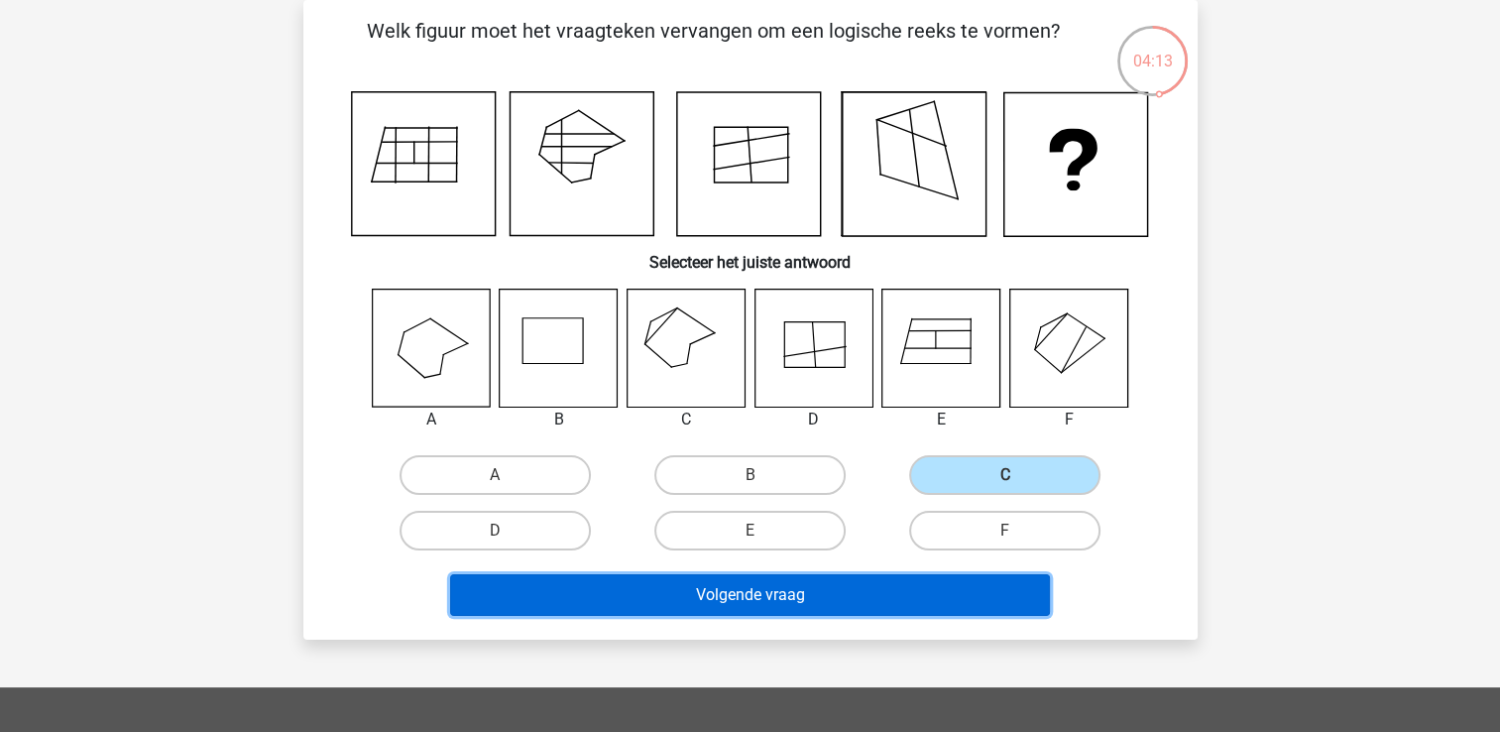
click at [896, 608] on button "Volgende vraag" at bounding box center [750, 595] width 600 height 42
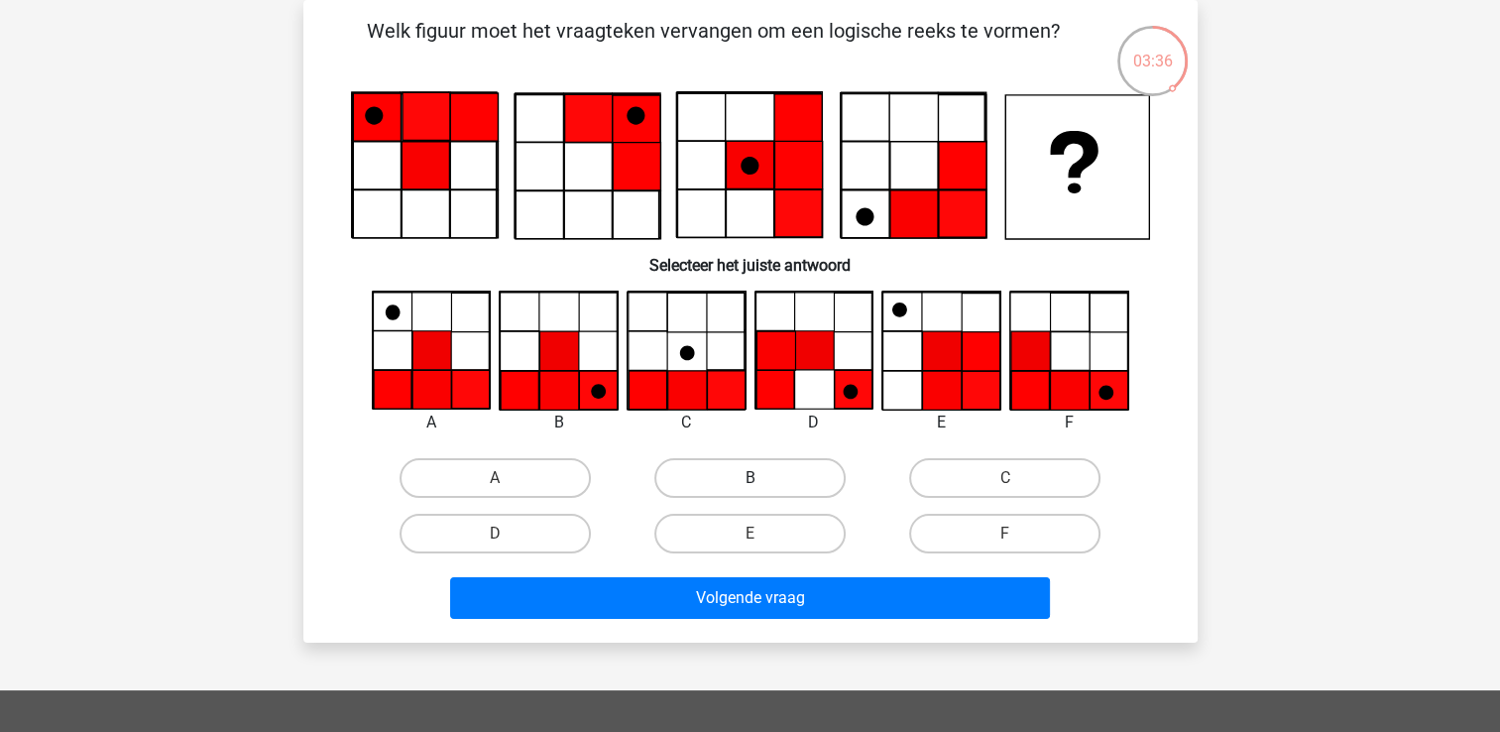
click at [702, 490] on label "B" at bounding box center [749, 478] width 191 height 40
click at [749, 490] on input "B" at bounding box center [755, 484] width 13 height 13
radio input "true"
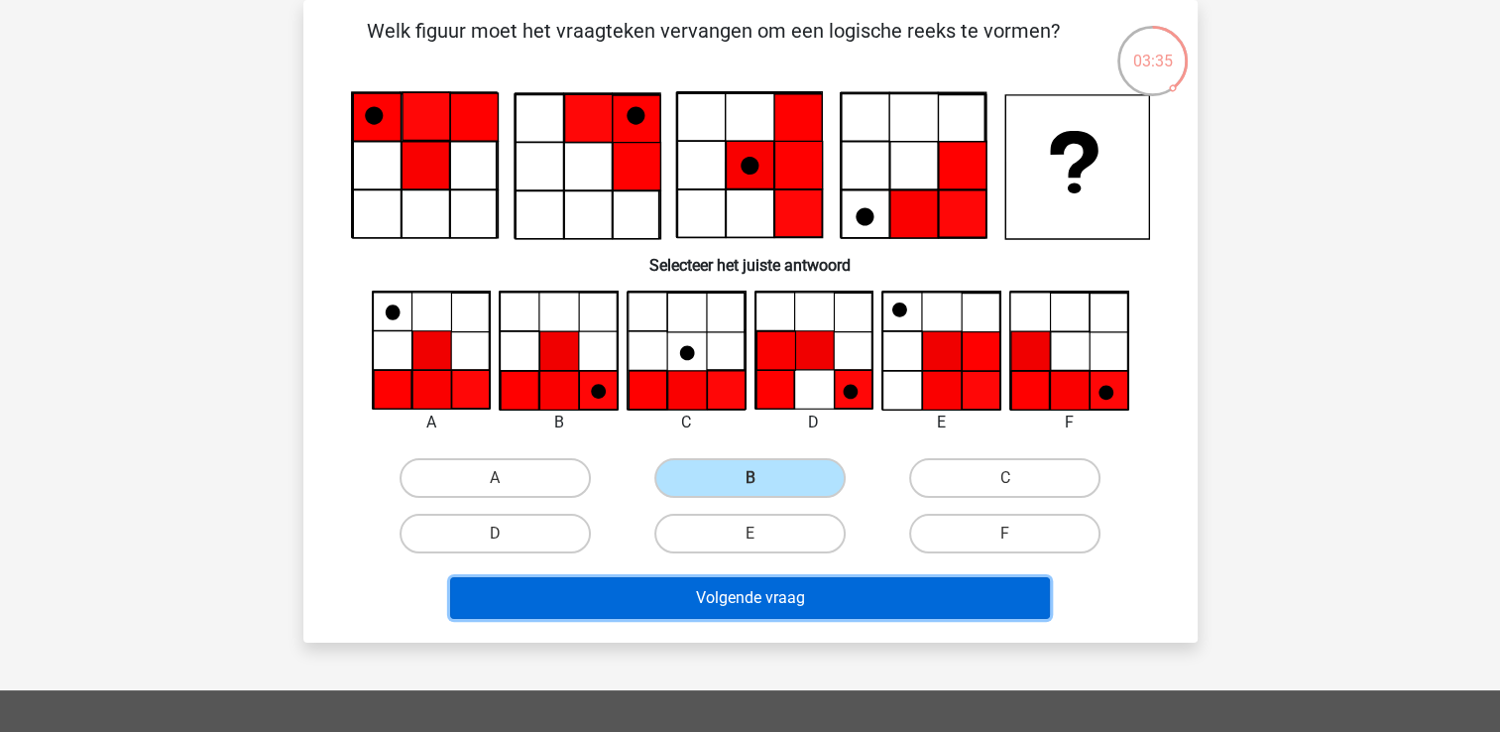
click at [817, 591] on button "Volgende vraag" at bounding box center [750, 598] width 600 height 42
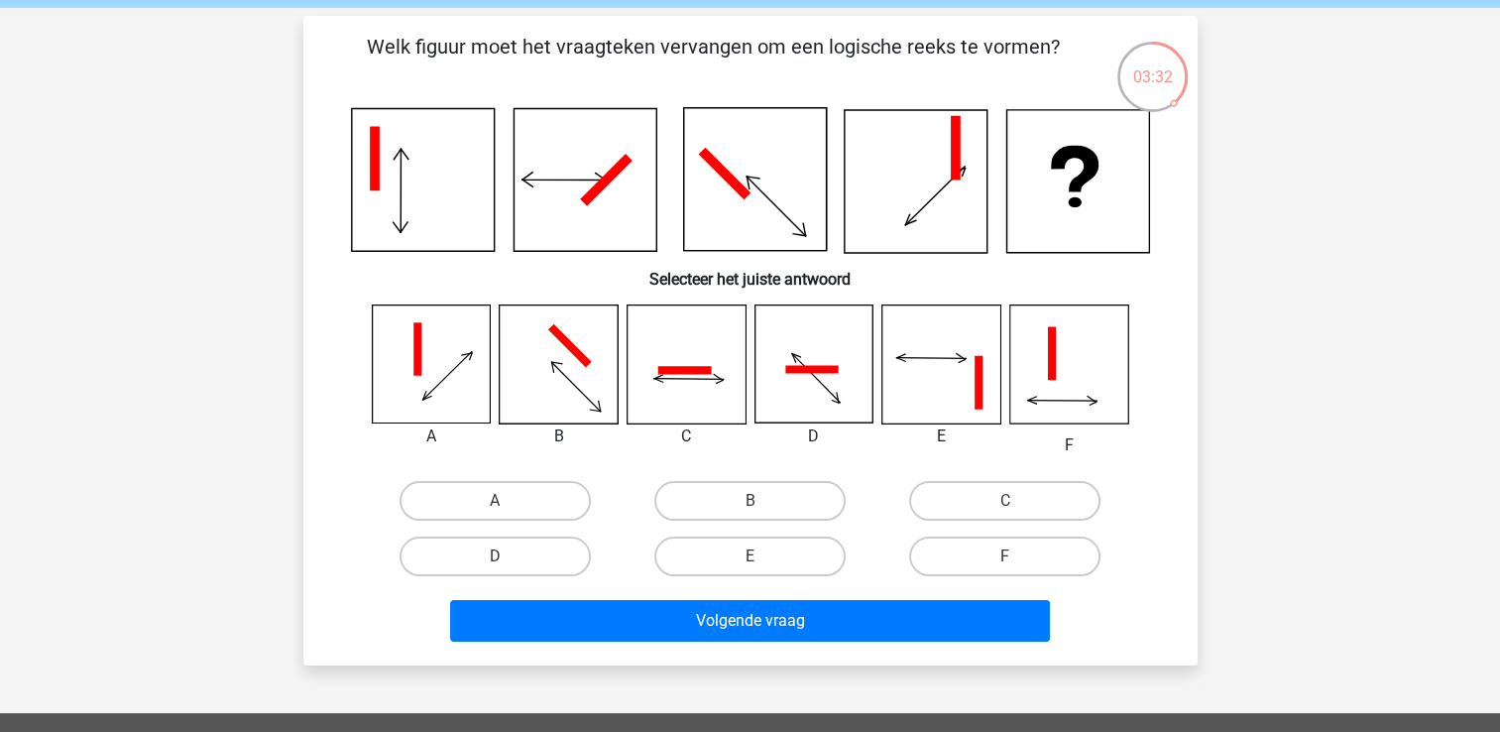
scroll to position [79, 0]
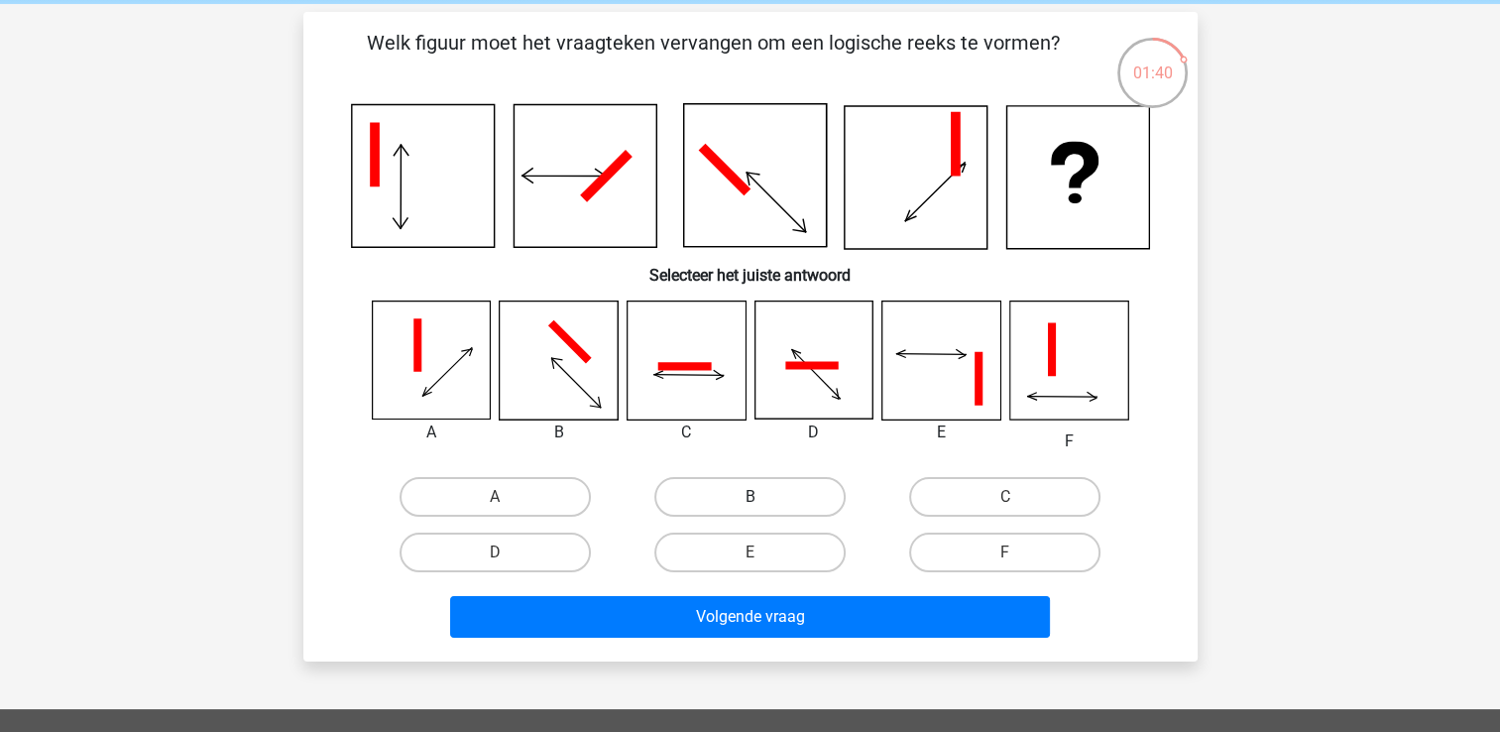
click at [750, 491] on label "B" at bounding box center [749, 497] width 191 height 40
click at [750, 497] on input "B" at bounding box center [755, 503] width 13 height 13
radio input "true"
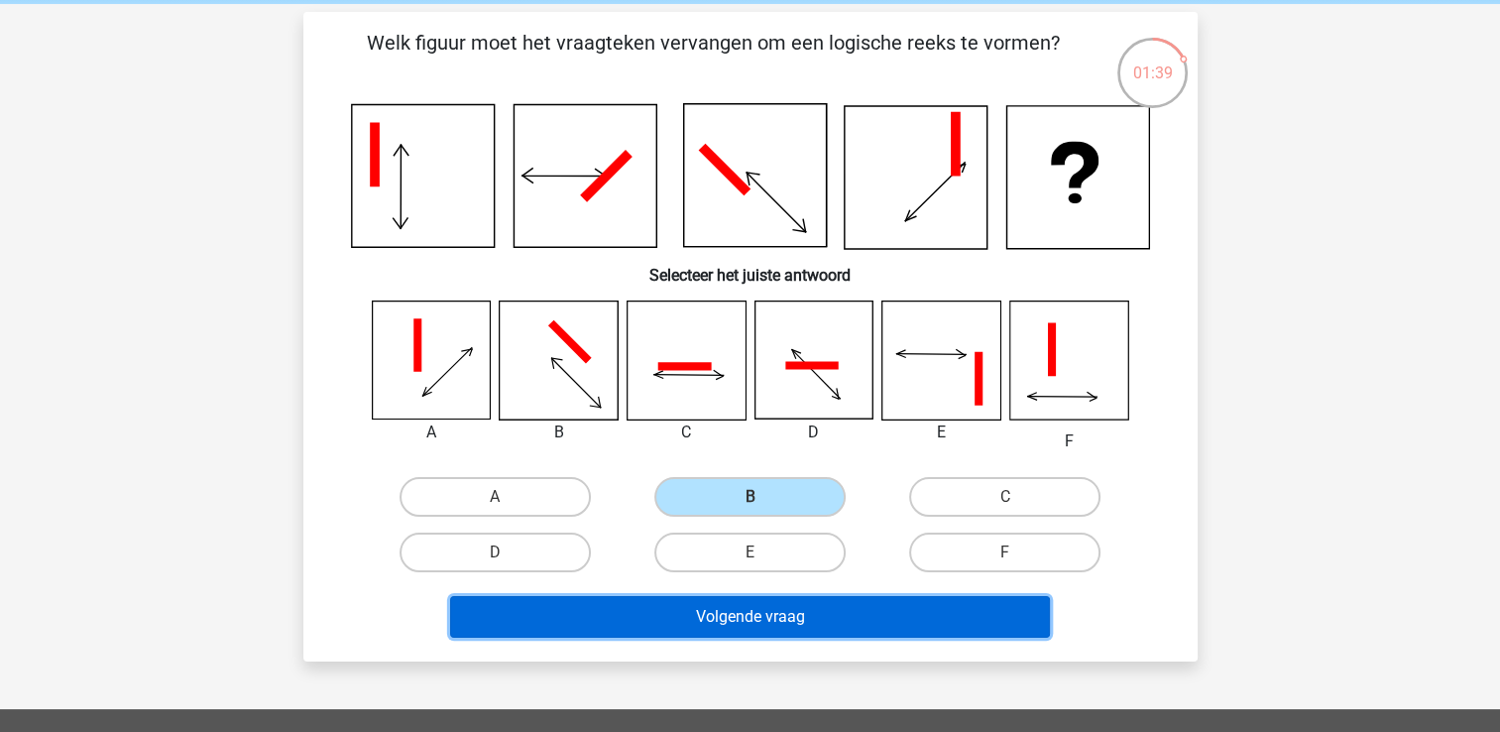
click at [756, 603] on button "Volgende vraag" at bounding box center [750, 617] width 600 height 42
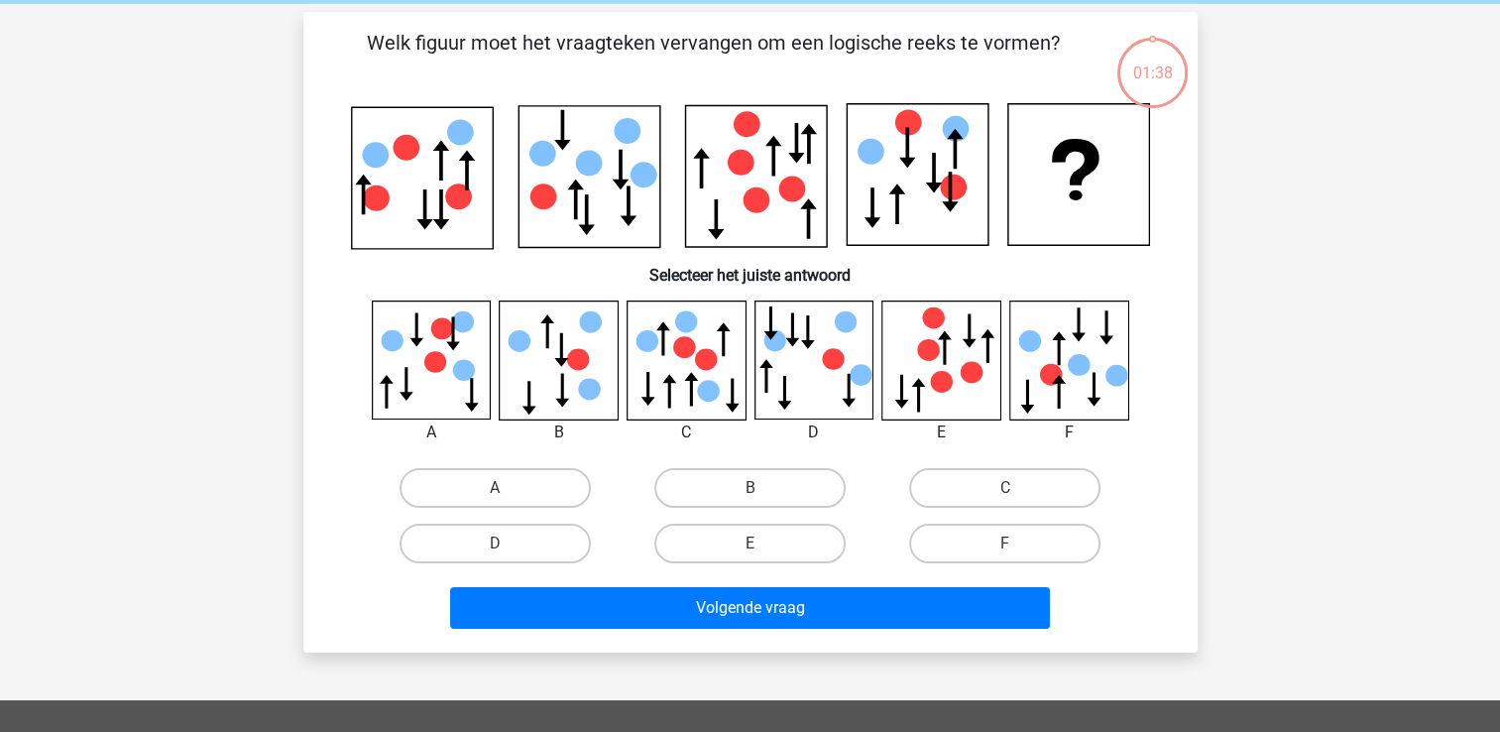
scroll to position [91, 0]
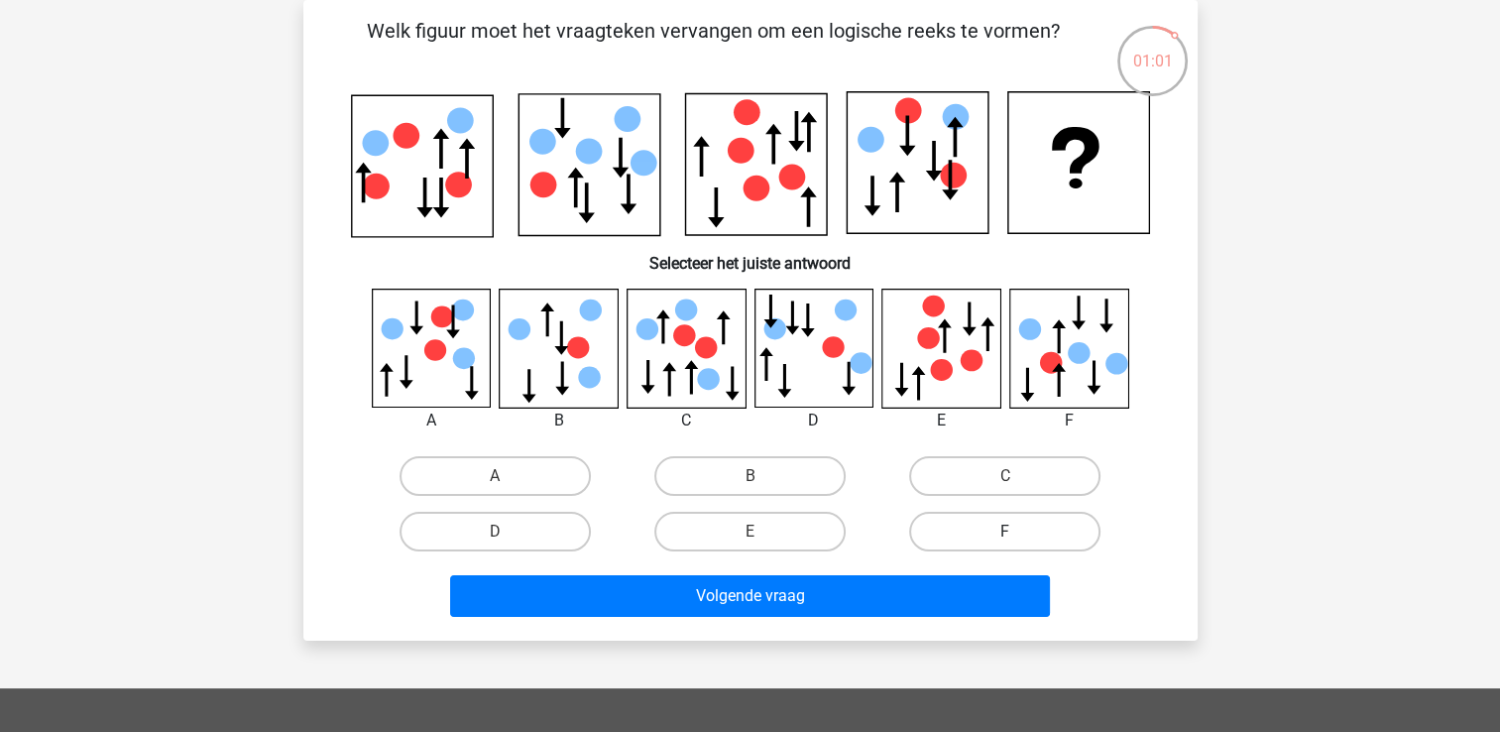
click at [963, 524] on label "F" at bounding box center [1004, 532] width 191 height 40
click at [1005, 531] on input "F" at bounding box center [1011, 537] width 13 height 13
radio input "true"
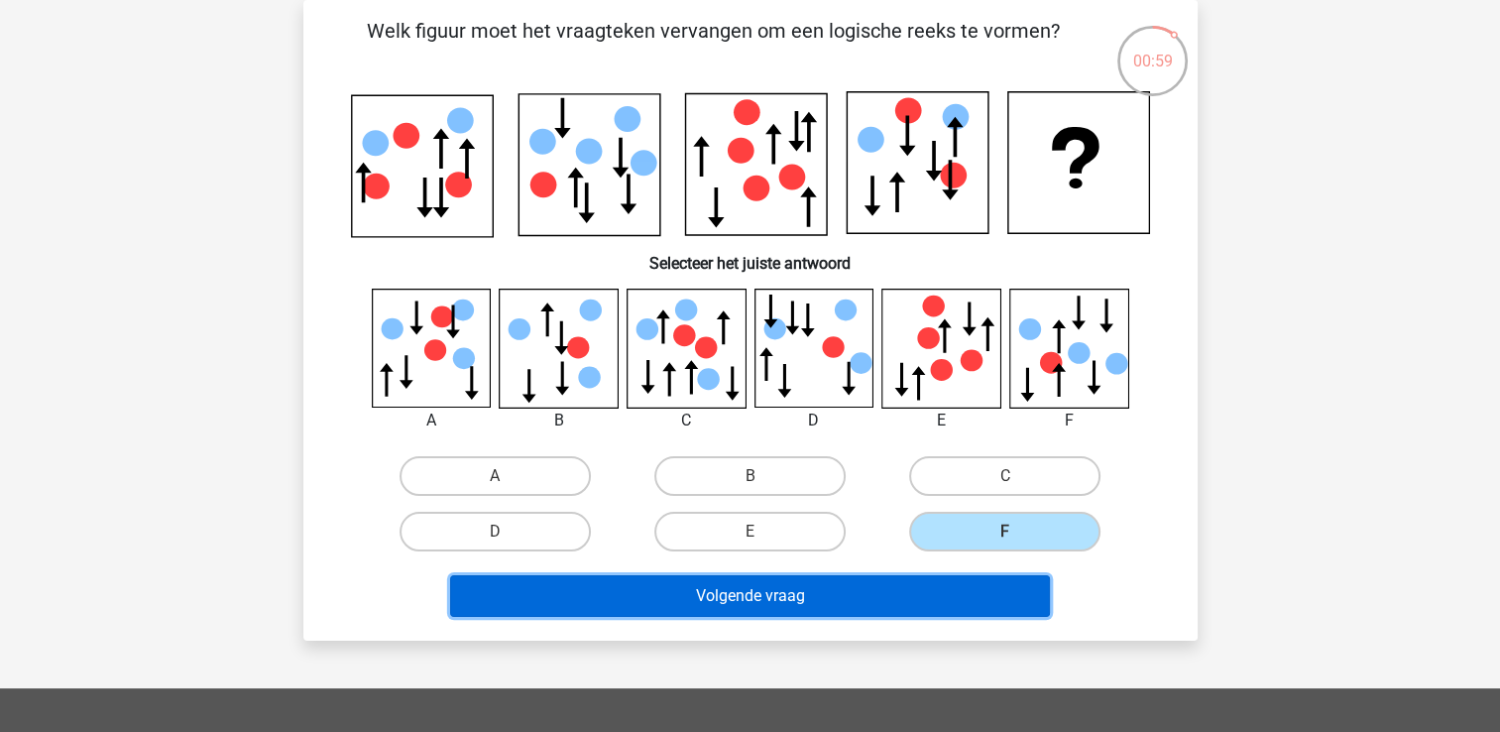
click at [968, 581] on button "Volgende vraag" at bounding box center [750, 596] width 600 height 42
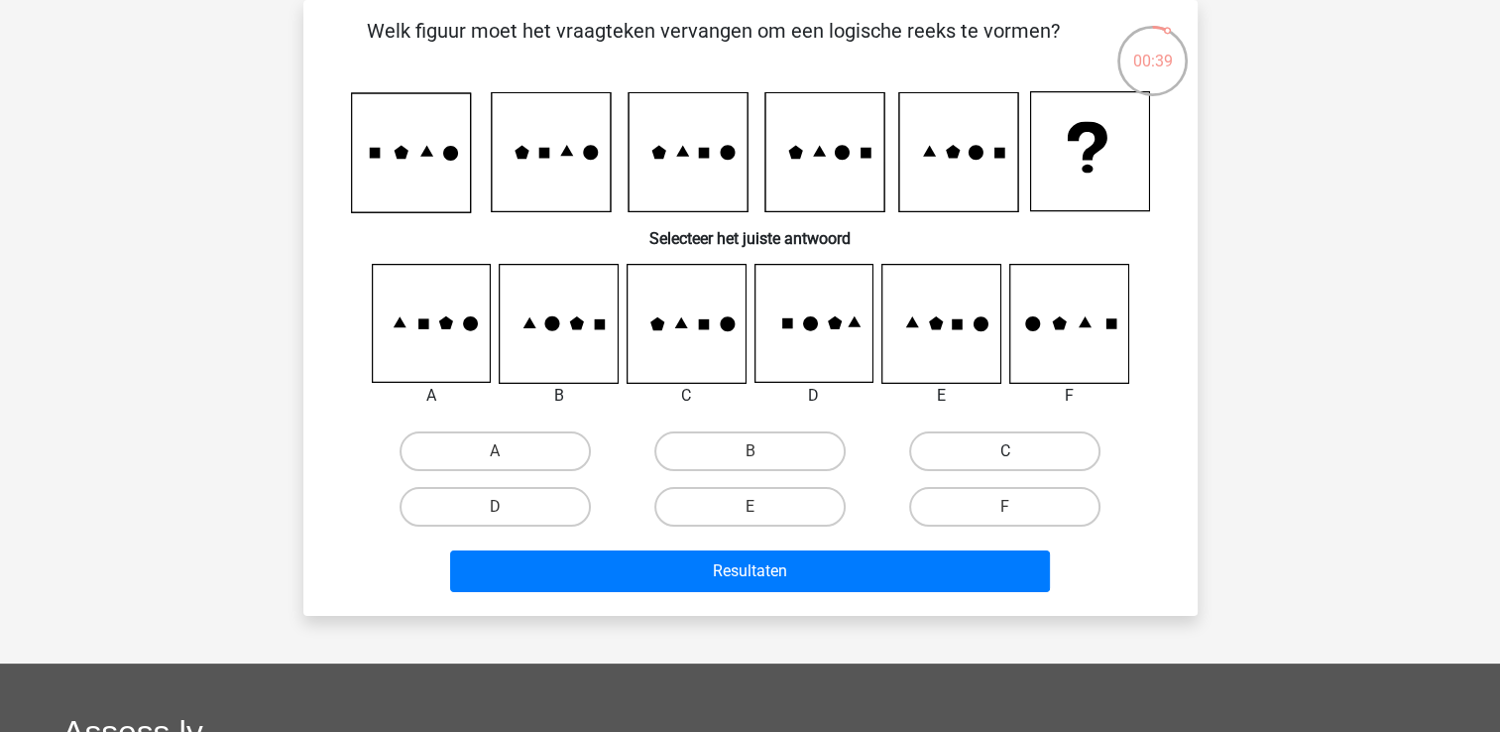
click at [999, 445] on label "C" at bounding box center [1004, 451] width 191 height 40
click at [1005, 451] on input "C" at bounding box center [1011, 457] width 13 height 13
radio input "true"
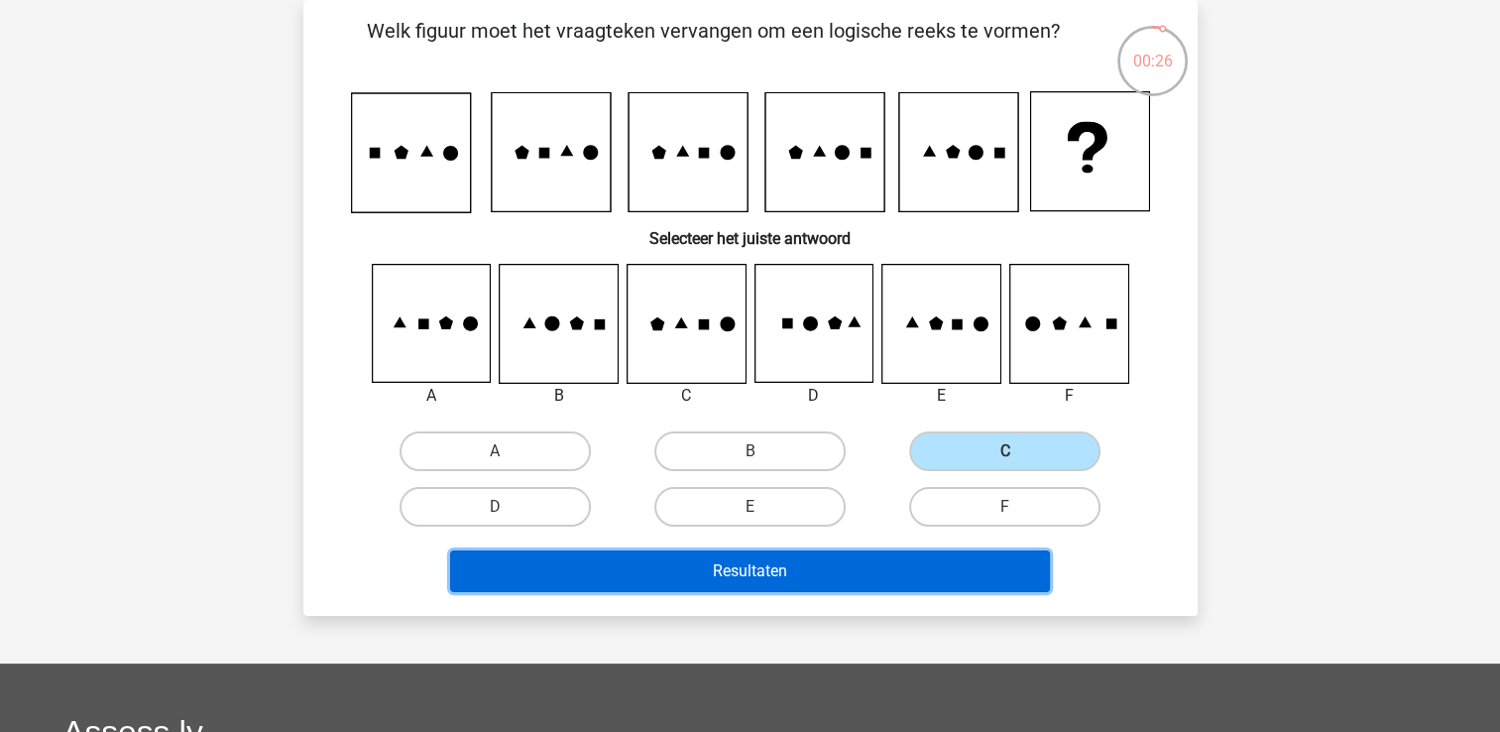
click at [931, 562] on button "Resultaten" at bounding box center [750, 571] width 600 height 42
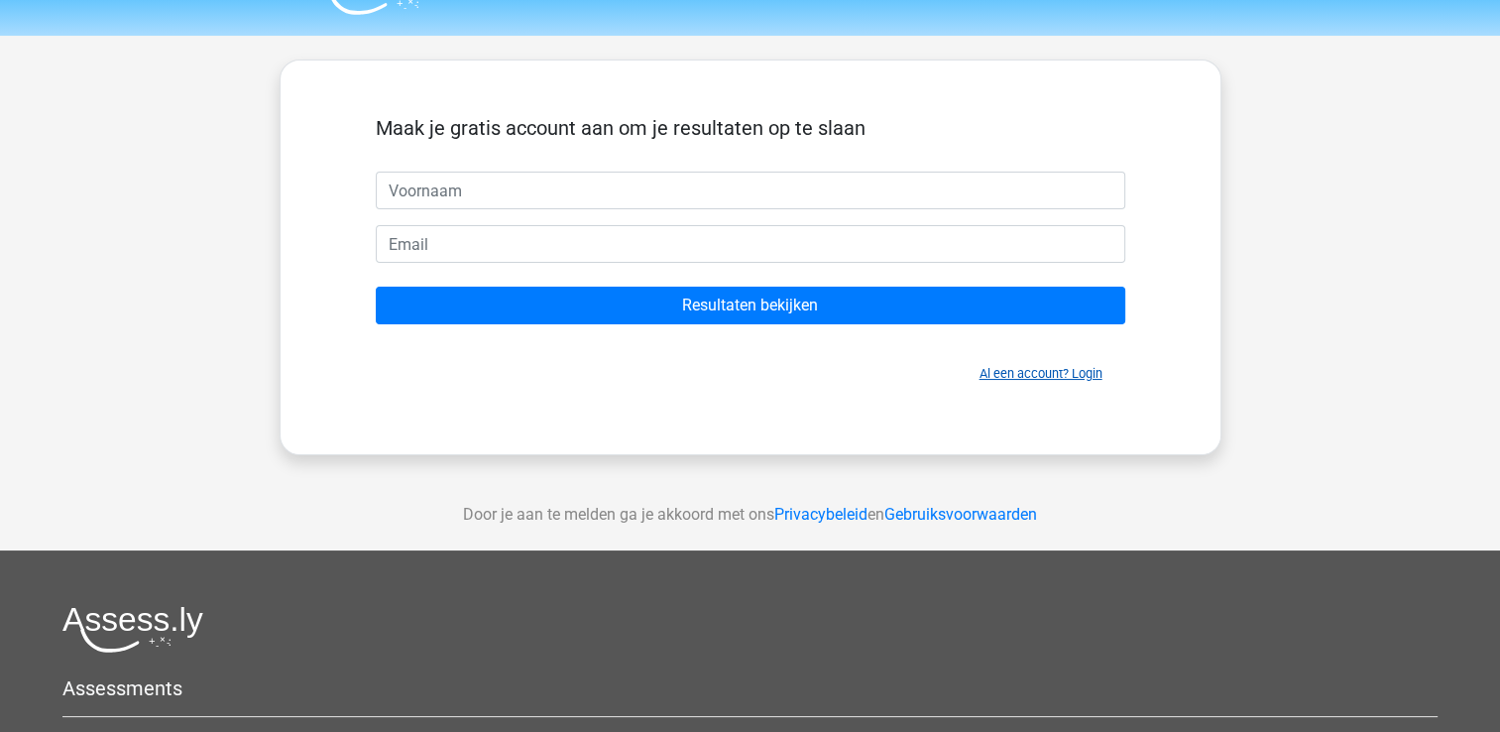
scroll to position [48, 0]
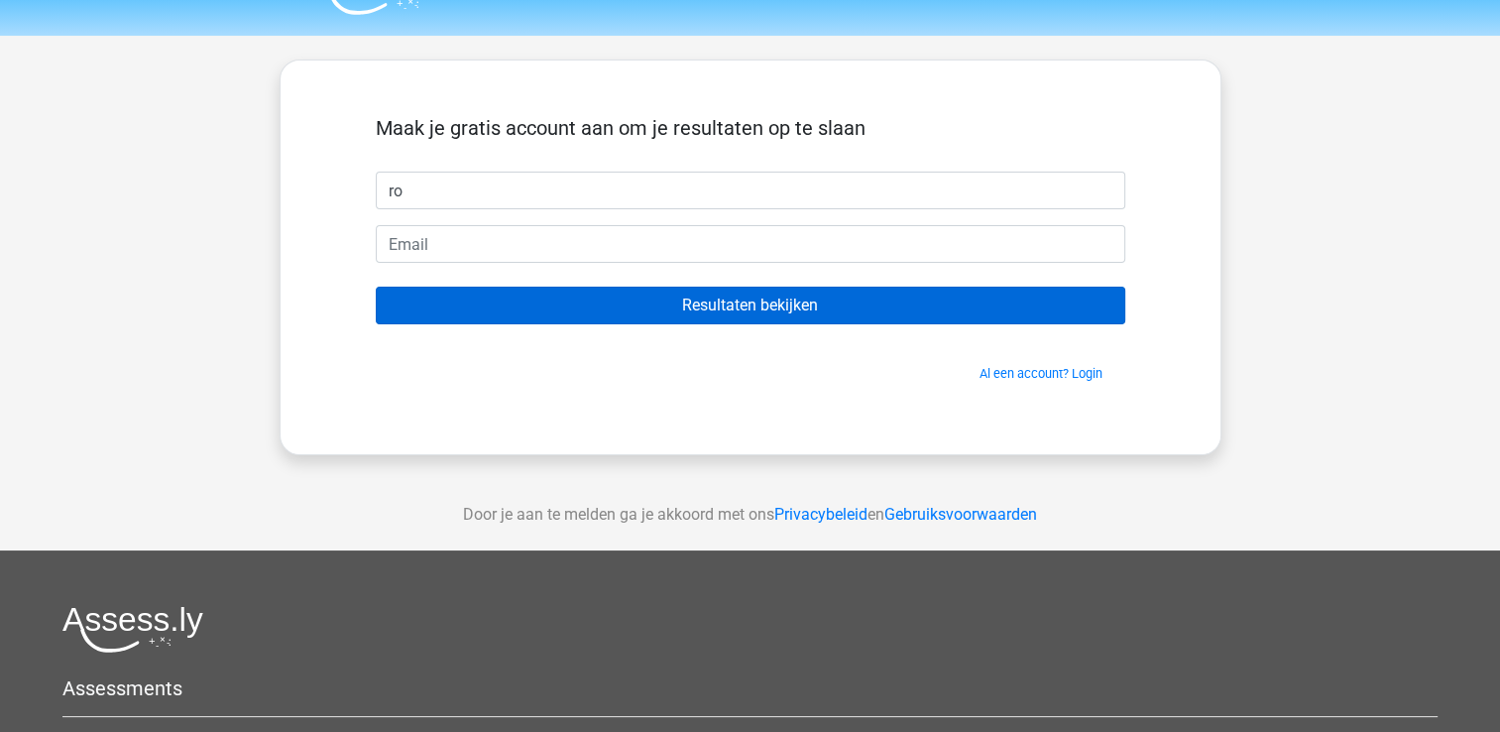
type input "r"
type input "Roos"
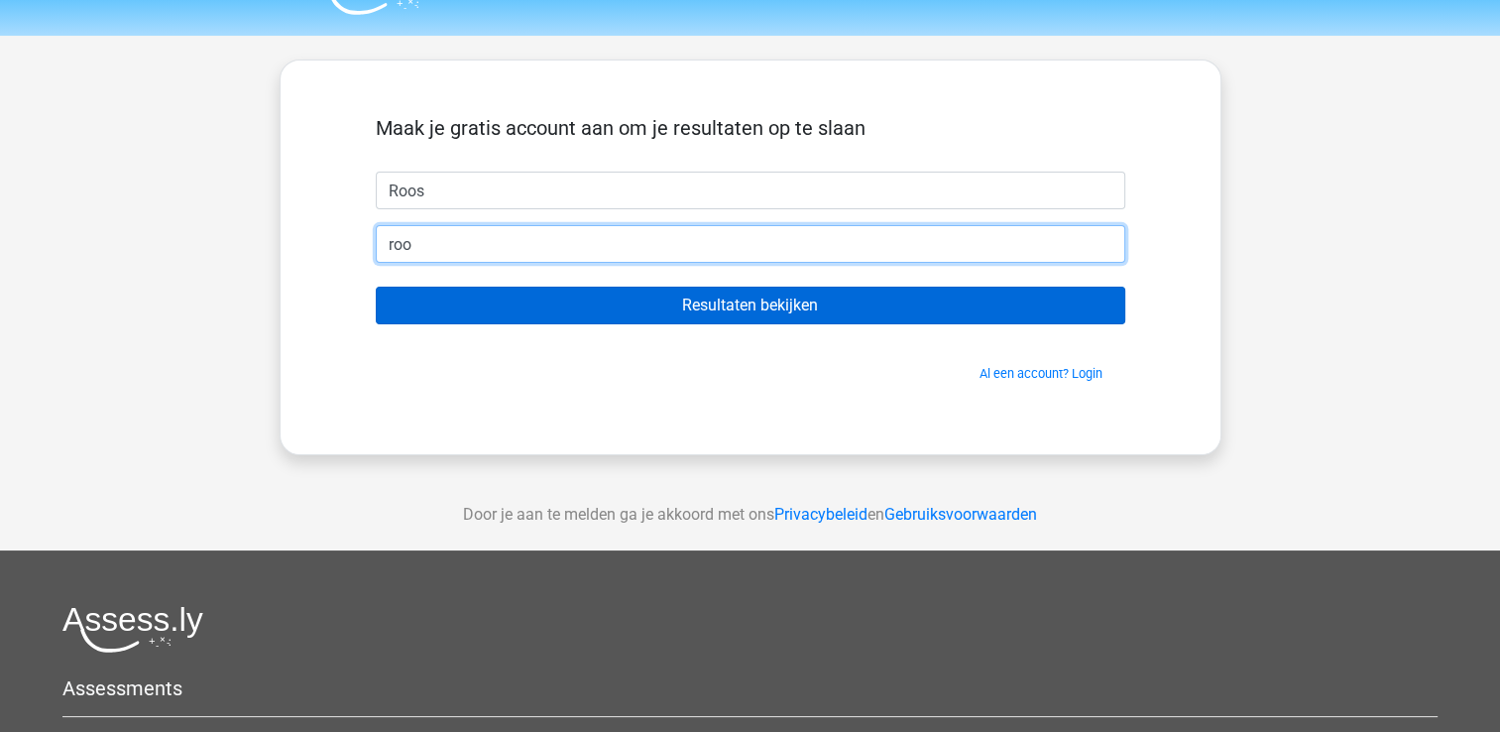
type input "[EMAIL_ADDRESS][DOMAIN_NAME]"
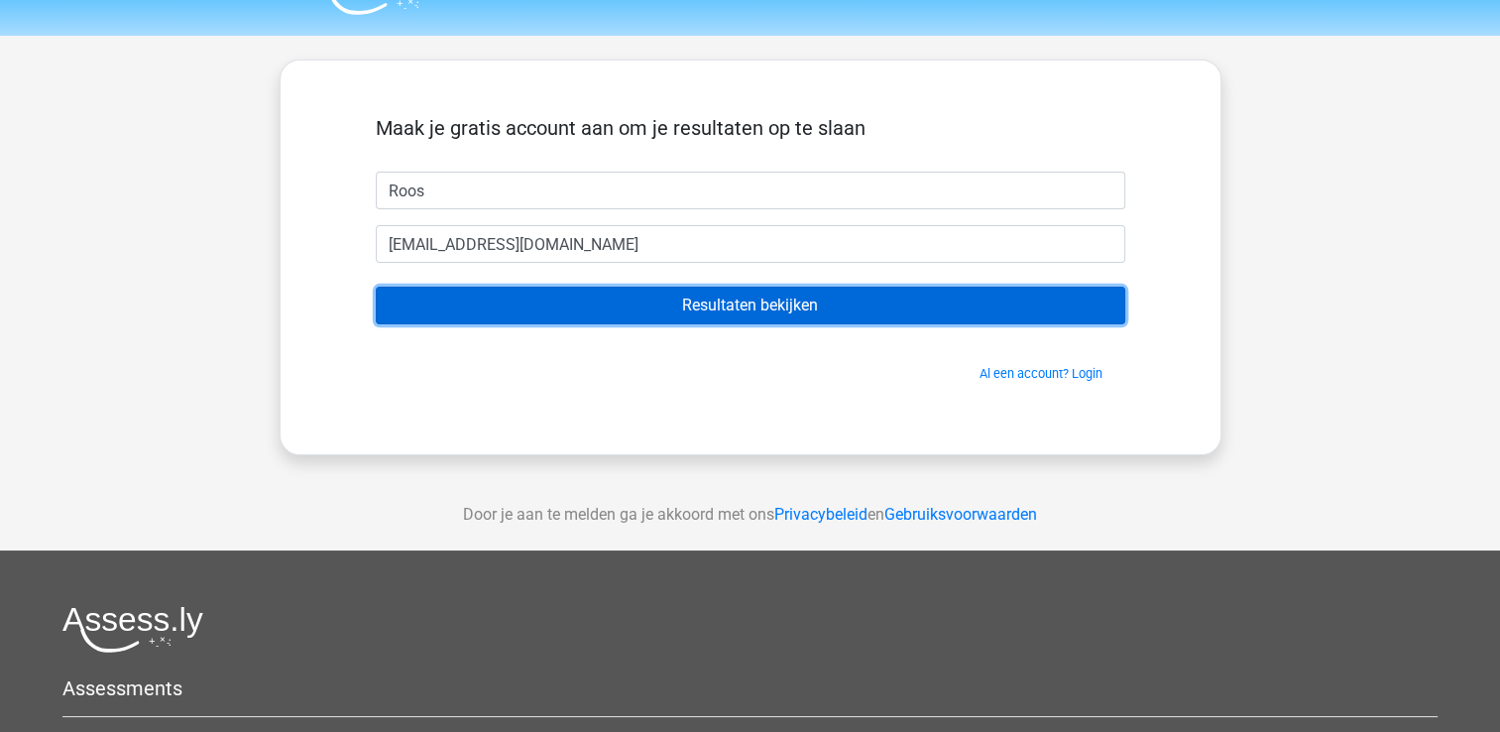
click at [733, 307] on input "Resultaten bekijken" at bounding box center [750, 305] width 749 height 38
